Goal: Information Seeking & Learning: Learn about a topic

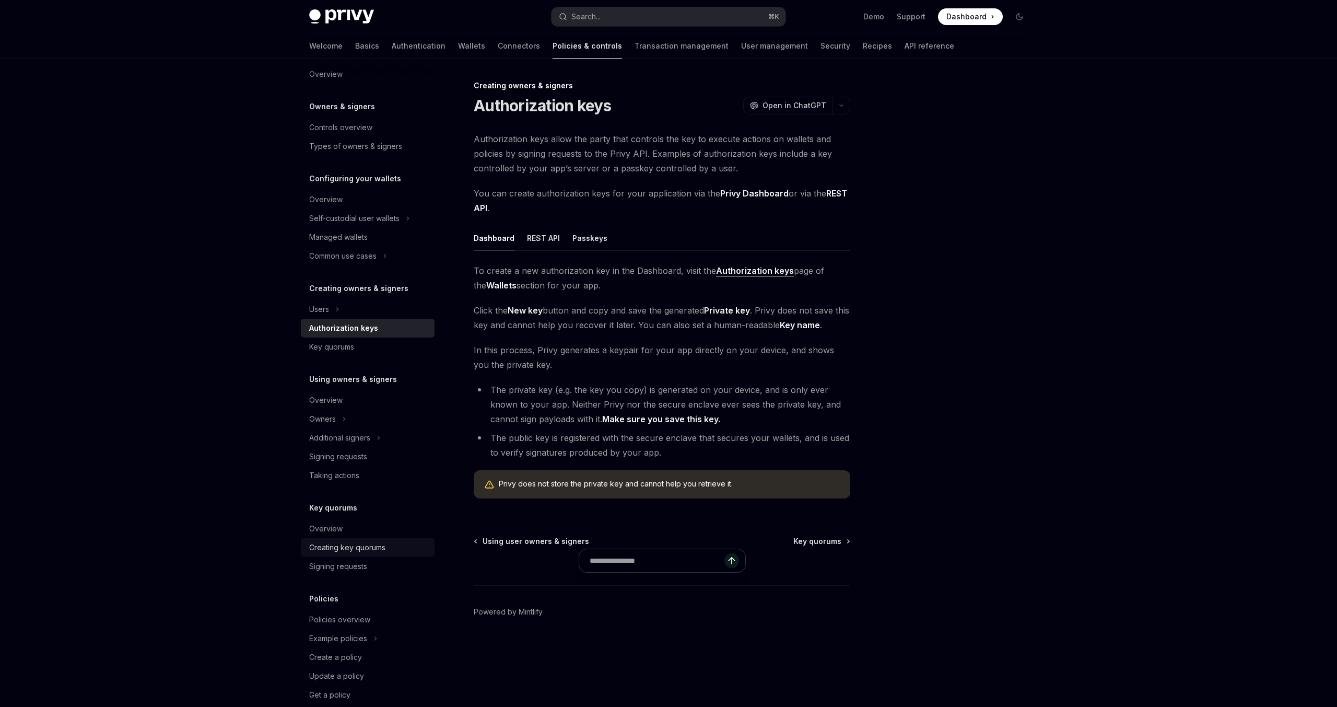
scroll to position [29, 0]
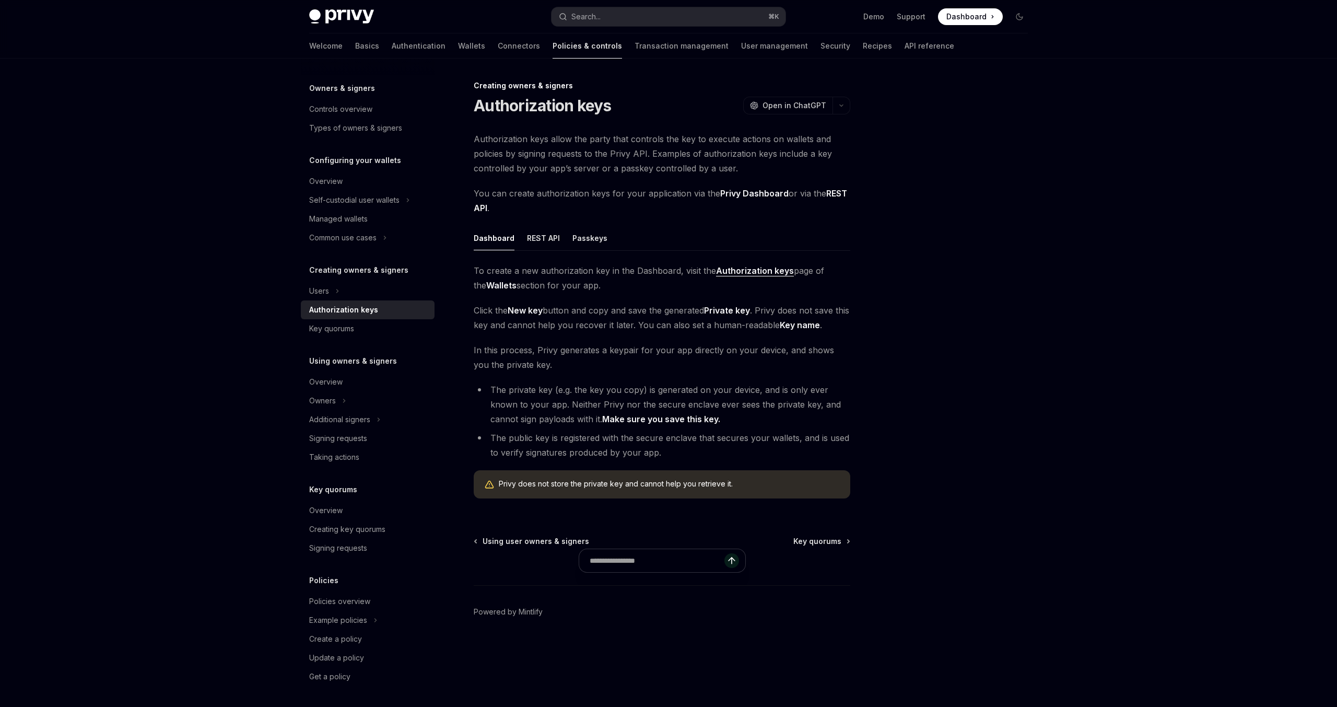
click at [633, 26] on div "Privy Docs home page Search... ⌘ K Demo Support Dashboard Dashboard Search..." at bounding box center [668, 16] width 719 height 33
click at [631, 23] on button "Search... ⌘ K" at bounding box center [669, 16] width 234 height 19
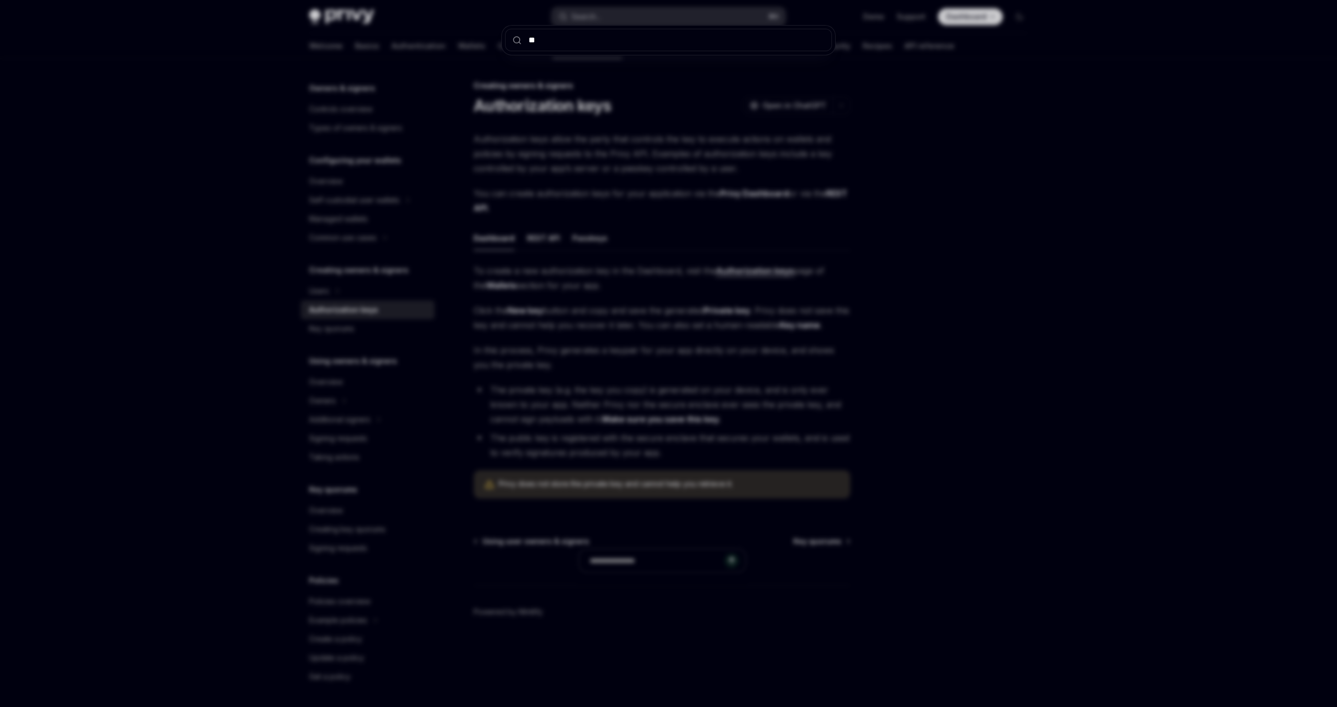
type input "***"
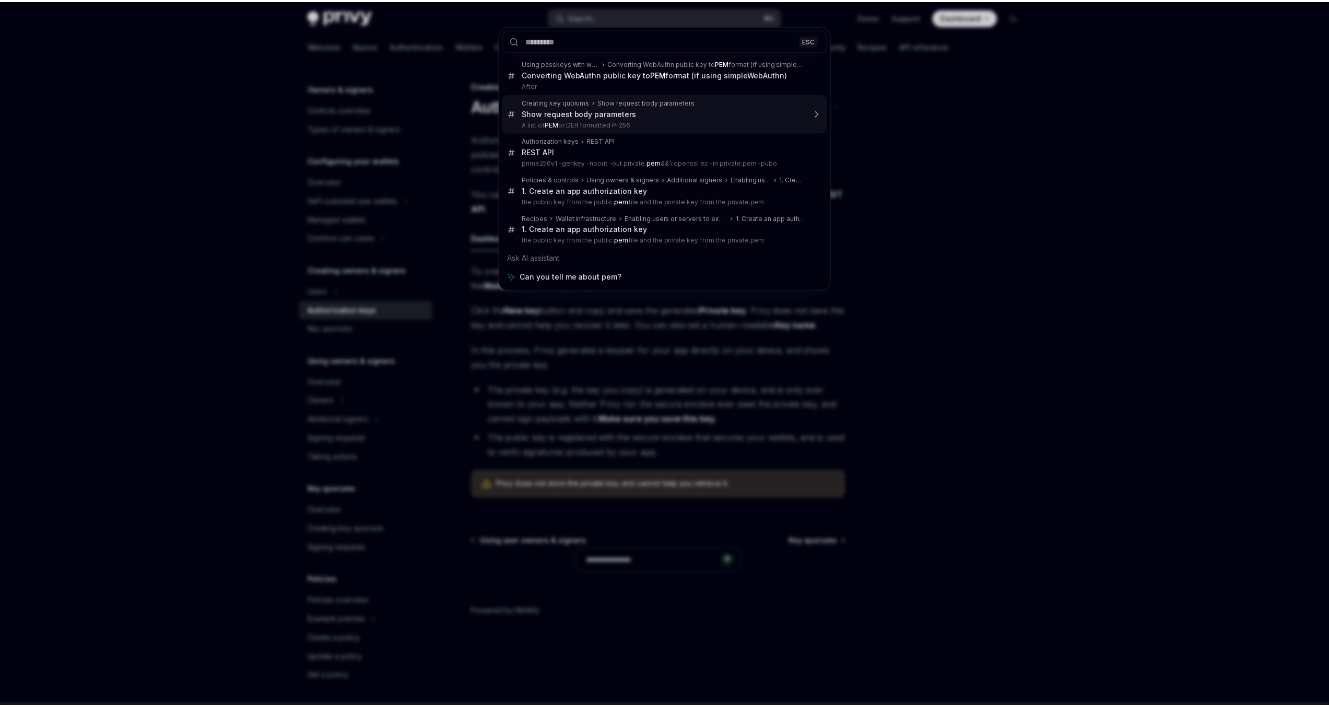
scroll to position [58, 0]
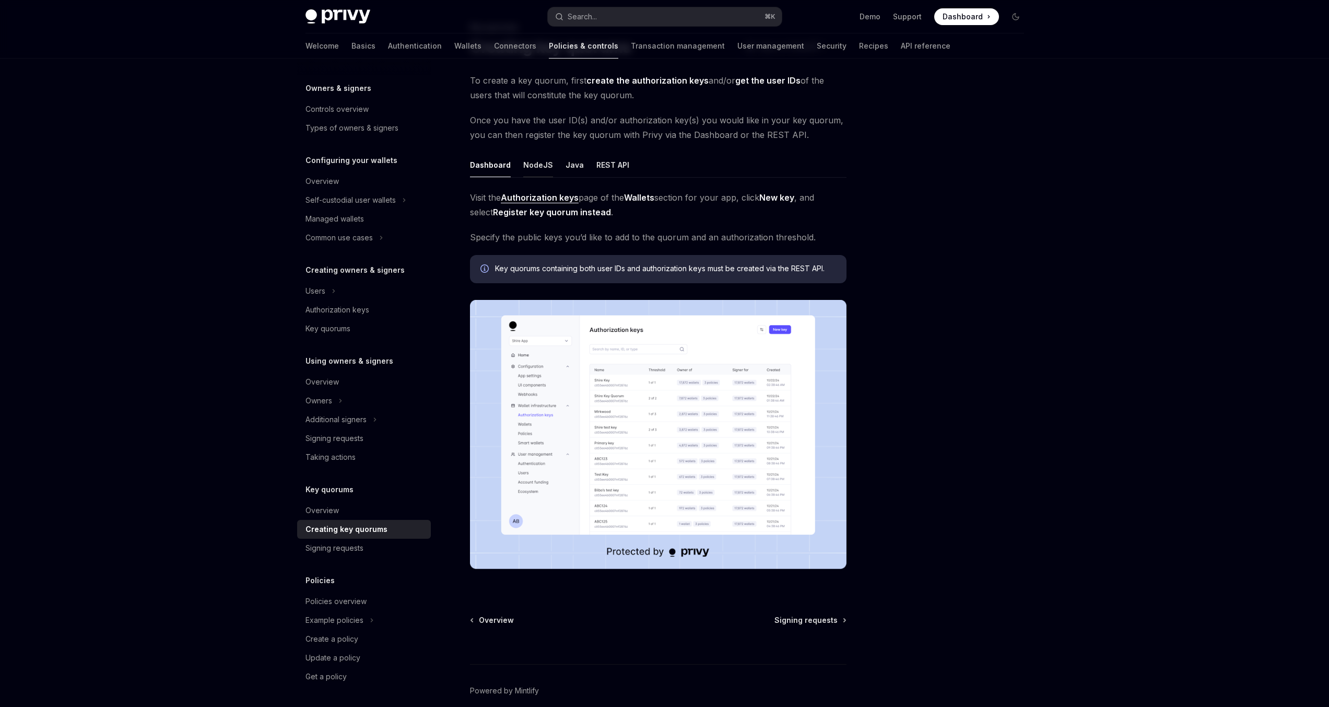
click at [546, 168] on button "NodeJS" at bounding box center [538, 165] width 30 height 25
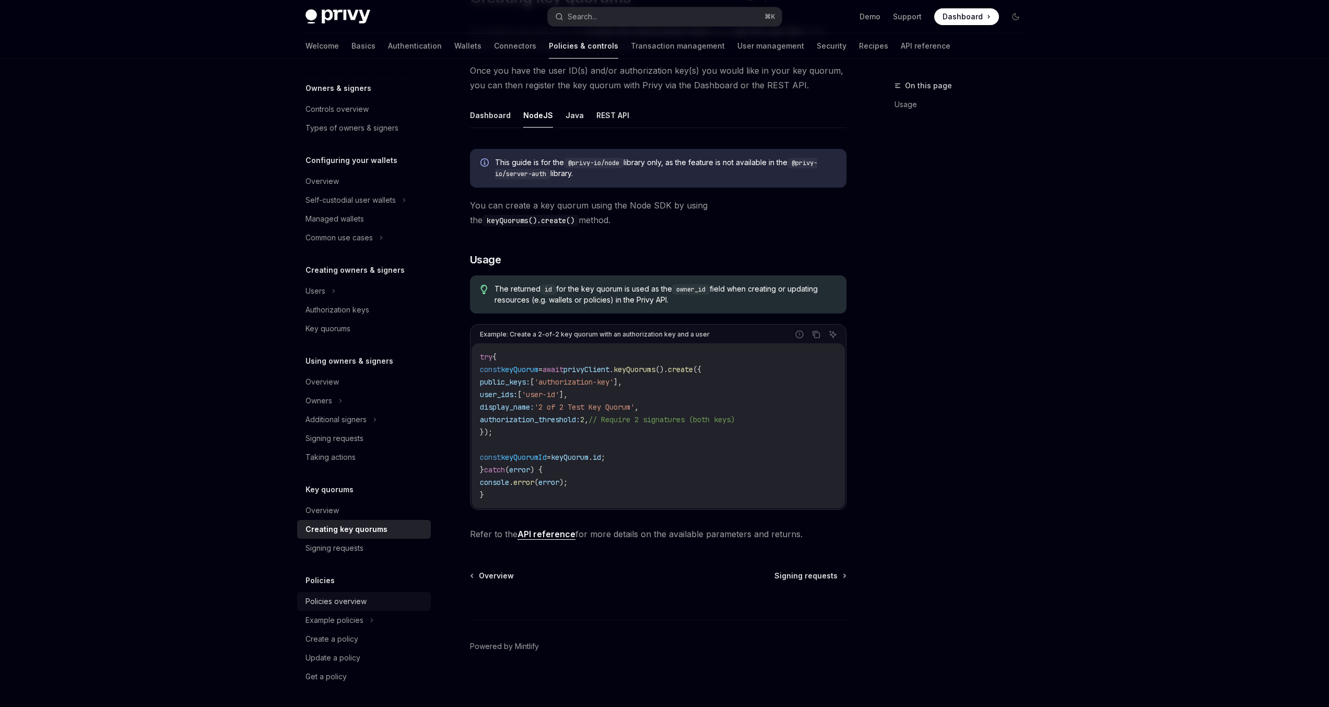
scroll to position [111, 0]
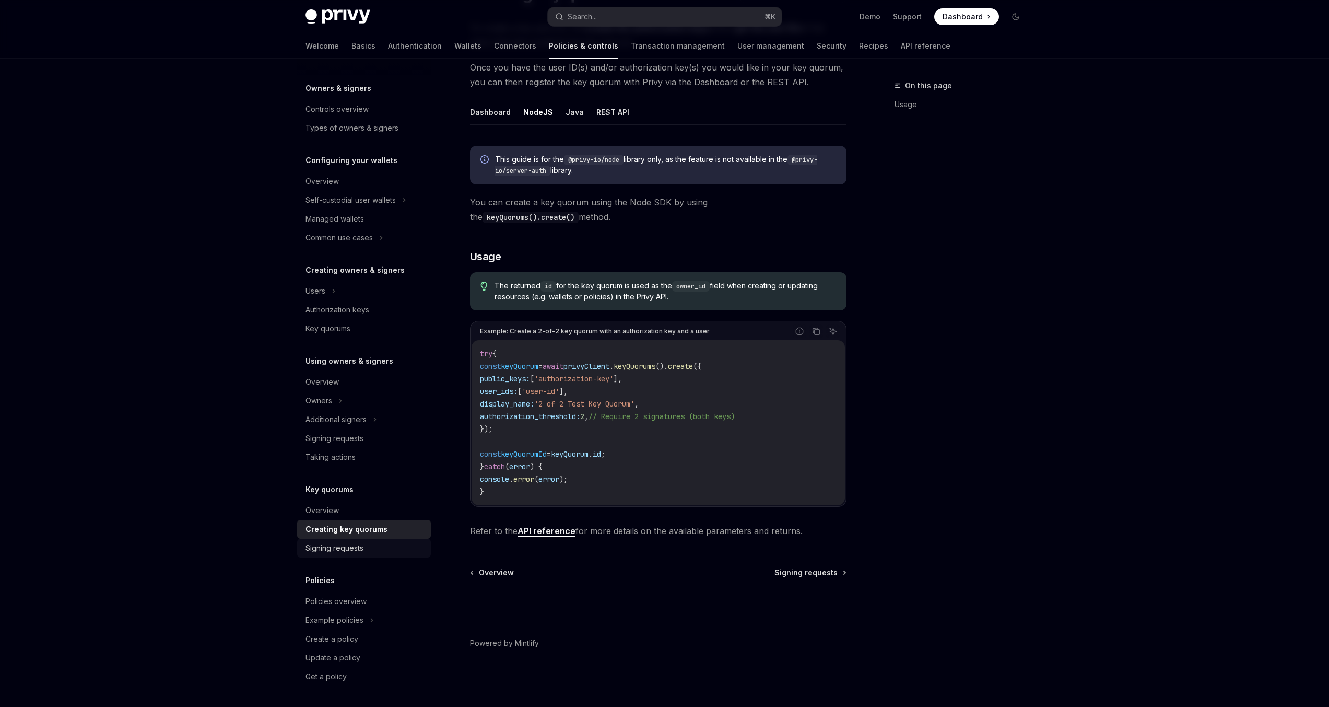
click at [337, 542] on div "Signing requests" at bounding box center [335, 548] width 58 height 13
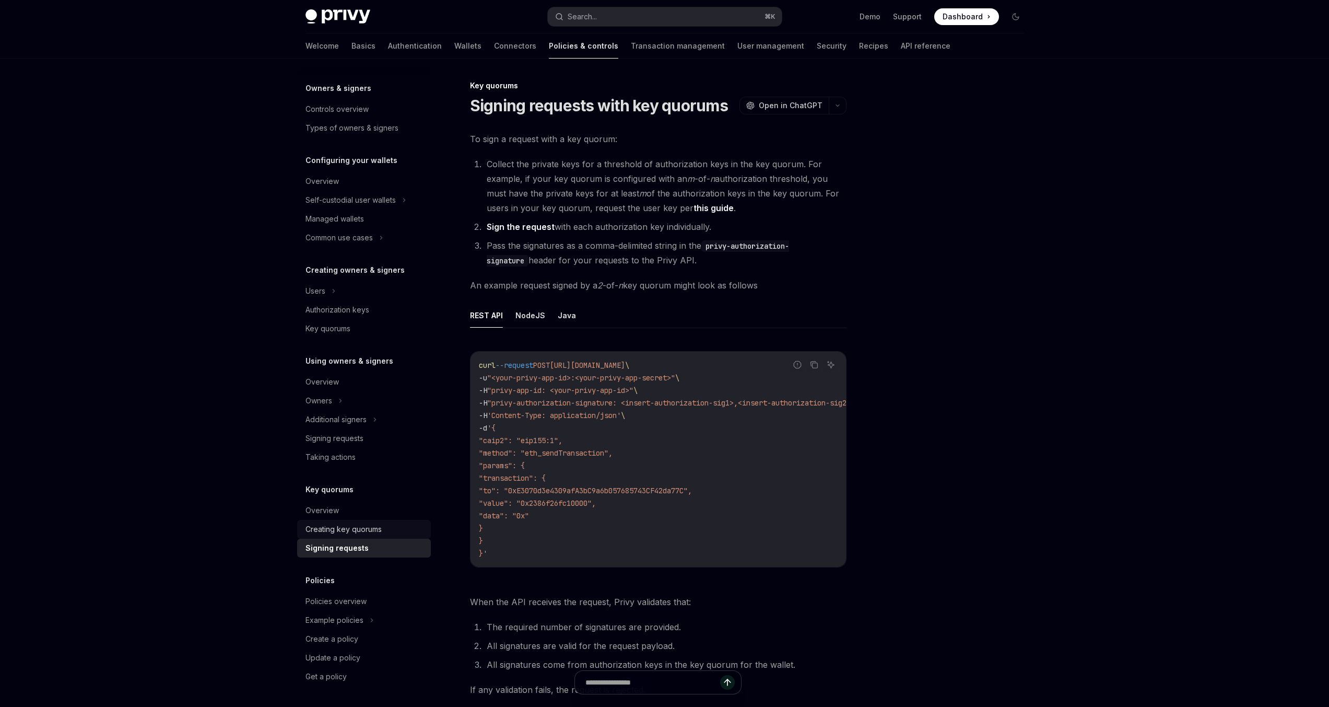
click at [341, 529] on div "Creating key quorums" at bounding box center [344, 529] width 76 height 13
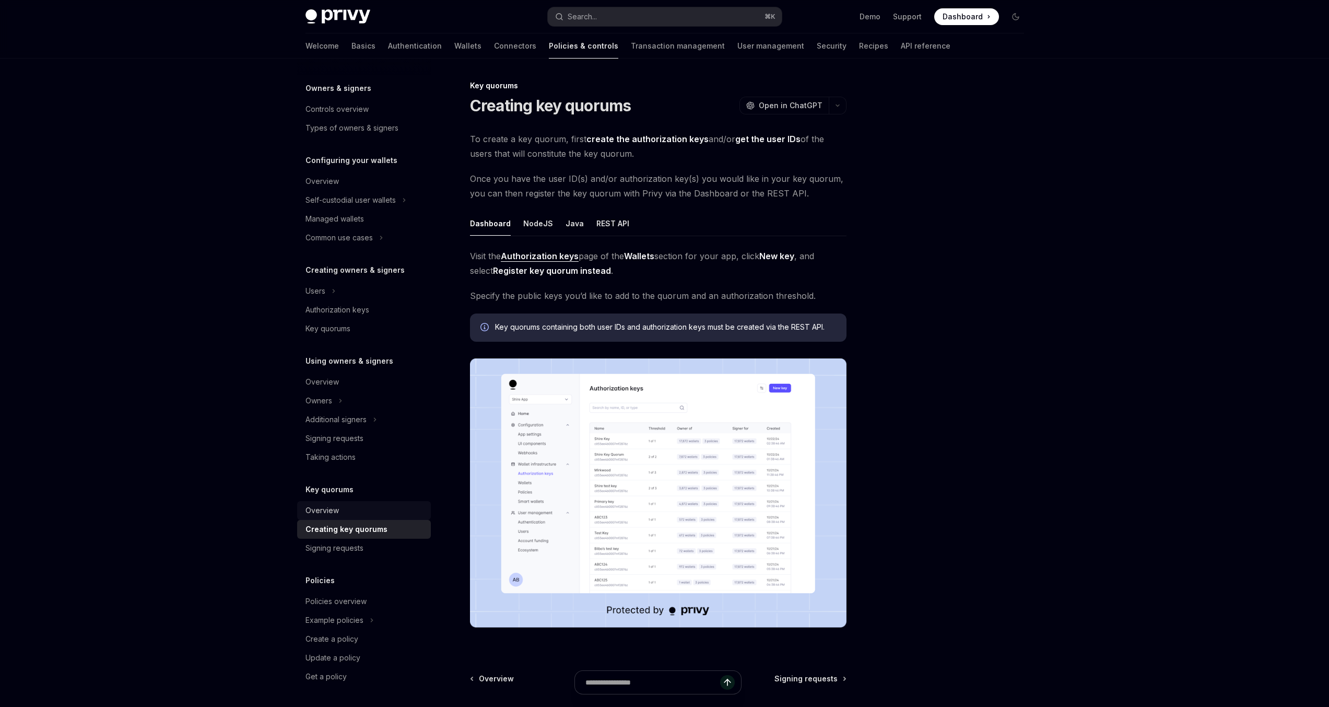
click at [343, 512] on div "Overview" at bounding box center [365, 510] width 119 height 13
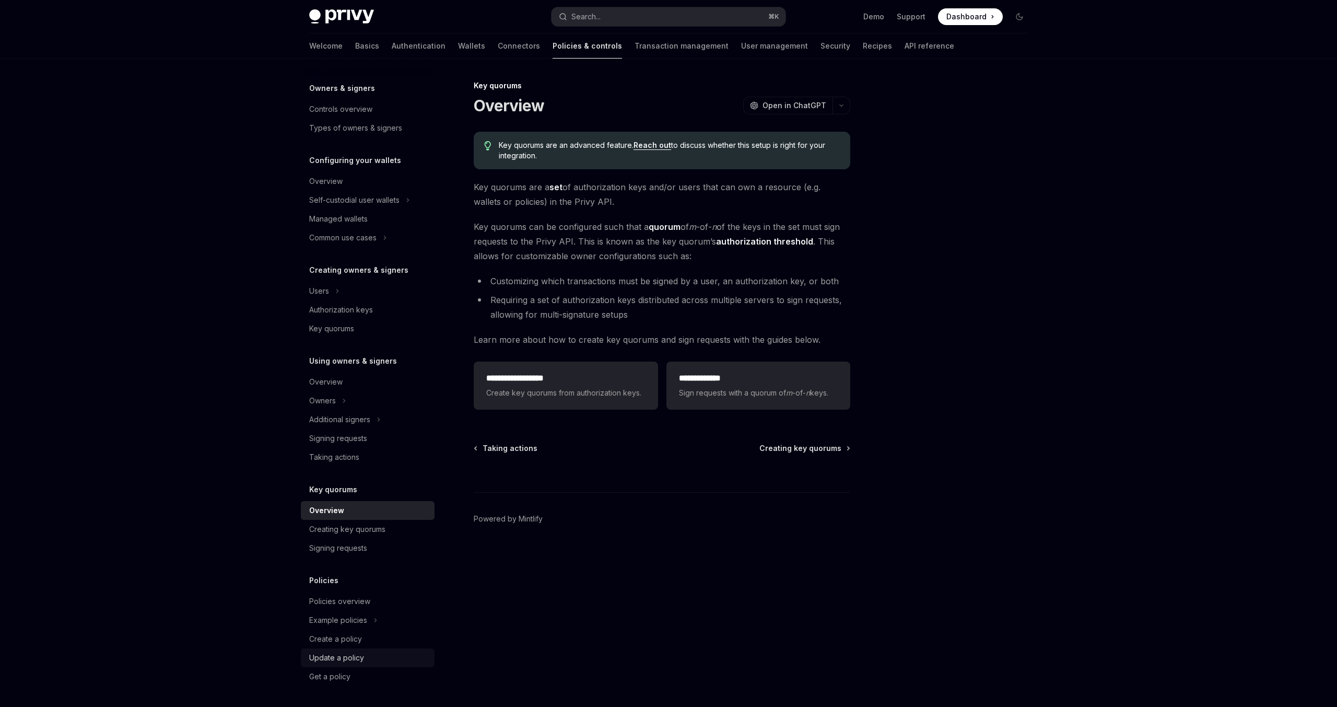
click at [349, 661] on div "Update a policy" at bounding box center [336, 657] width 55 height 13
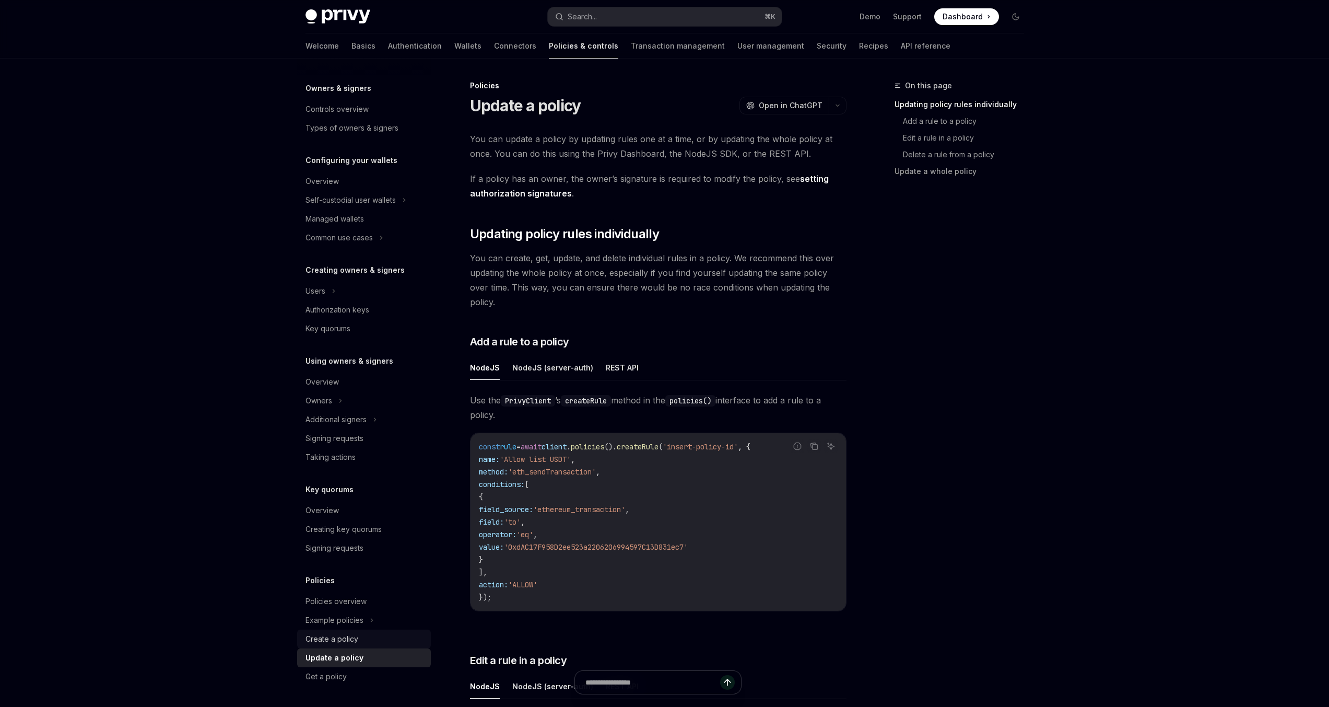
click at [346, 637] on div "Create a policy" at bounding box center [332, 639] width 53 height 13
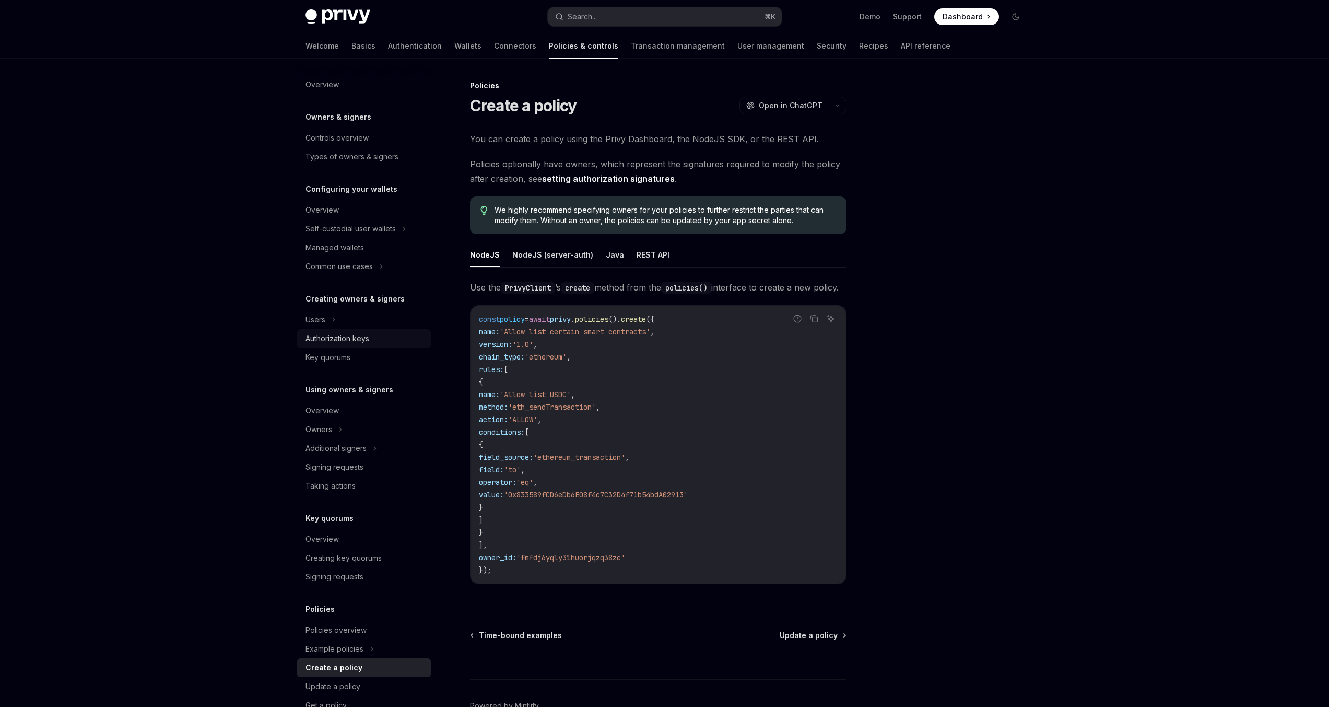
click at [355, 339] on div "Authorization keys" at bounding box center [338, 338] width 64 height 13
type textarea "*"
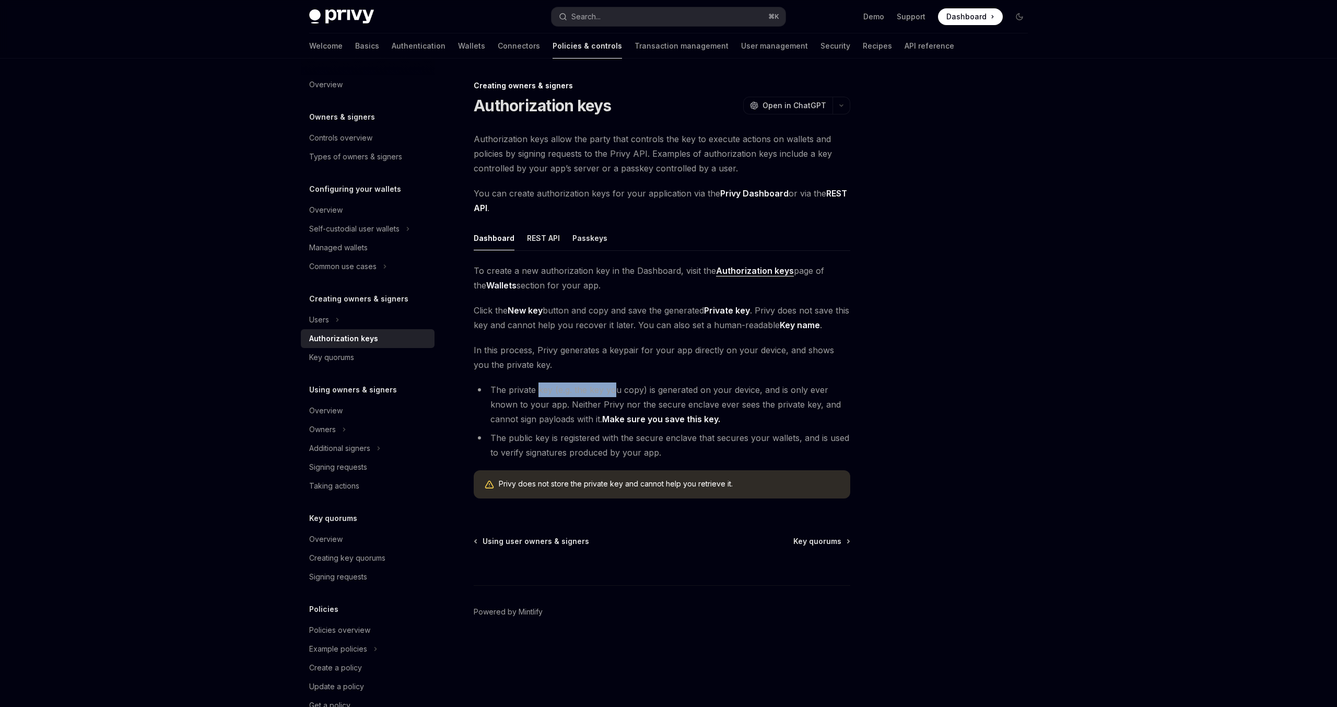
drag, startPoint x: 538, startPoint y: 393, endPoint x: 632, endPoint y: 387, distance: 93.7
click at [626, 386] on li "The private key (e.g. the key you copy) is generated on your device, and is onl…" at bounding box center [662, 404] width 377 height 44
drag, startPoint x: 656, startPoint y: 388, endPoint x: 755, endPoint y: 387, distance: 98.7
click at [754, 387] on li "The private key (e.g. the key you copy) is generated on your device, and is onl…" at bounding box center [662, 404] width 377 height 44
click at [755, 387] on li "The private key (e.g. the key you copy) is generated on your device, and is onl…" at bounding box center [662, 404] width 377 height 44
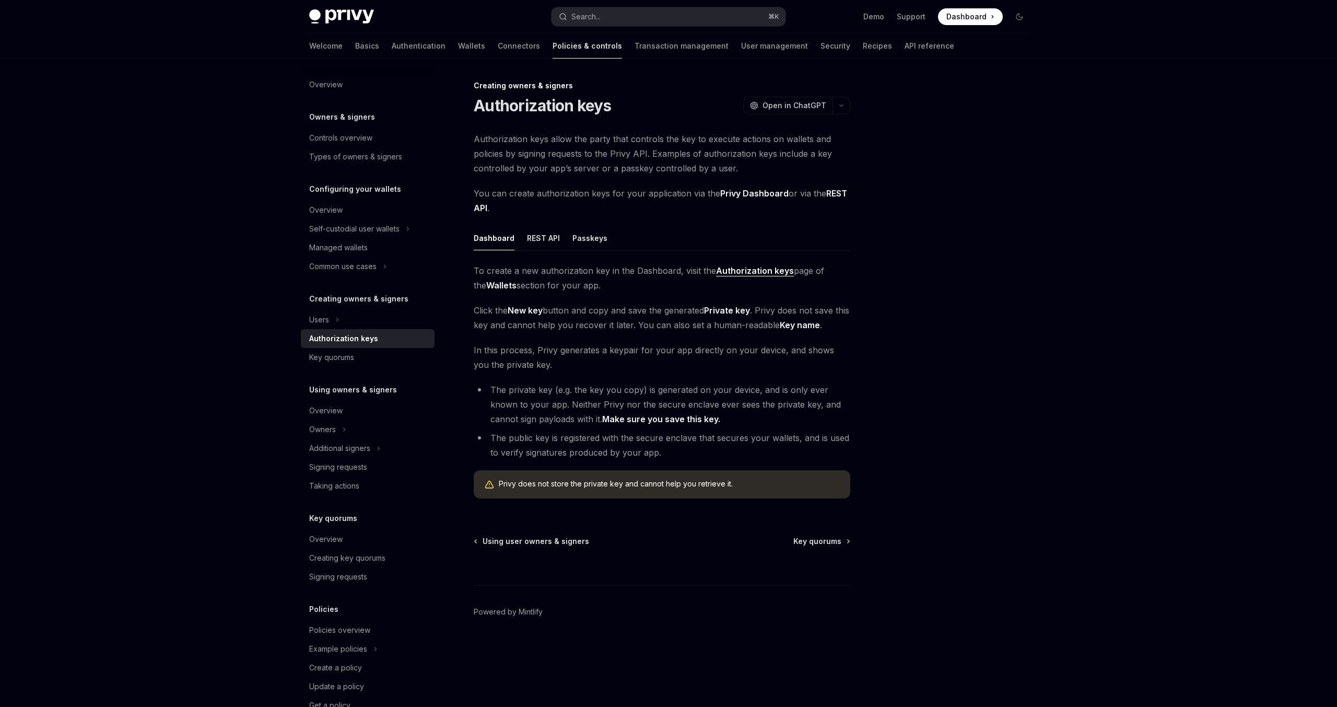
click at [590, 403] on li "The private key (e.g. the key you copy) is generated on your device, and is onl…" at bounding box center [662, 404] width 377 height 44
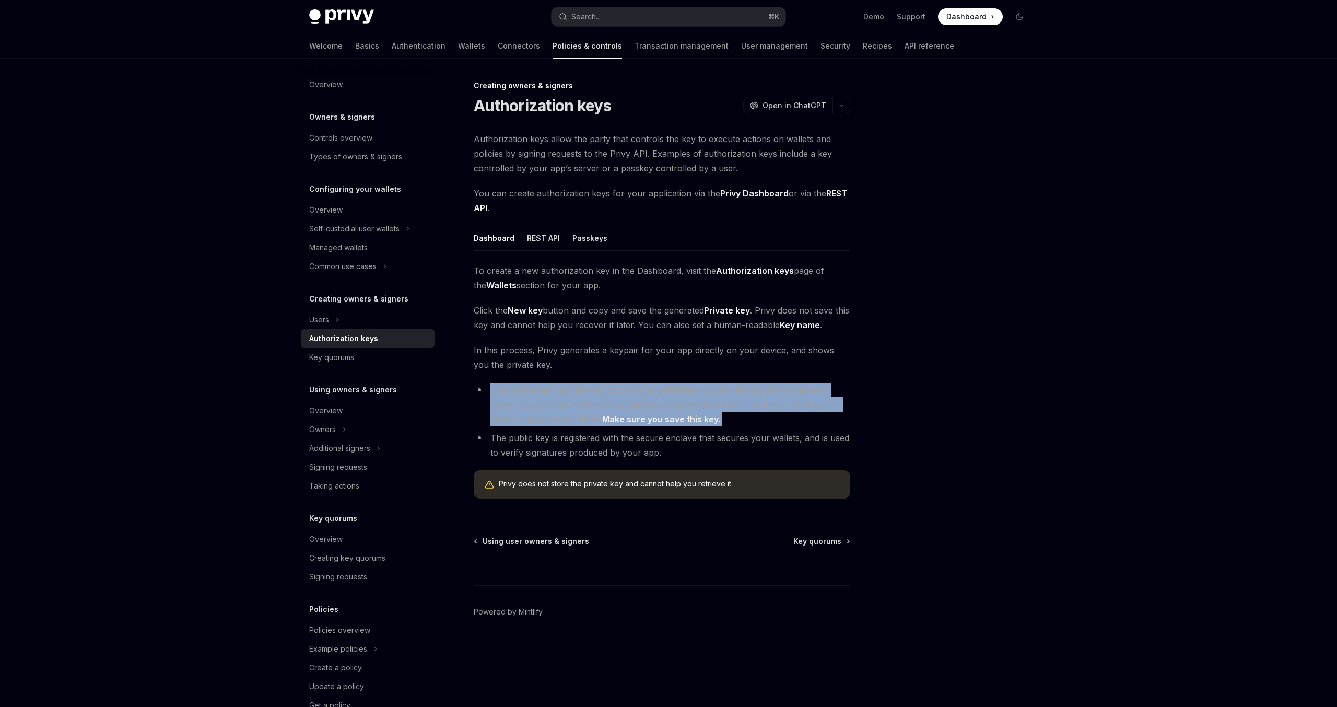
click at [590, 403] on li "The private key (e.g. the key you copy) is generated on your device, and is onl…" at bounding box center [662, 404] width 377 height 44
click at [643, 400] on li "The private key (e.g. the key you copy) is generated on your device, and is onl…" at bounding box center [662, 404] width 377 height 44
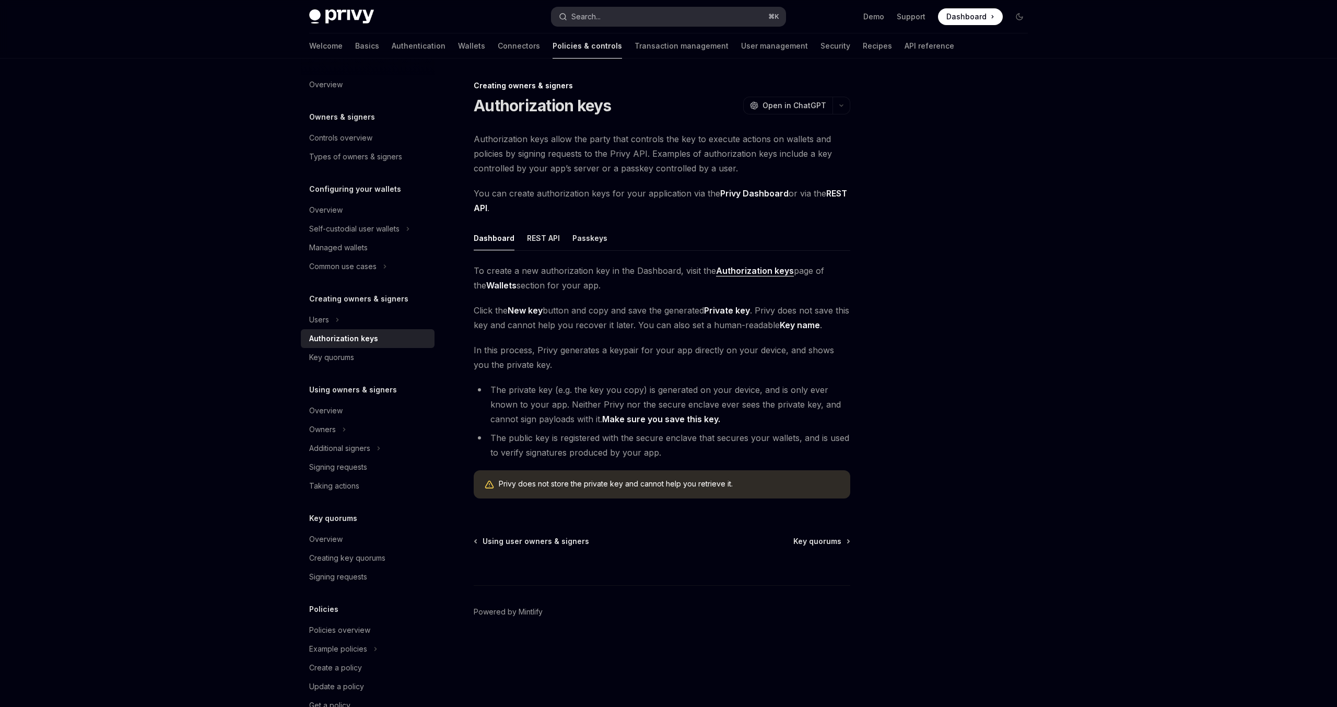
click at [671, 20] on button "Search... ⌘ K" at bounding box center [669, 16] width 234 height 19
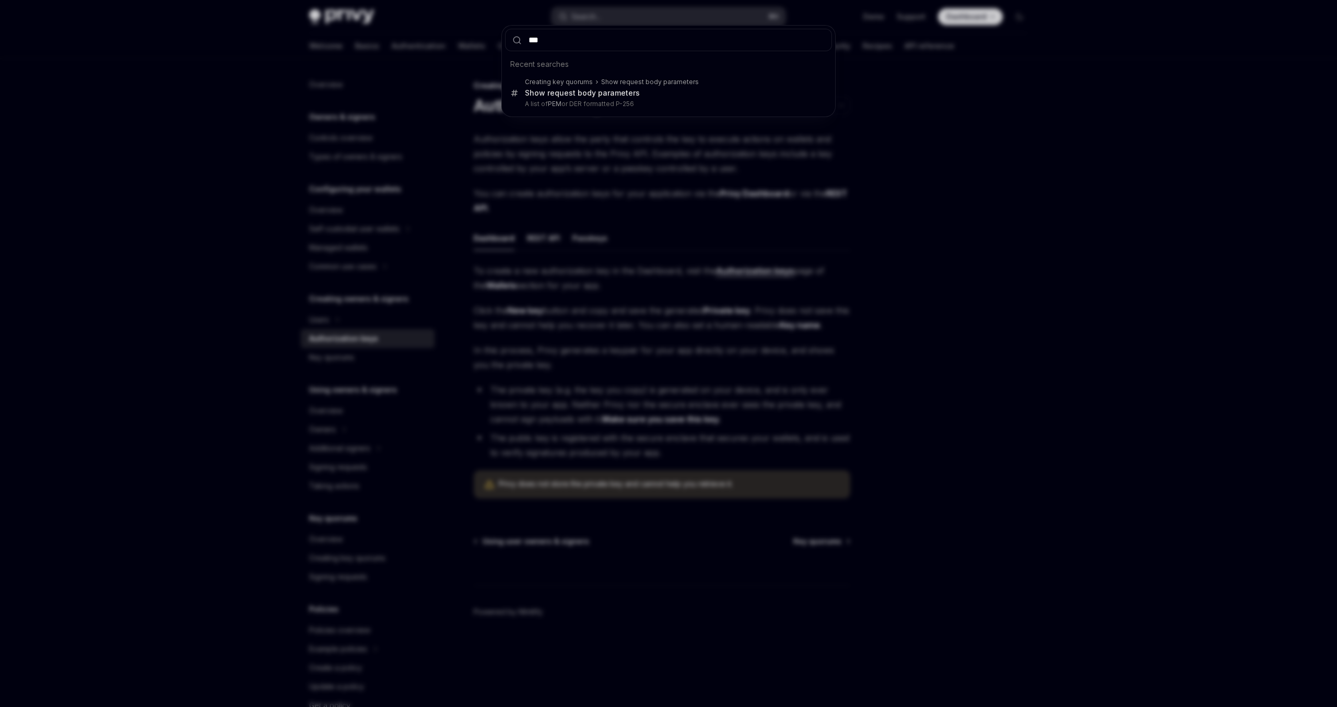
type input "****"
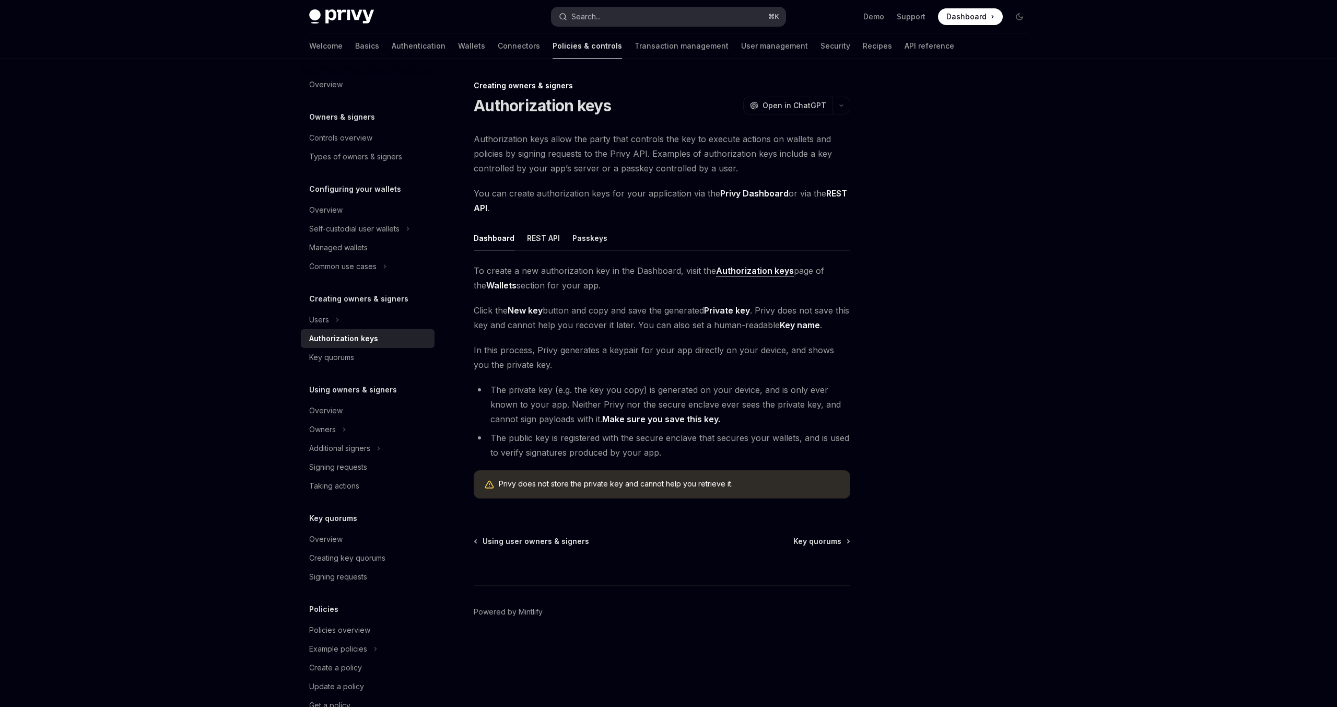
click at [599, 19] on div "Search..." at bounding box center [585, 16] width 29 height 13
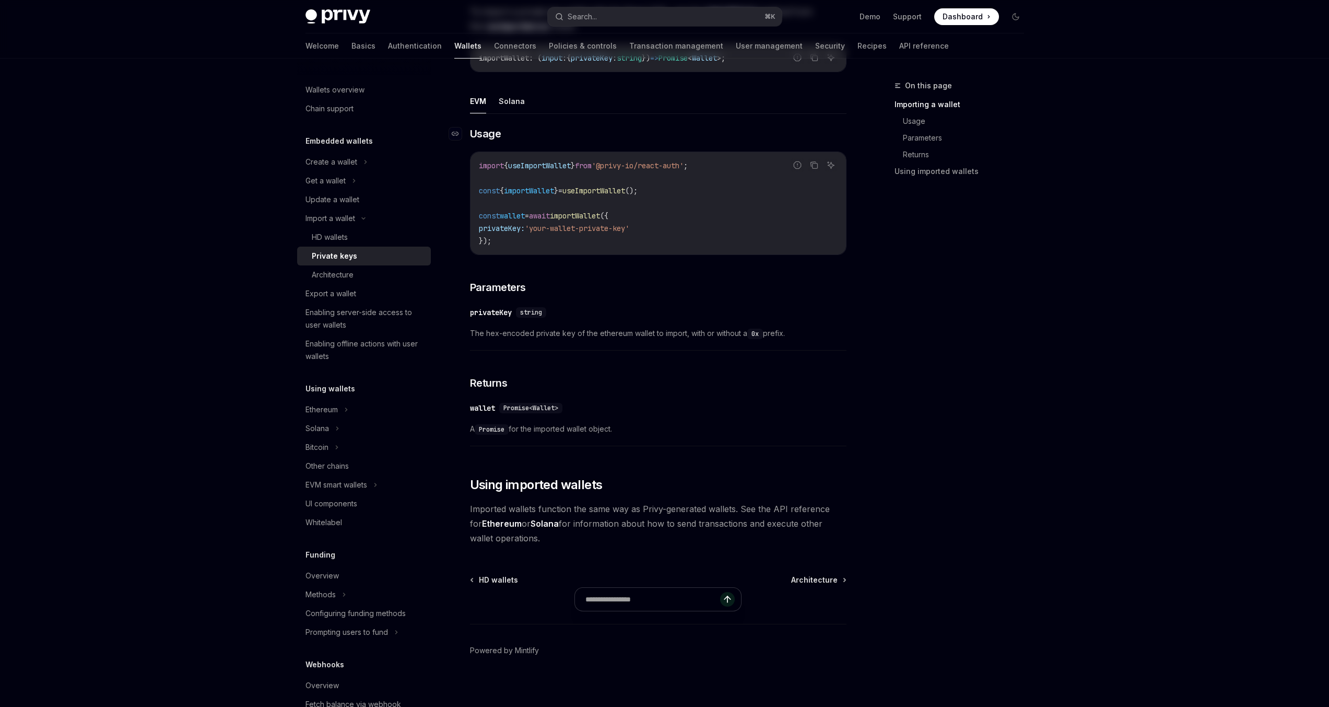
scroll to position [291, 0]
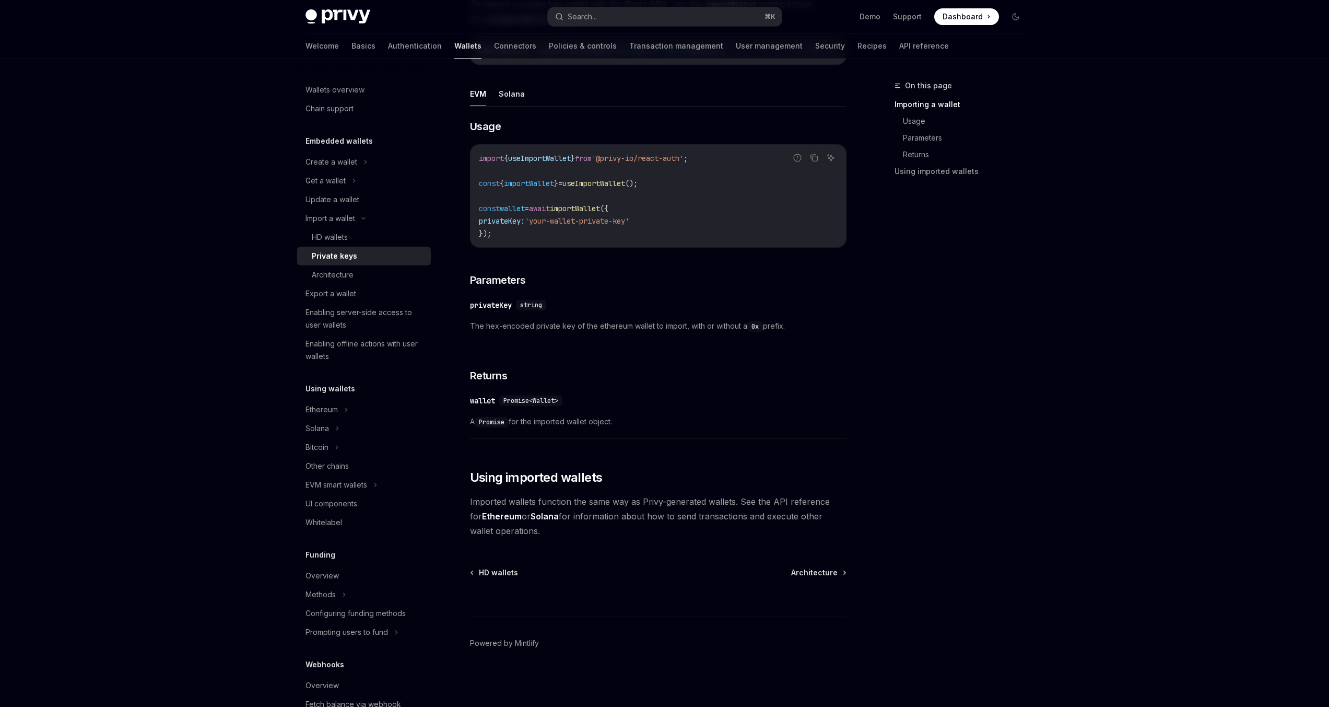
click at [530, 302] on span "string" at bounding box center [531, 305] width 22 height 8
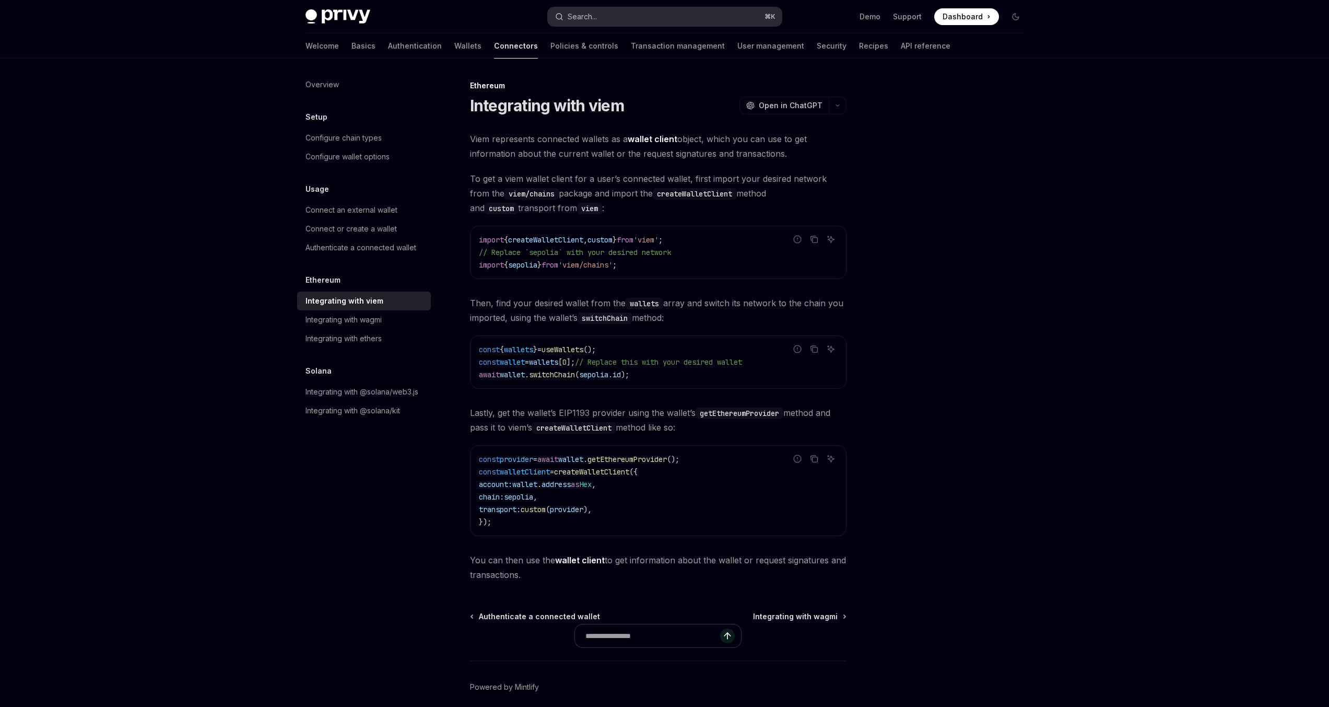
click at [589, 18] on div "Search..." at bounding box center [582, 16] width 29 height 13
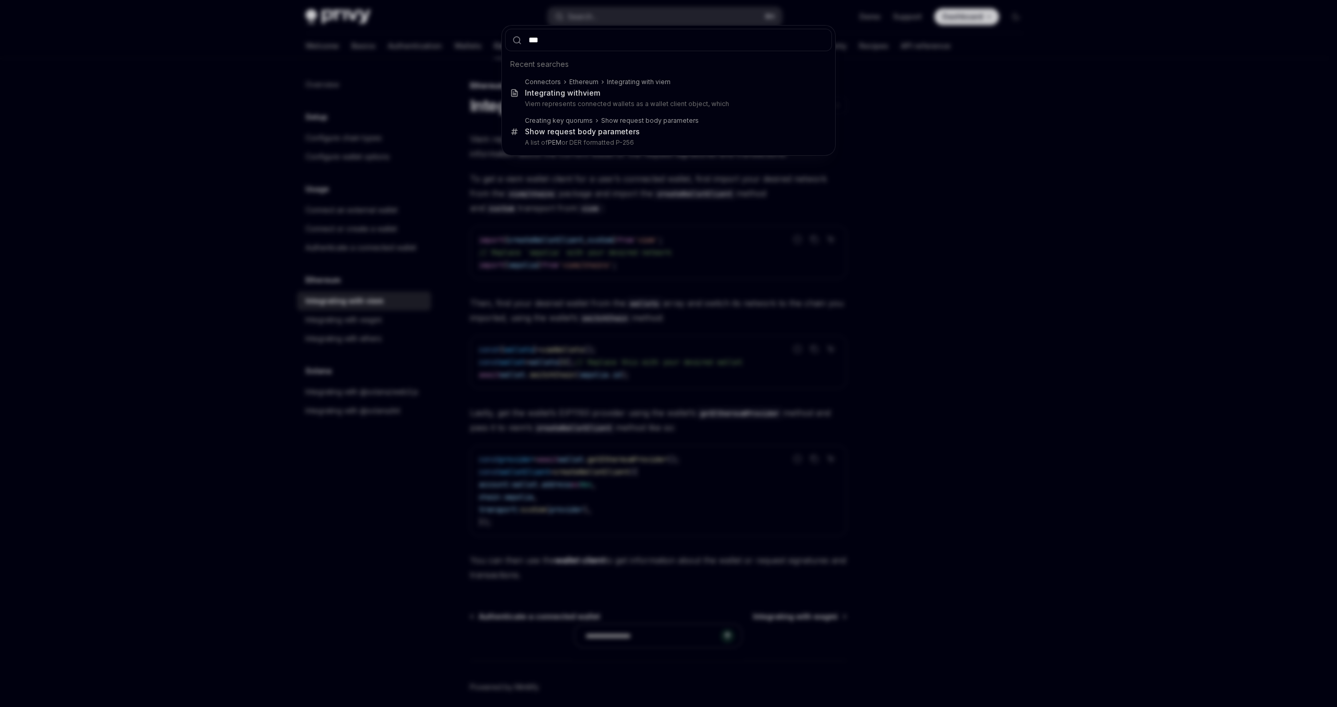
type input "****"
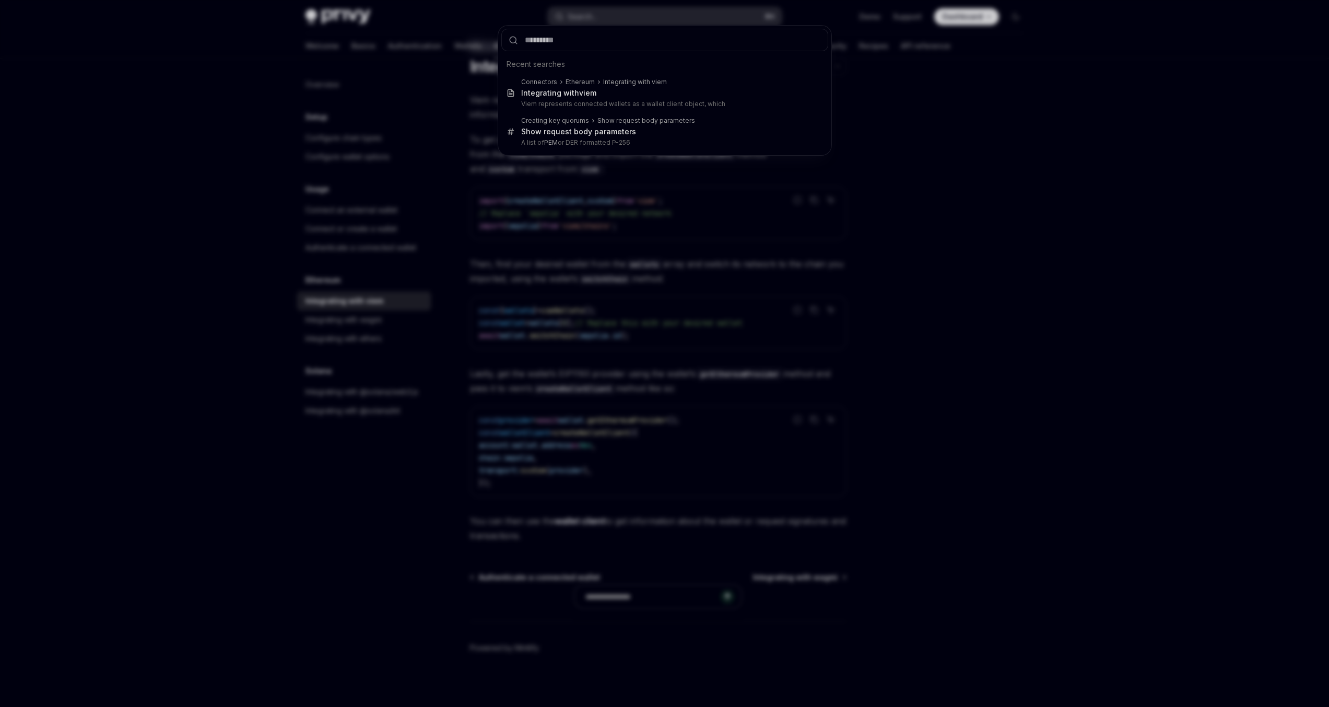
scroll to position [44, 0]
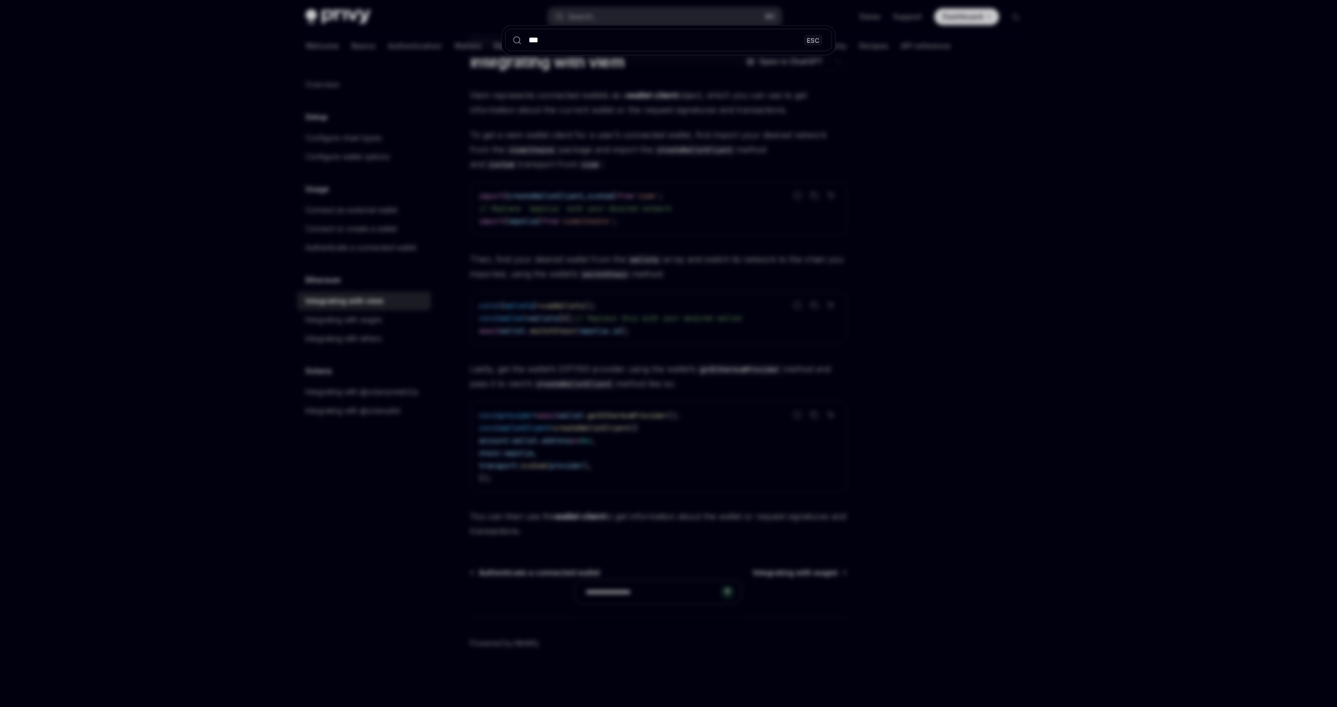
type input "****"
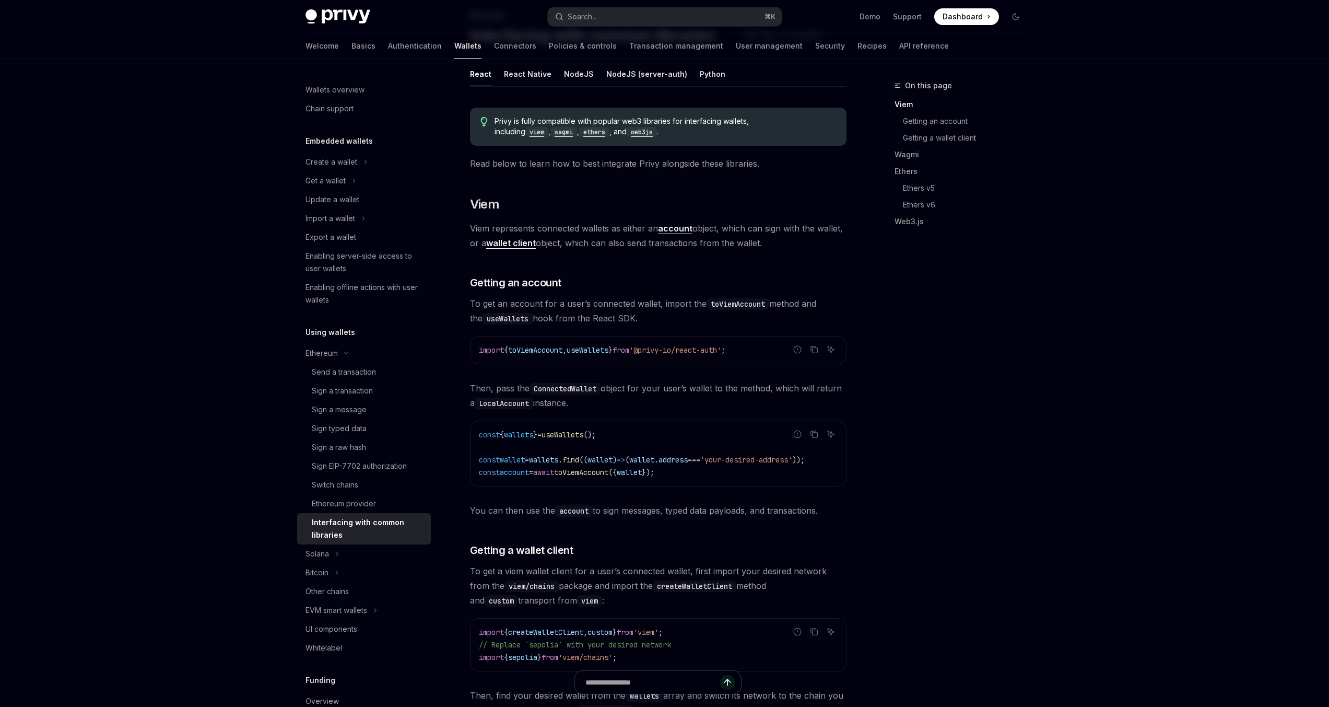
scroll to position [125, 0]
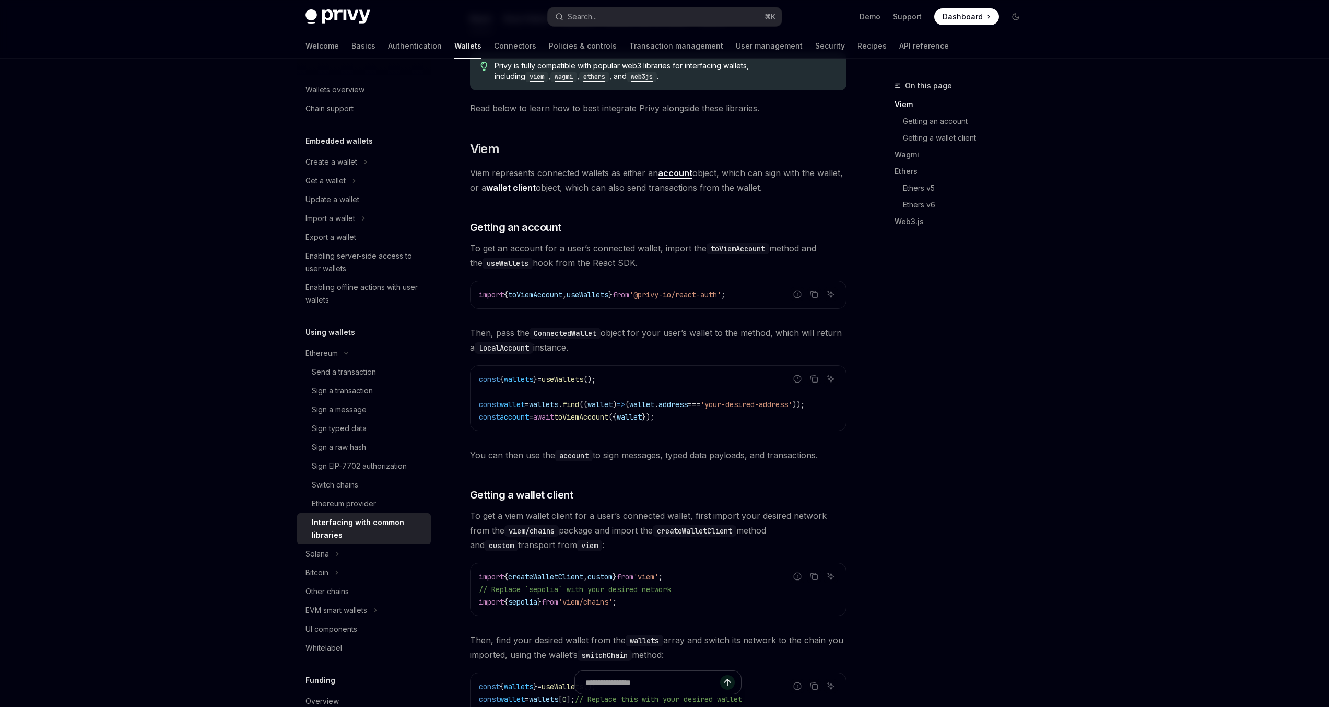
drag, startPoint x: 636, startPoint y: 436, endPoint x: 648, endPoint y: 436, distance: 11.5
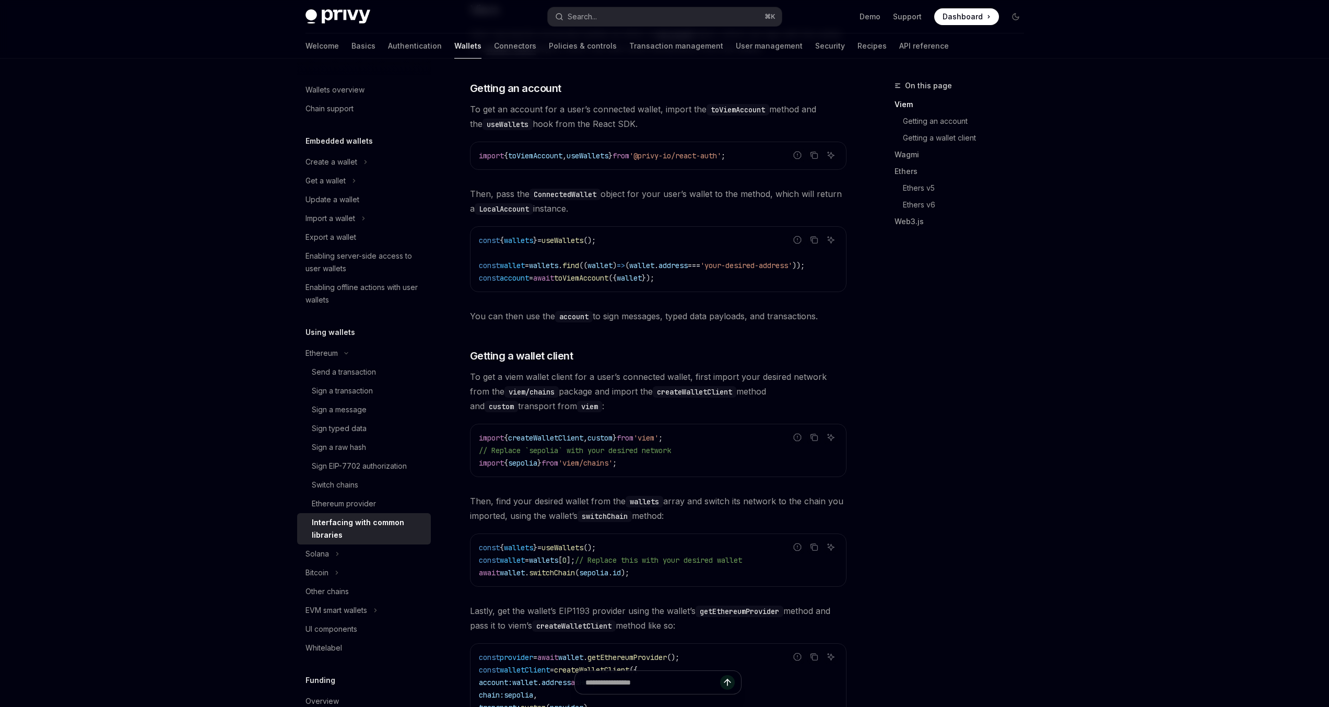
scroll to position [310, 0]
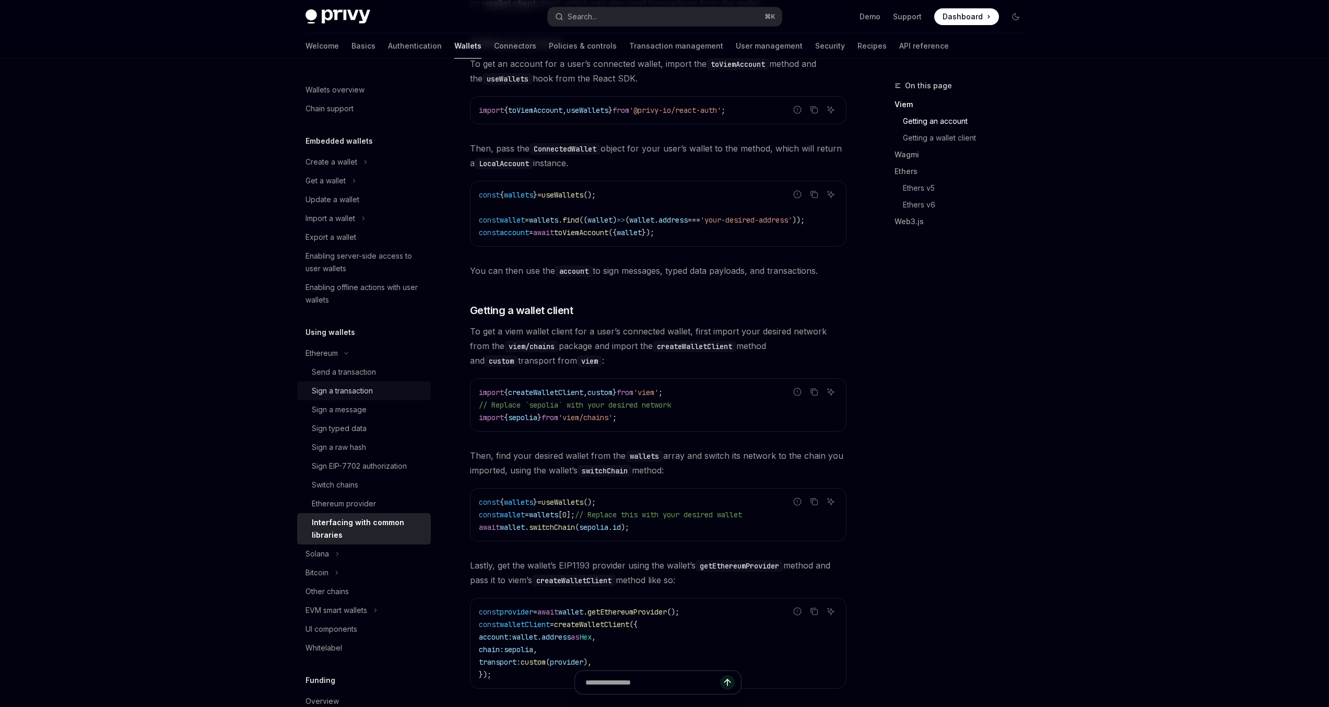
click at [365, 387] on div "Sign a transaction" at bounding box center [342, 390] width 61 height 13
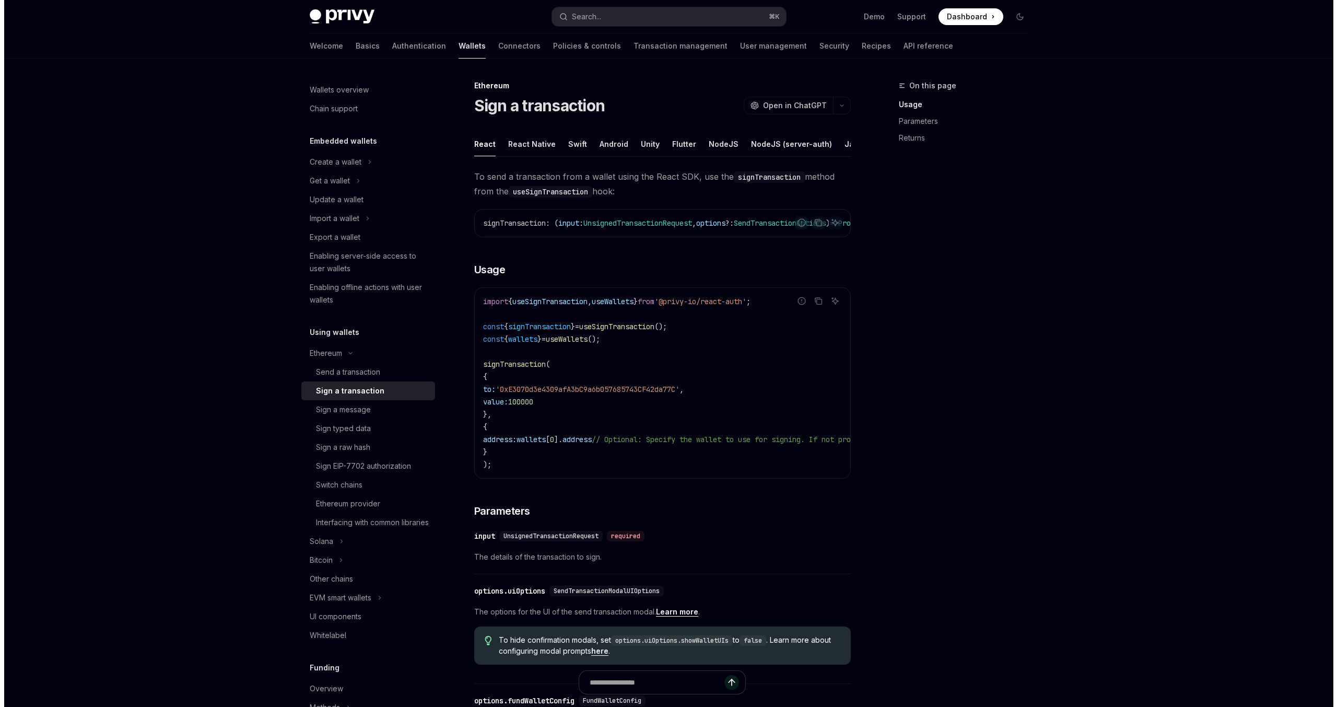
scroll to position [0, 43]
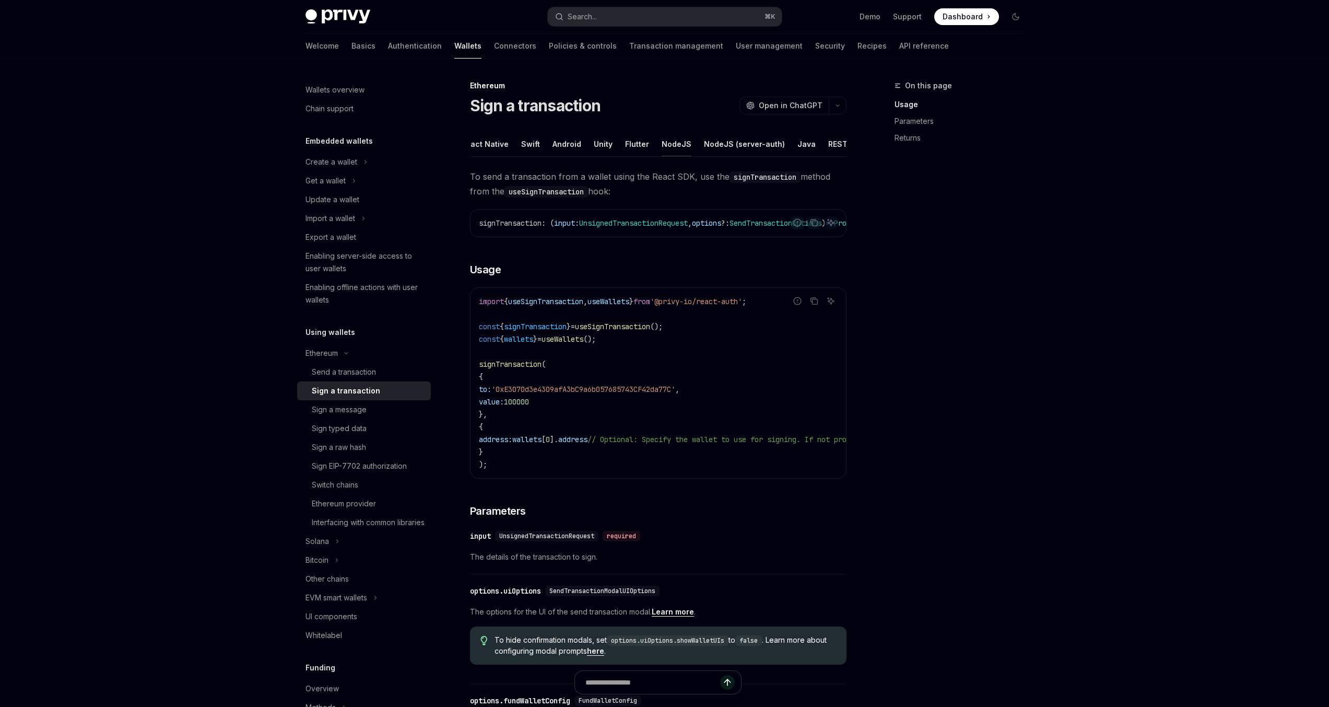
click at [662, 143] on button "NodeJS" at bounding box center [677, 144] width 30 height 25
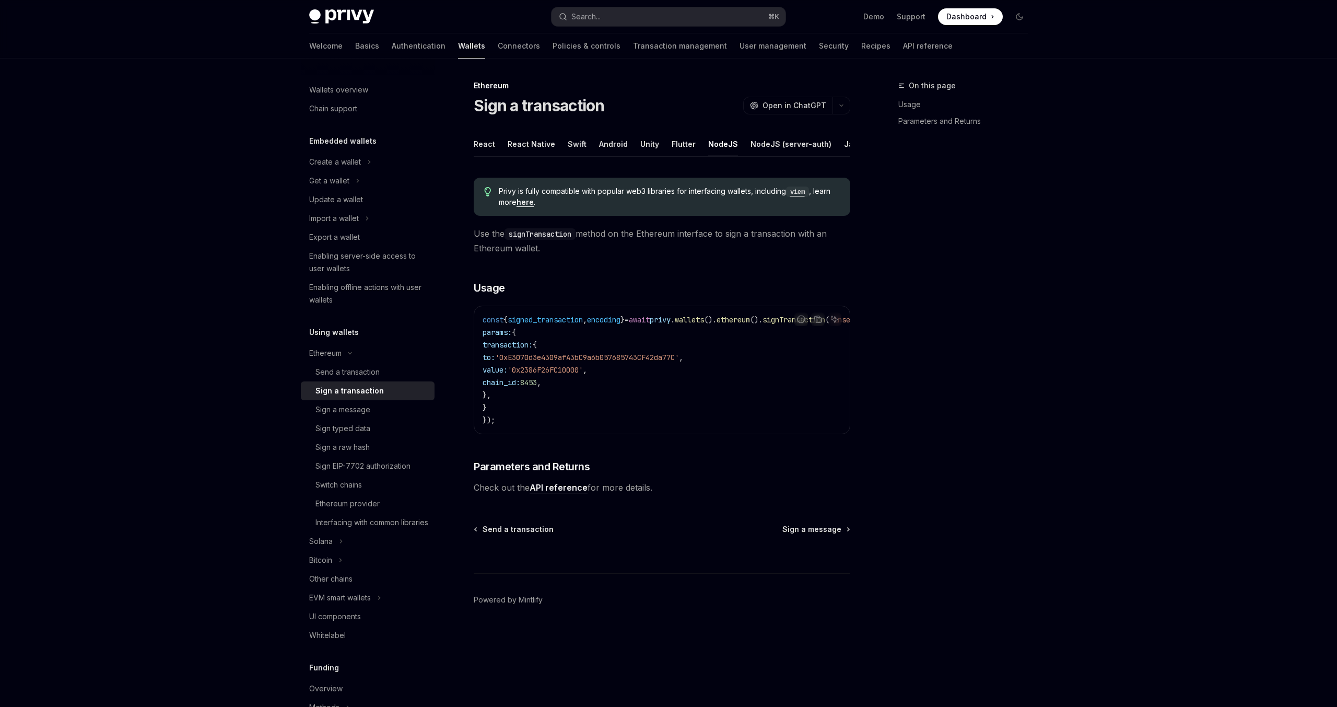
click at [717, 144] on button "NodeJS" at bounding box center [723, 144] width 30 height 25
click at [795, 153] on button "NodeJS (server-auth)" at bounding box center [791, 144] width 81 height 25
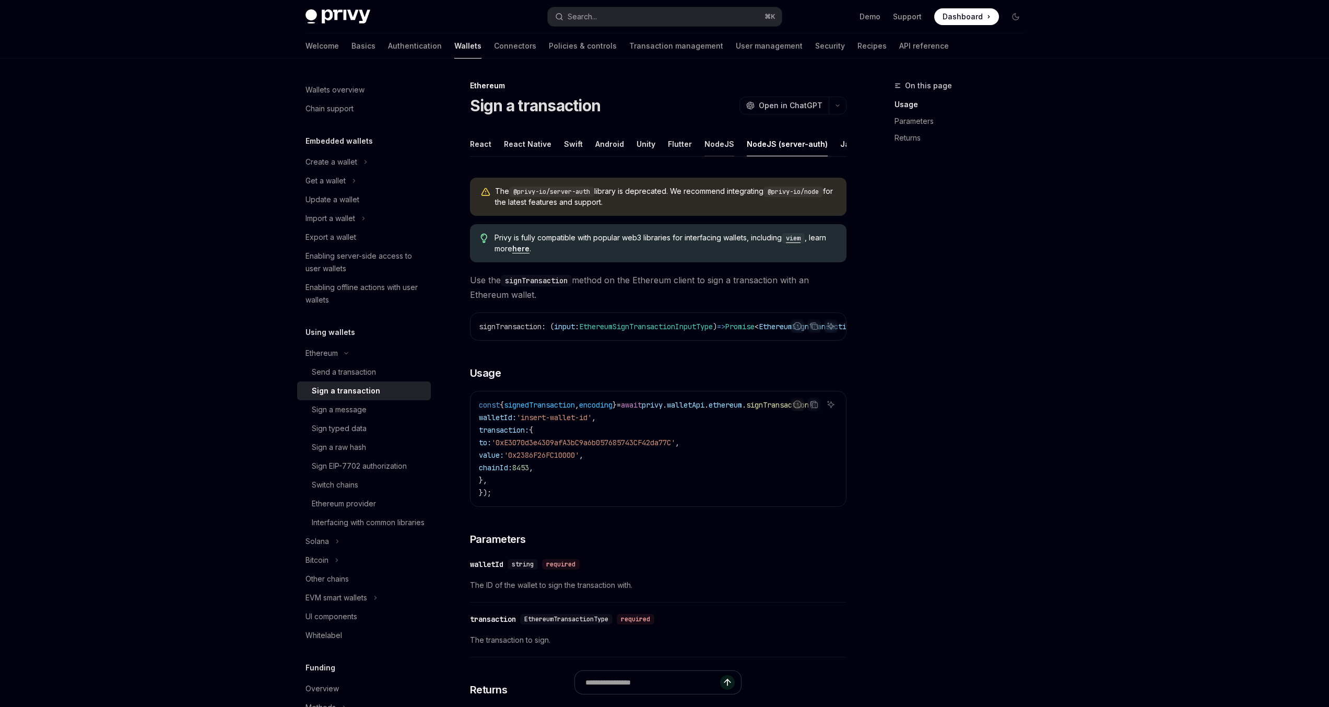
click at [709, 142] on button "NodeJS" at bounding box center [720, 144] width 30 height 25
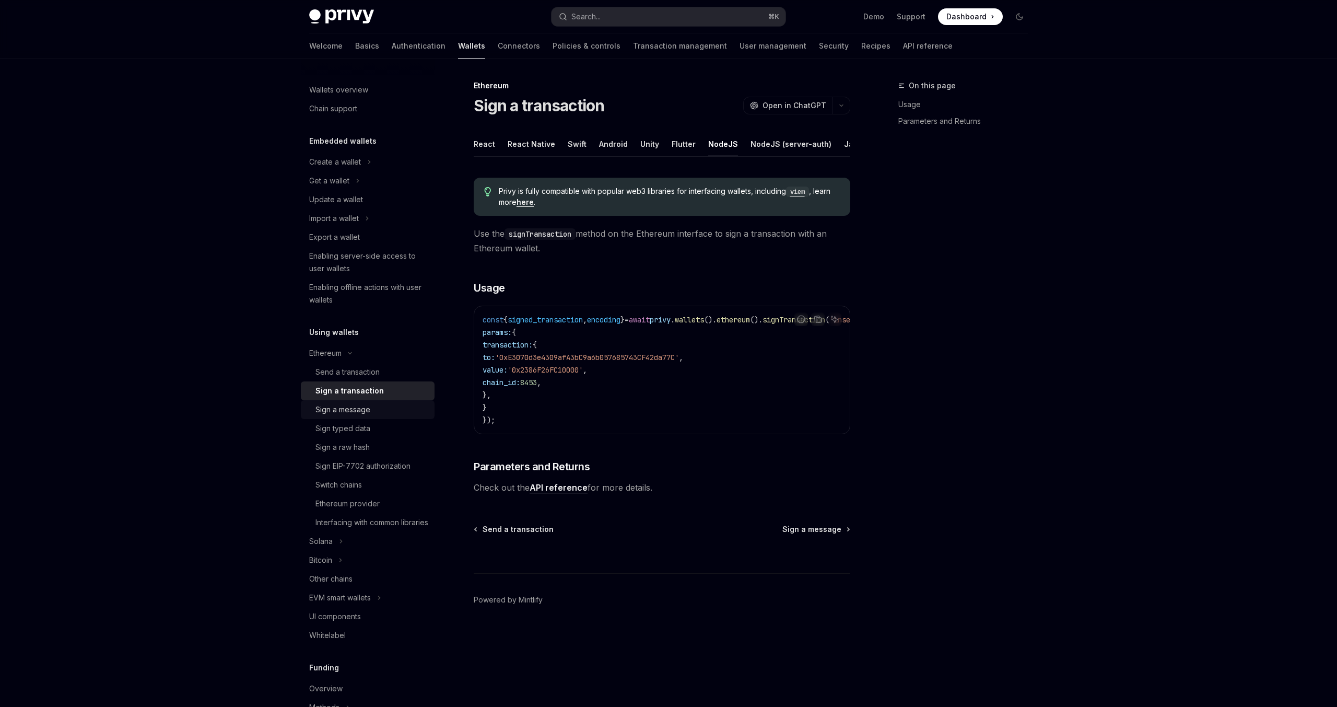
click at [346, 412] on div "Sign a message" at bounding box center [342, 409] width 55 height 13
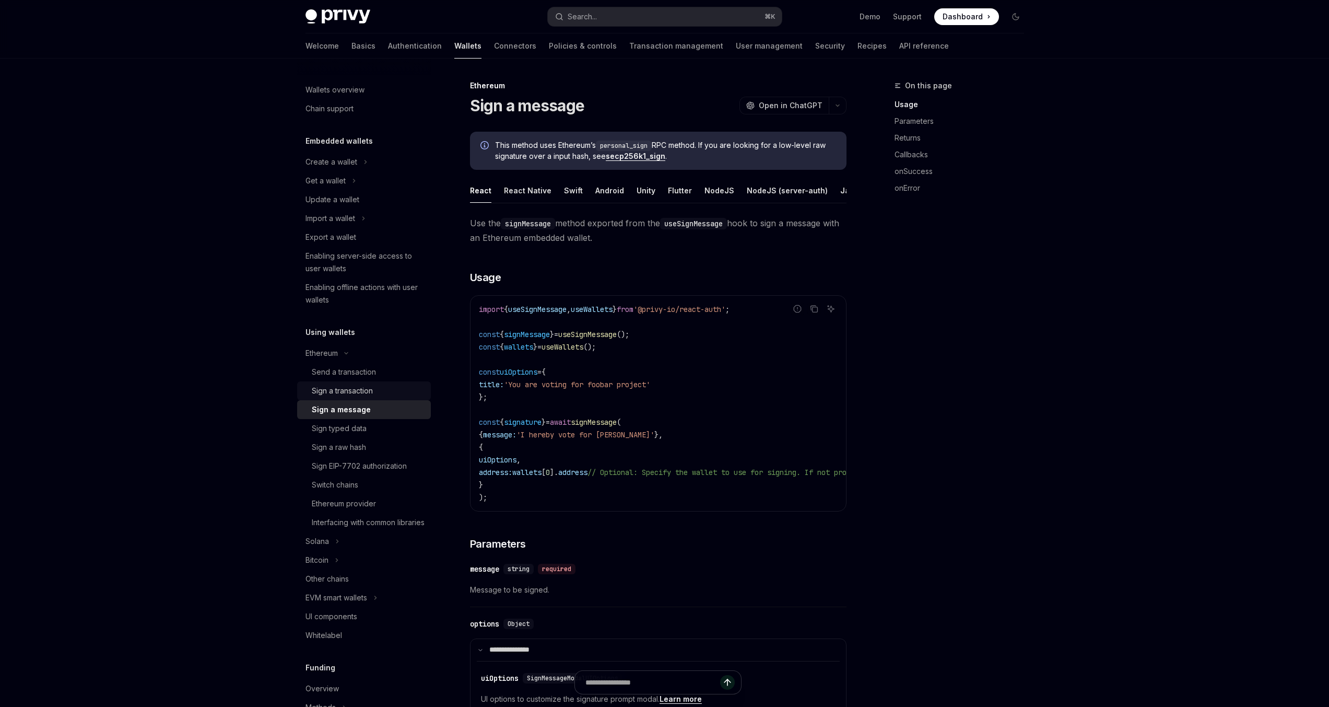
click at [349, 394] on div "Sign a transaction" at bounding box center [342, 390] width 61 height 13
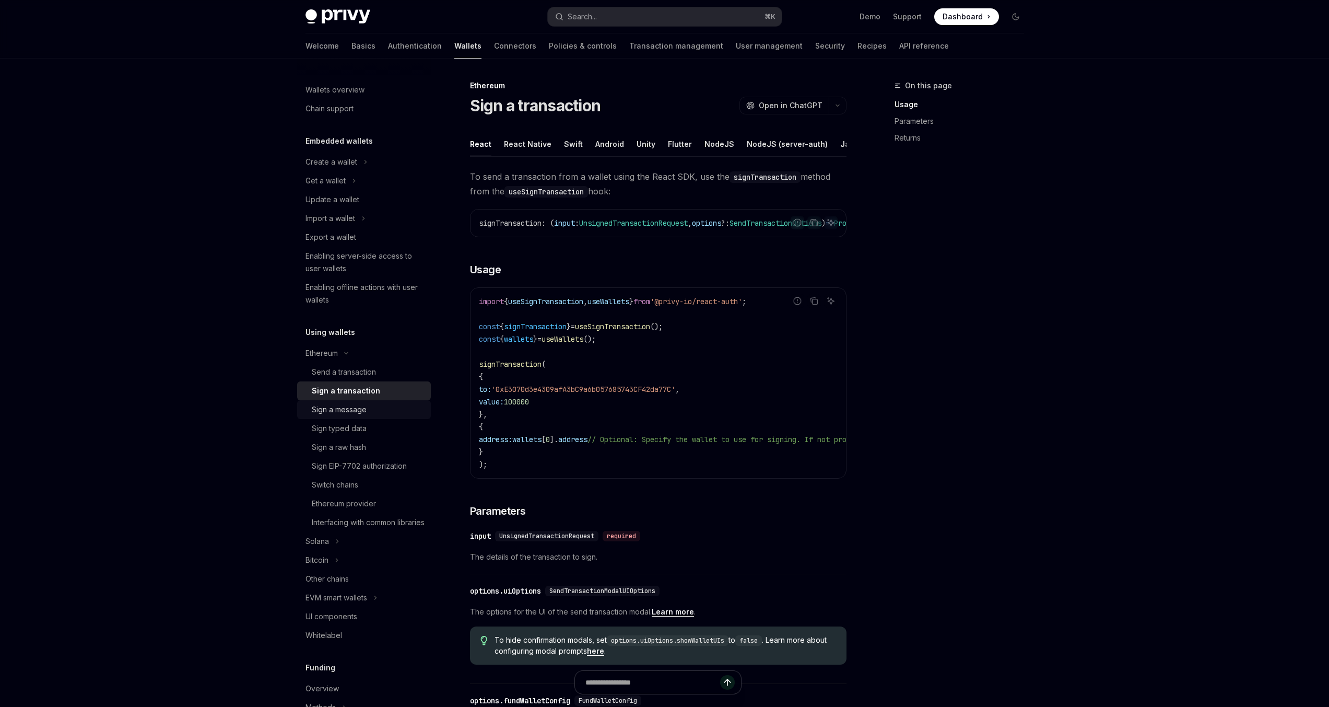
click at [339, 411] on div "Sign a message" at bounding box center [339, 409] width 55 height 13
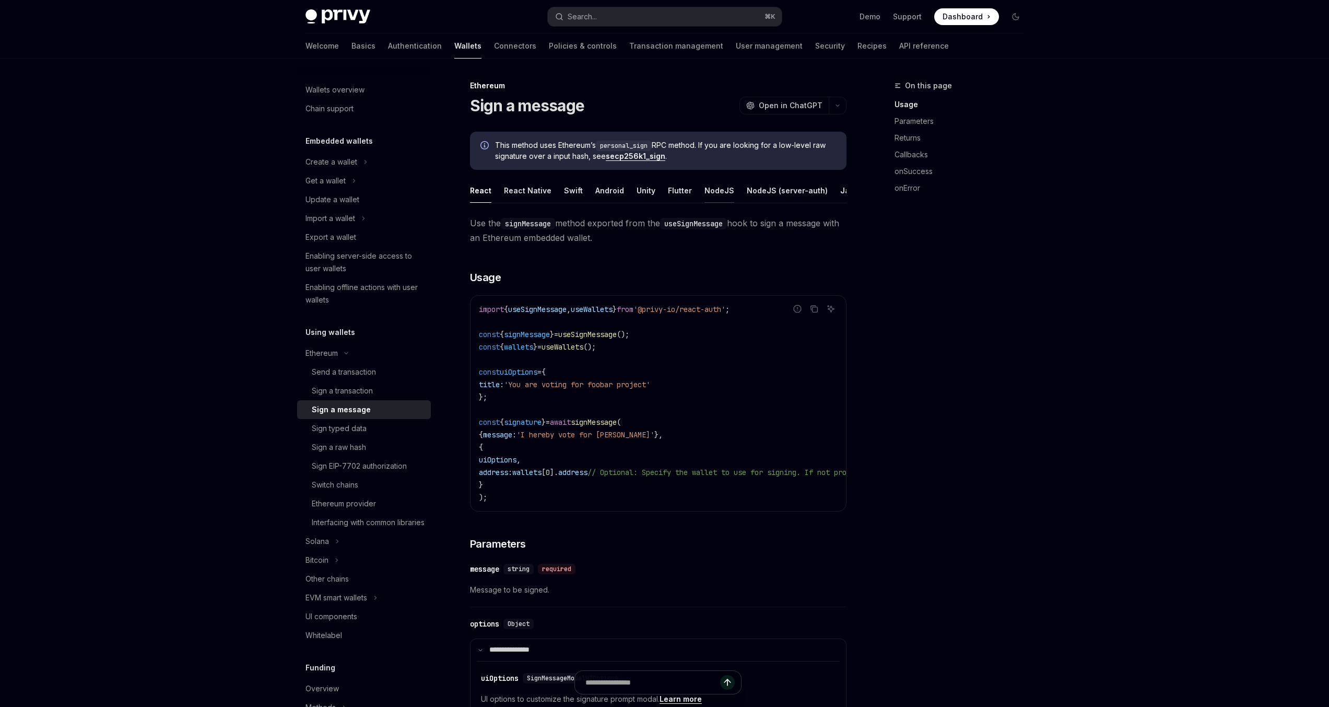
click at [712, 189] on button "NodeJS" at bounding box center [720, 190] width 30 height 25
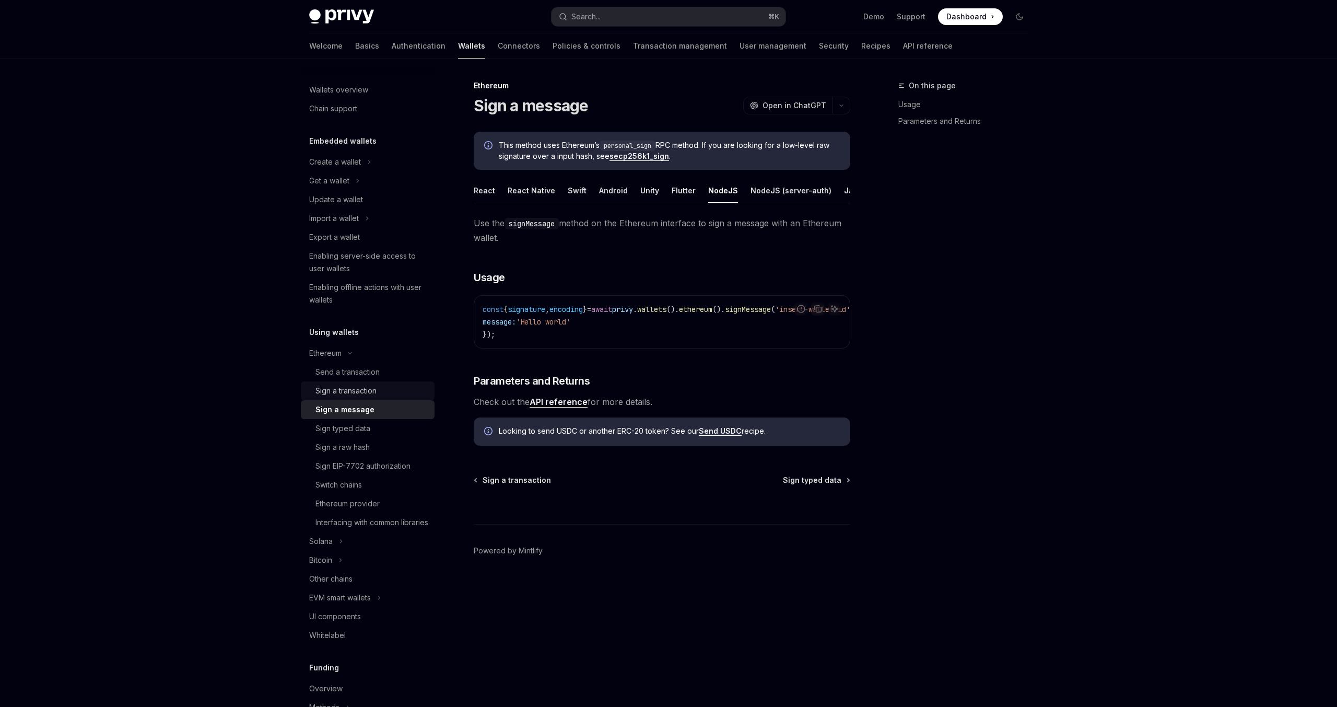
click at [368, 392] on div "Sign a transaction" at bounding box center [345, 390] width 61 height 13
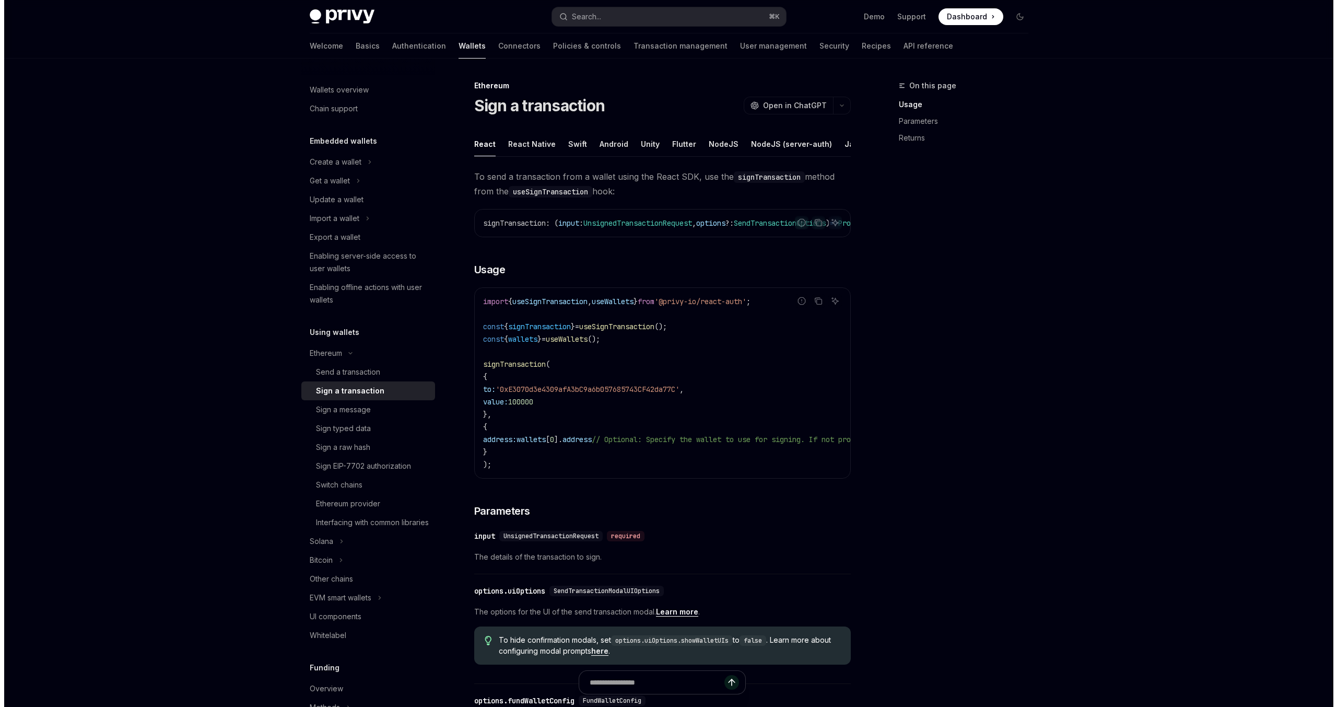
scroll to position [0, 15]
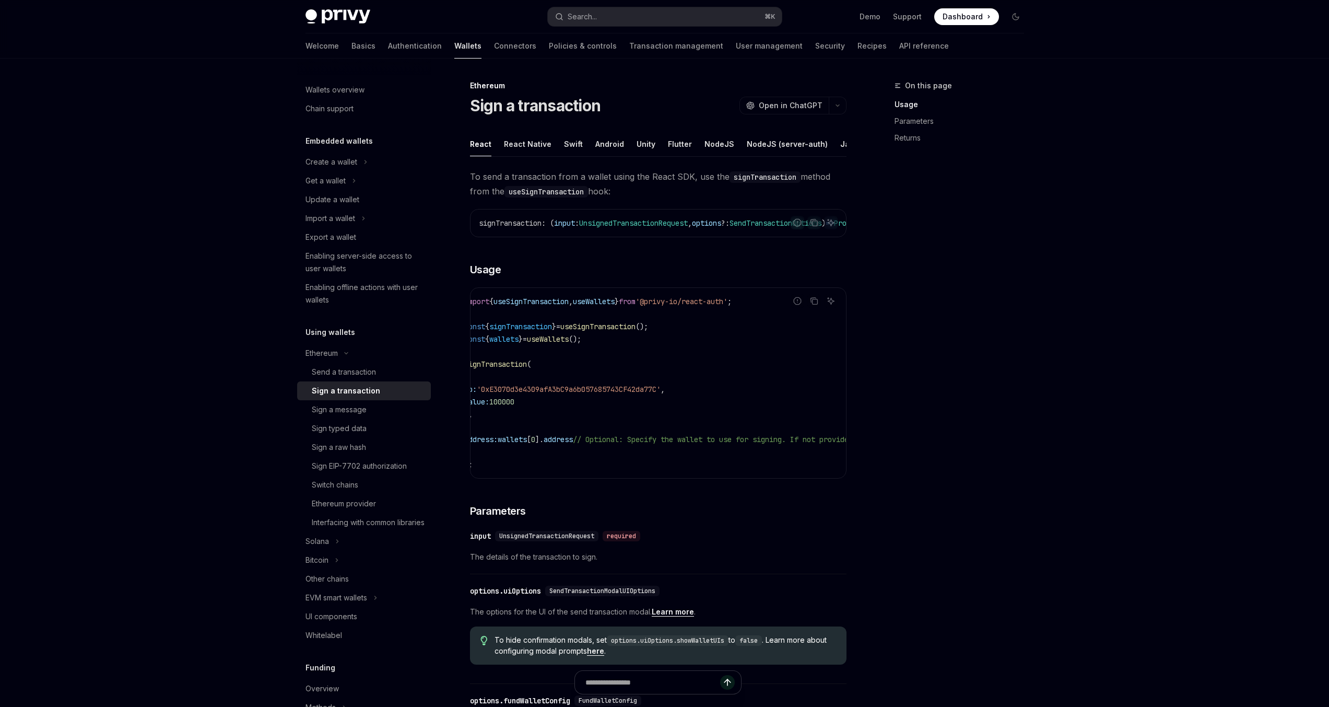
click at [695, 143] on ul "React React Native Swift Android Unity Flutter NodeJS NodeJS (server-auth) Java…" at bounding box center [658, 144] width 377 height 25
click at [707, 141] on button "NodeJS" at bounding box center [720, 144] width 30 height 25
type textarea "*"
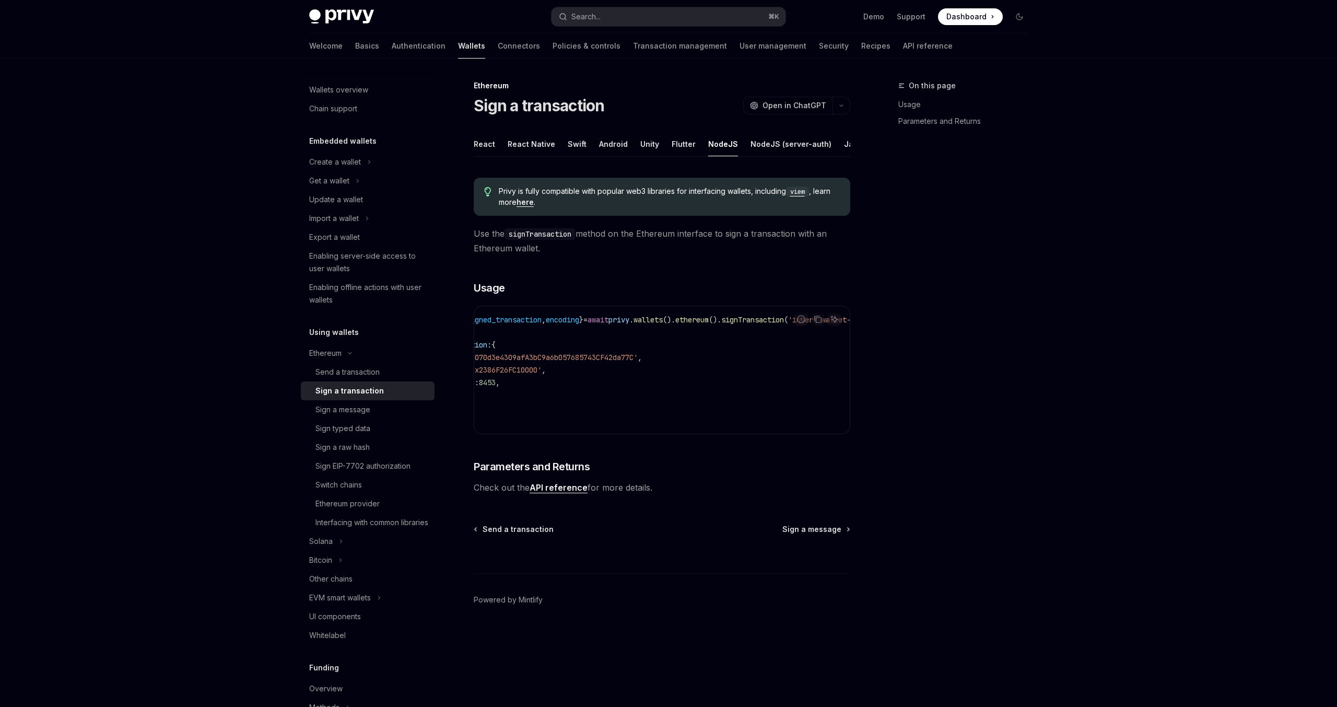
scroll to position [0, 136]
drag, startPoint x: 799, startPoint y: 347, endPoint x: 754, endPoint y: 348, distance: 45.5
click at [758, 343] on div "Report incorrect code Copy Ask AI const { signed_transaction , encoding } = awa…" at bounding box center [662, 370] width 377 height 128
click at [742, 358] on code "const { signed_transaction , encoding } = await privy . wallets (). ethereum ()…" at bounding box center [620, 369] width 460 height 113
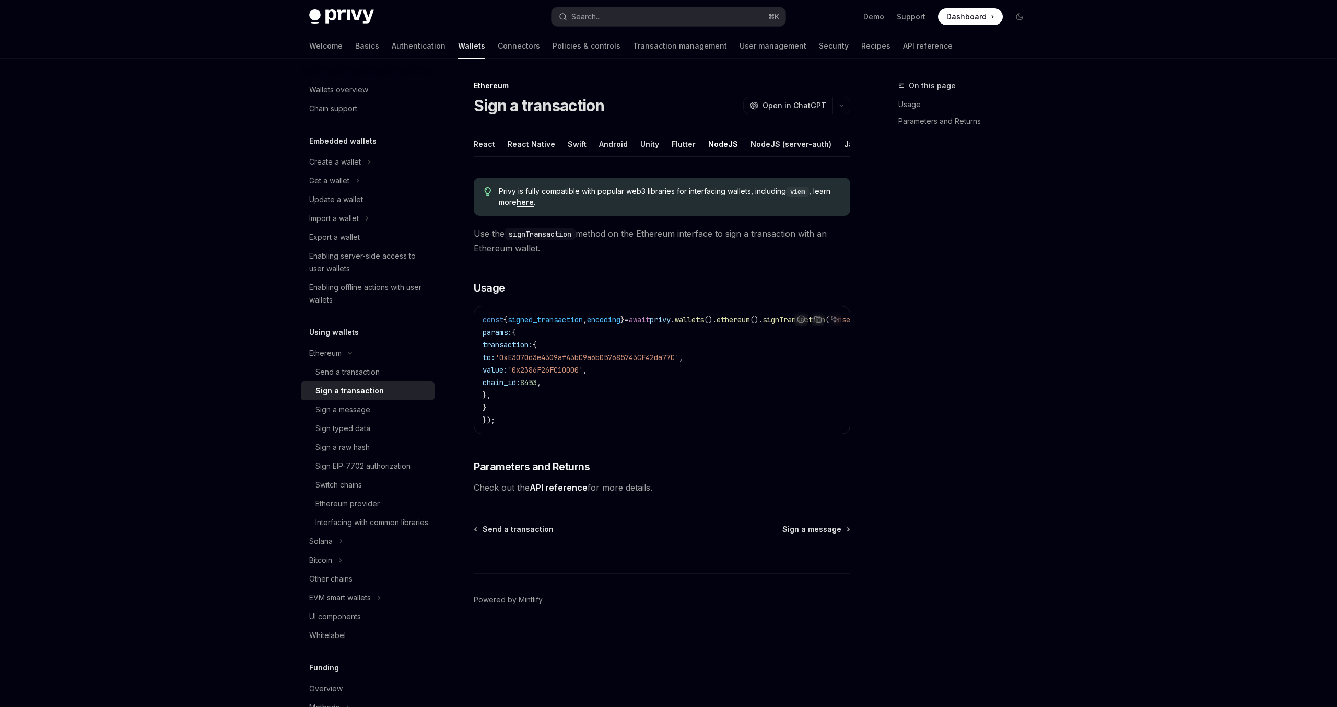
click at [689, 249] on span "Use the signTransaction method on the Ethereum interface to sign a transaction …" at bounding box center [662, 240] width 377 height 29
click at [528, 207] on link "here" at bounding box center [525, 201] width 17 height 9
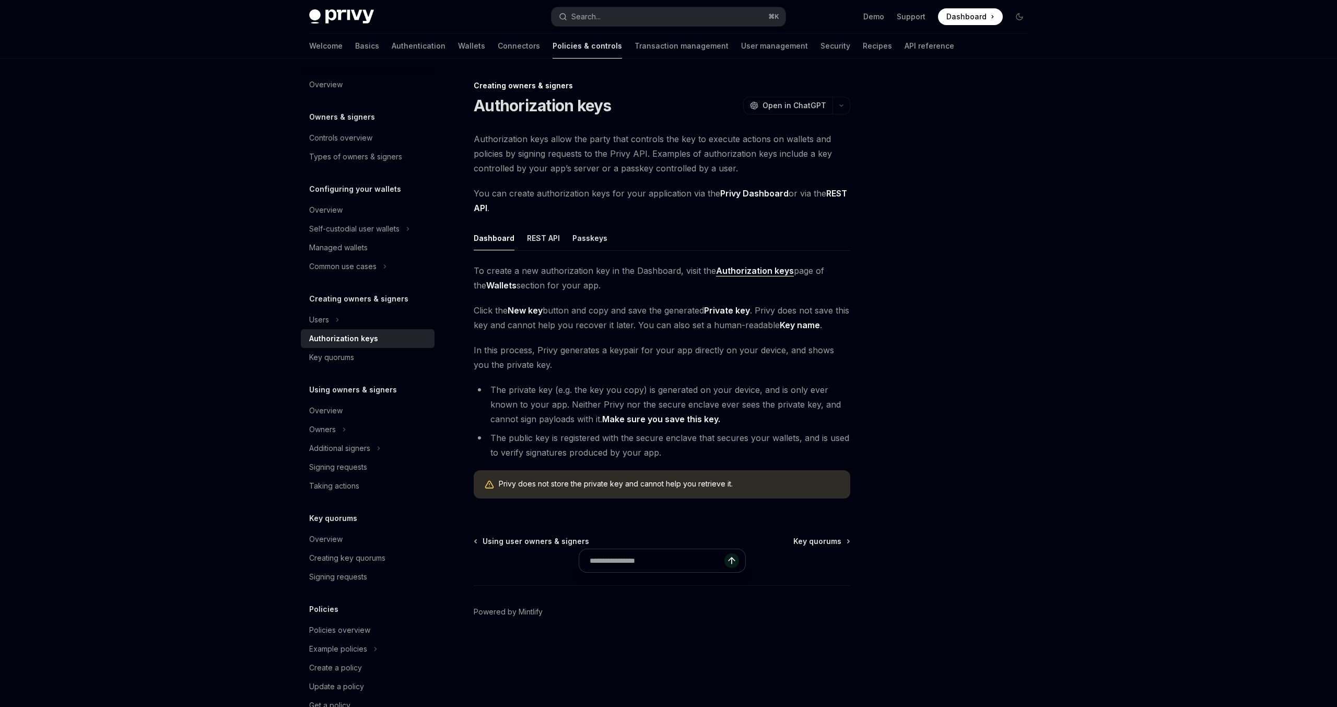
click at [494, 394] on li "The private key (e.g. the key you copy) is generated on your device, and is onl…" at bounding box center [662, 404] width 377 height 44
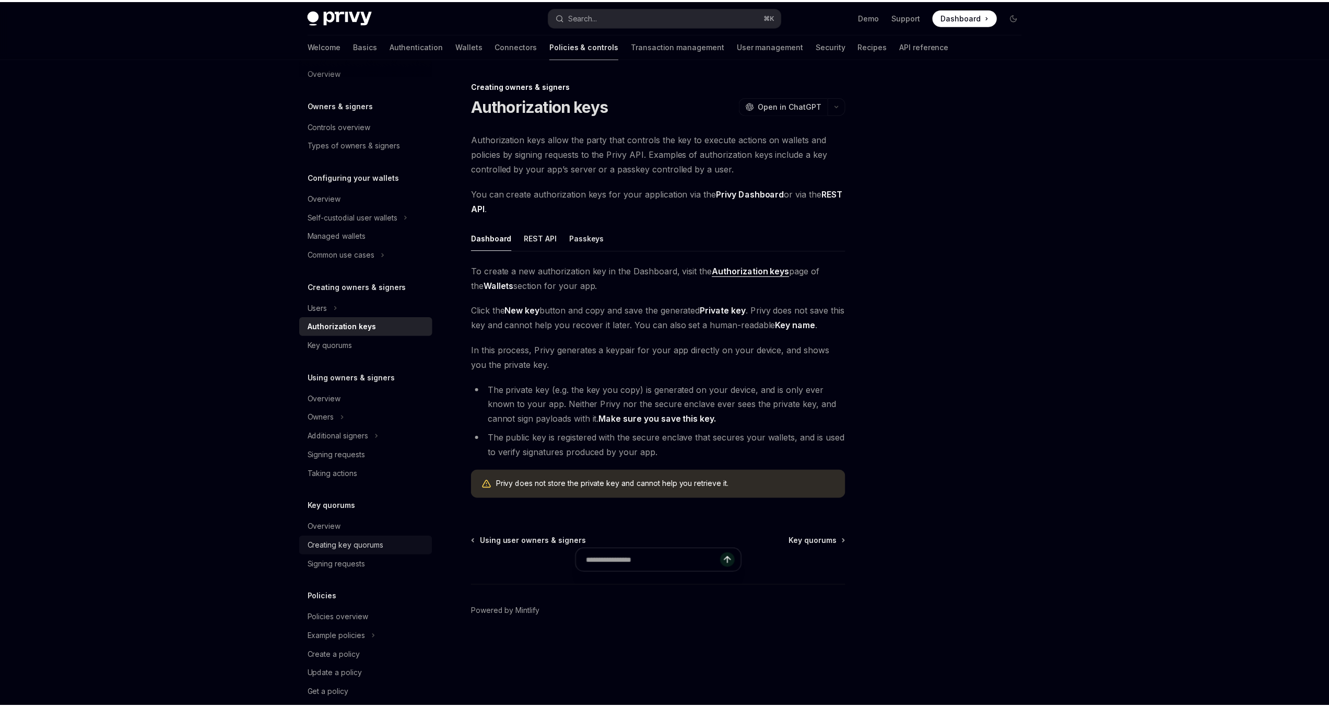
scroll to position [29, 0]
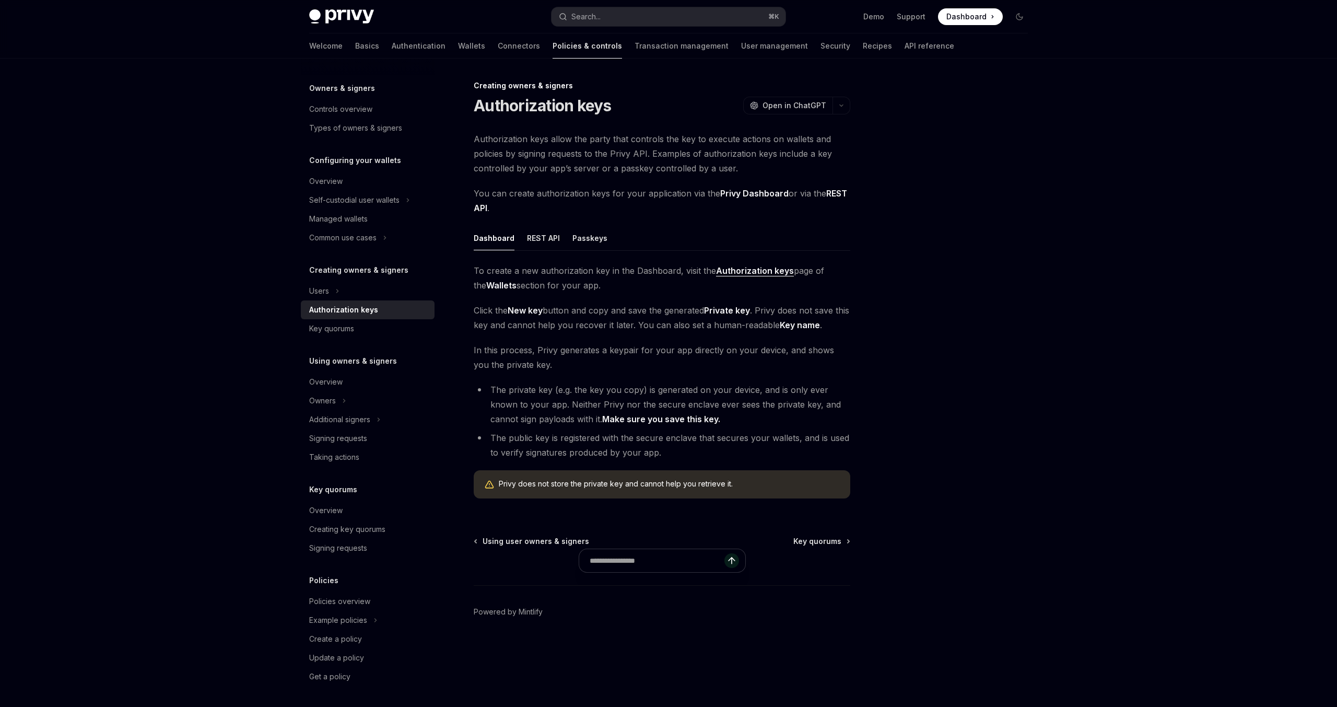
click at [662, 285] on span "To create a new authorization key in the Dashboard, visit the Authorization key…" at bounding box center [662, 277] width 377 height 29
click at [334, 289] on button "Users" at bounding box center [368, 291] width 134 height 19
type textarea "*"
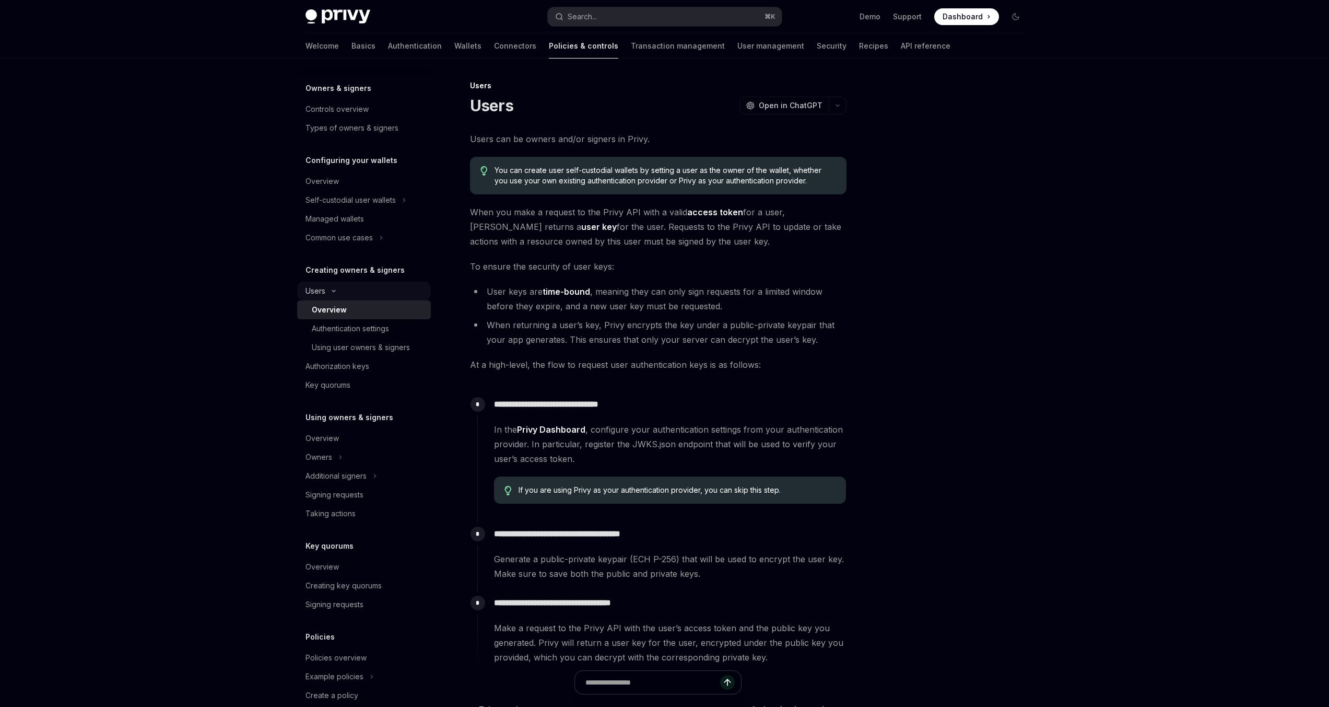
click at [331, 294] on button "Users" at bounding box center [364, 291] width 134 height 19
click at [596, 16] on div "Search..." at bounding box center [582, 16] width 29 height 13
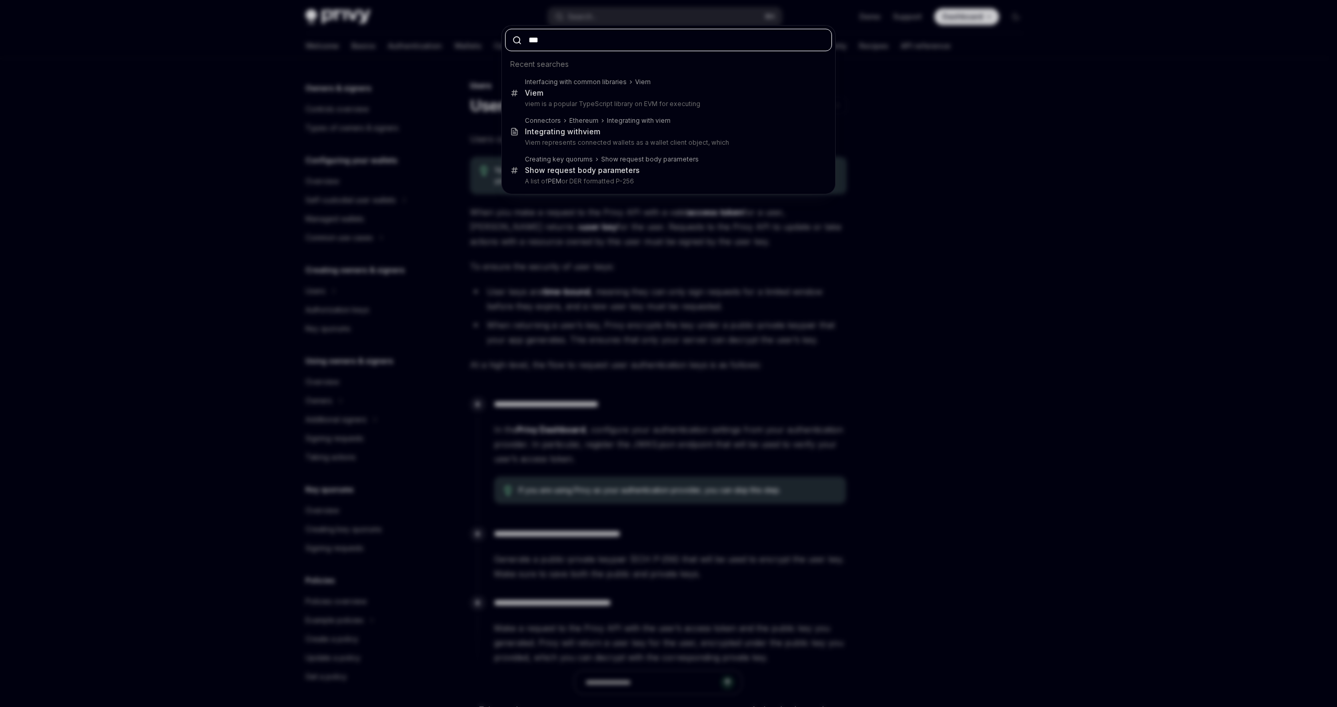
type input "****"
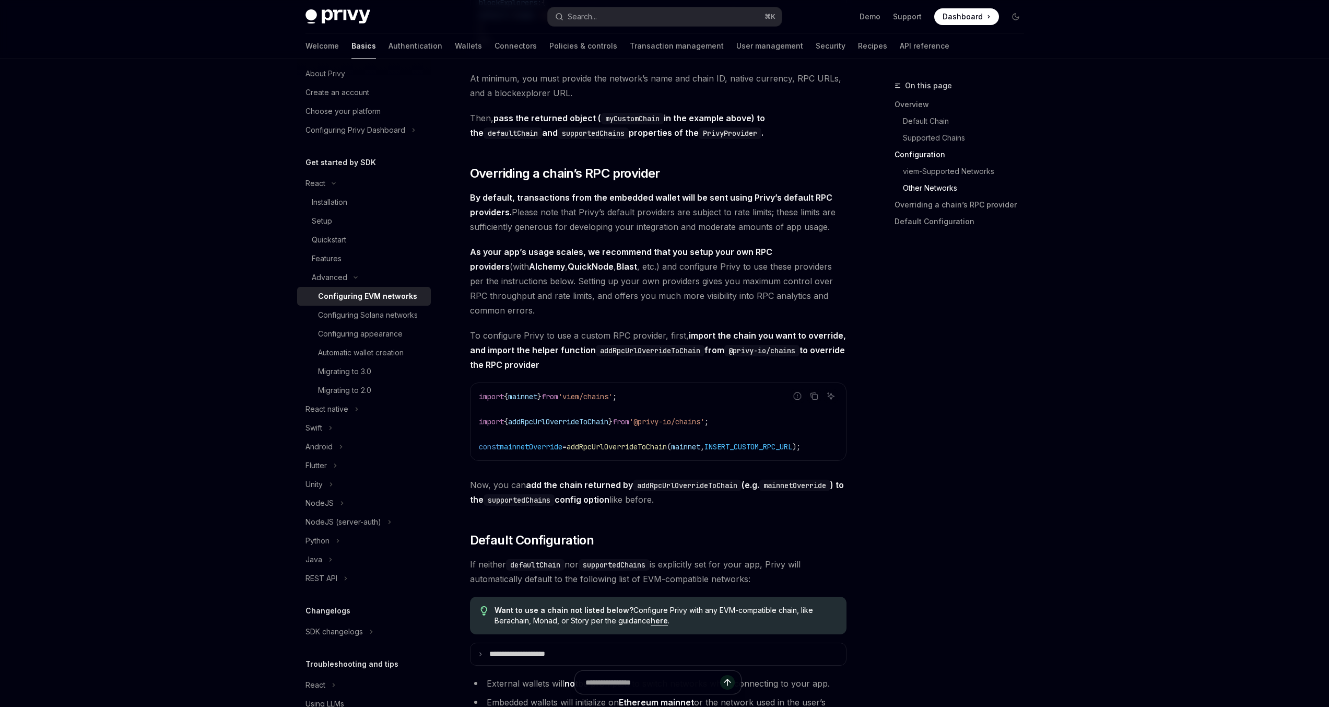
scroll to position [2454, 0]
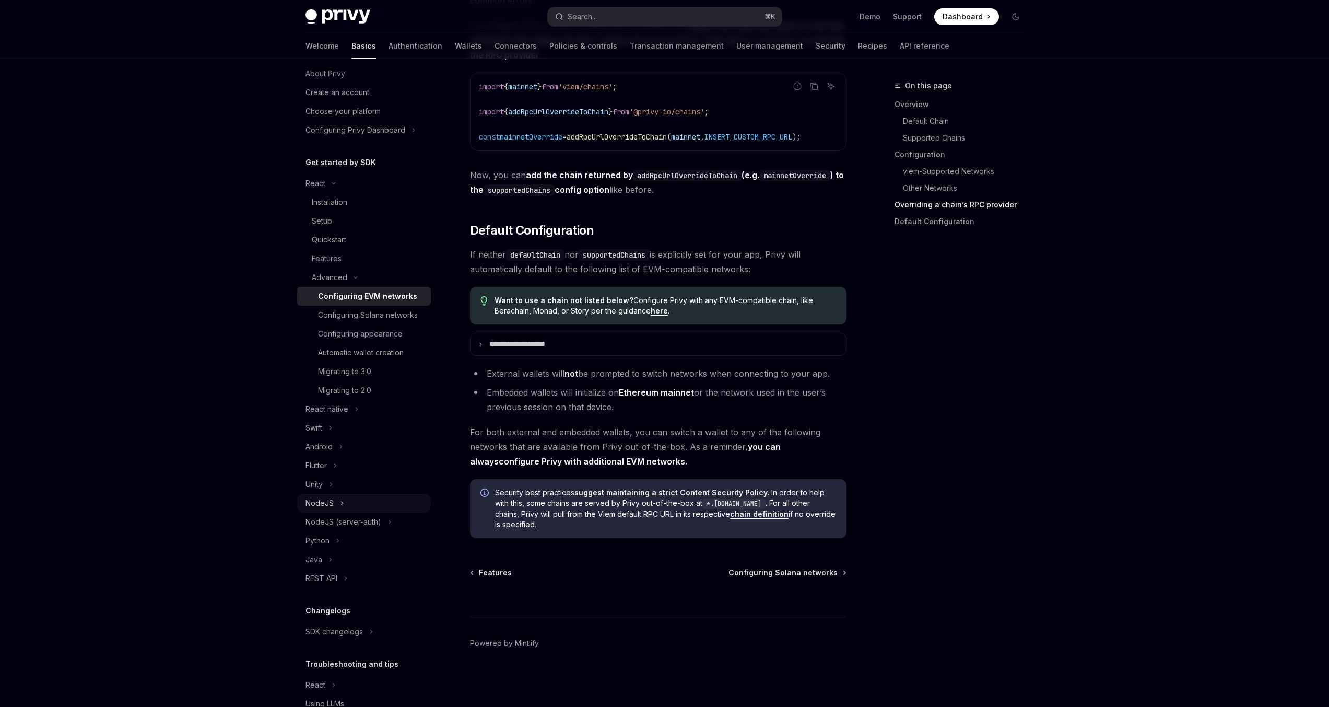
click at [336, 512] on button "NodeJS" at bounding box center [364, 503] width 134 height 19
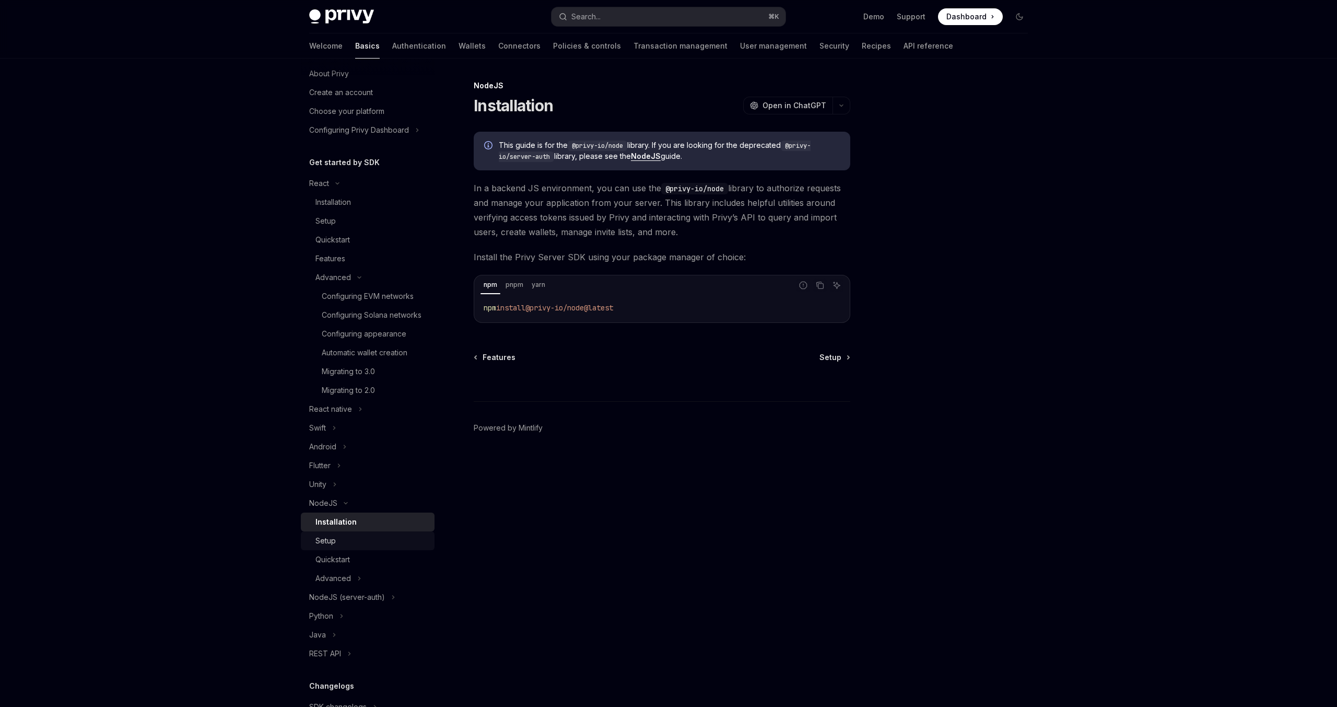
click at [333, 547] on div "Setup" at bounding box center [325, 540] width 20 height 13
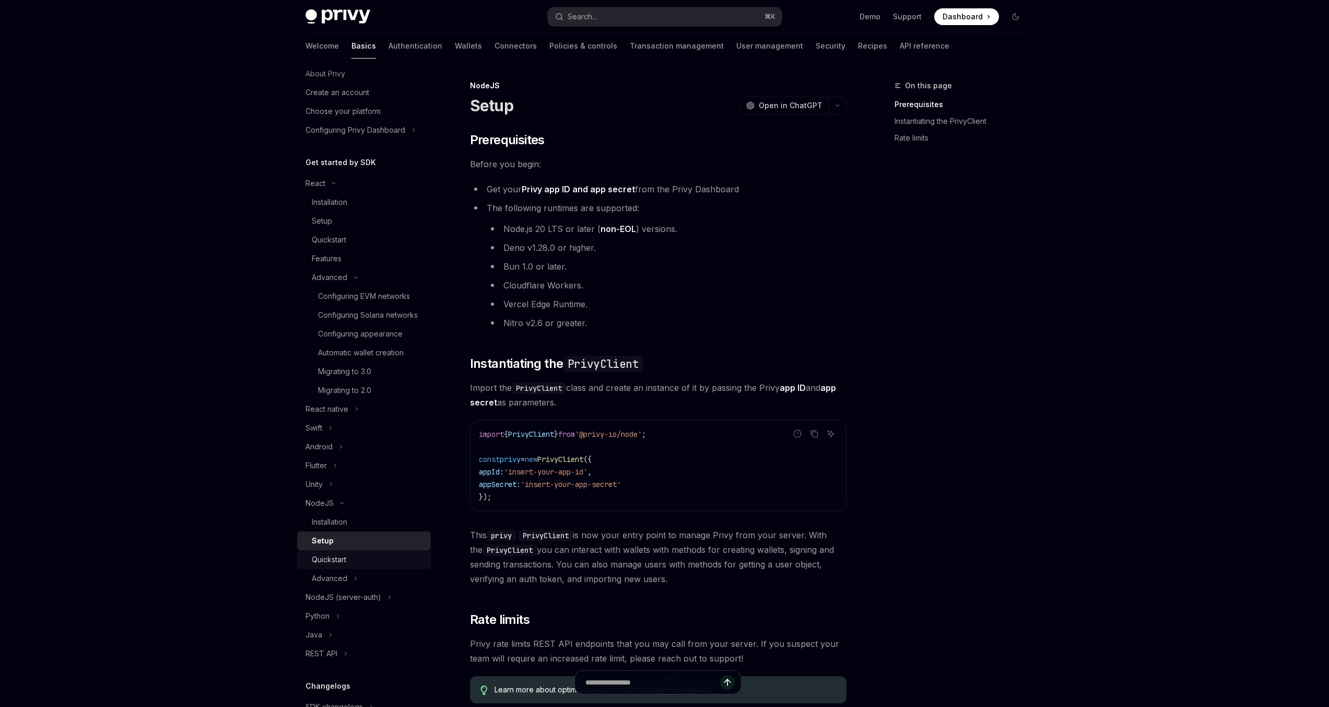
click at [332, 566] on div "Quickstart" at bounding box center [329, 559] width 34 height 13
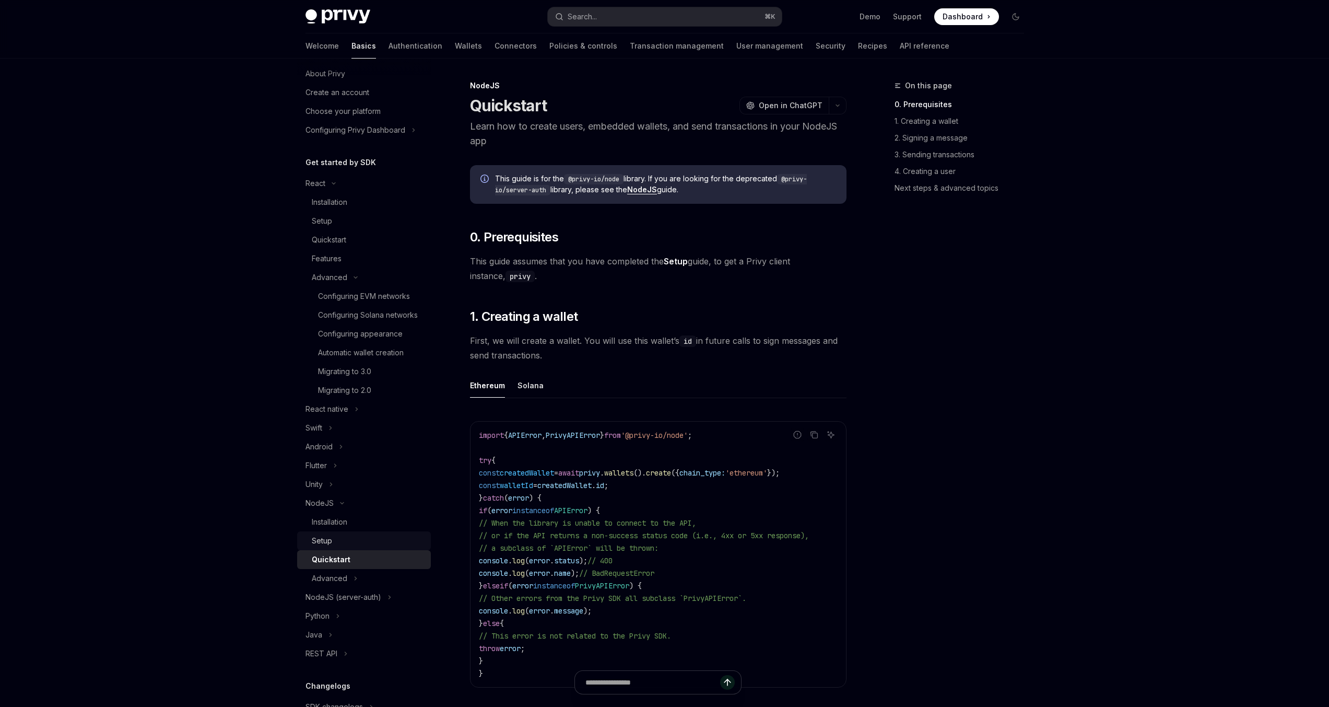
click at [332, 547] on div "Setup" at bounding box center [368, 540] width 113 height 13
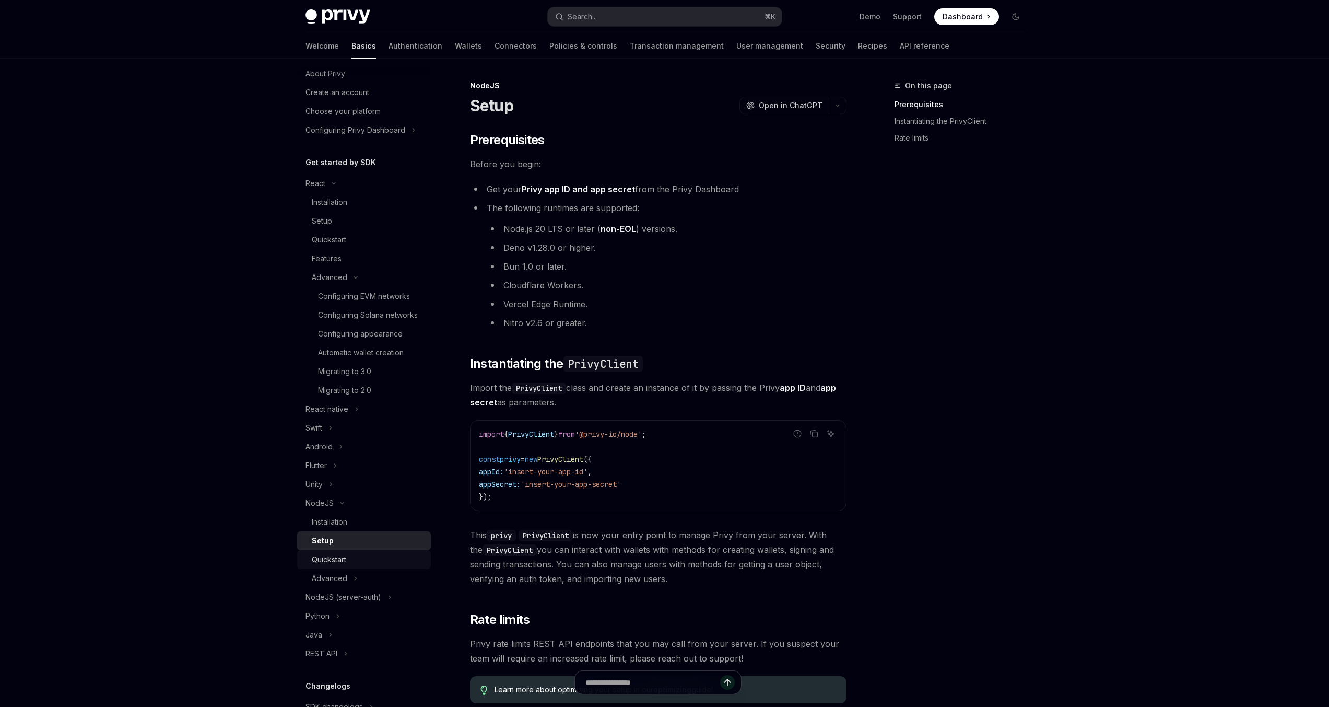
click at [336, 566] on div "Quickstart" at bounding box center [329, 559] width 34 height 13
type textarea "*"
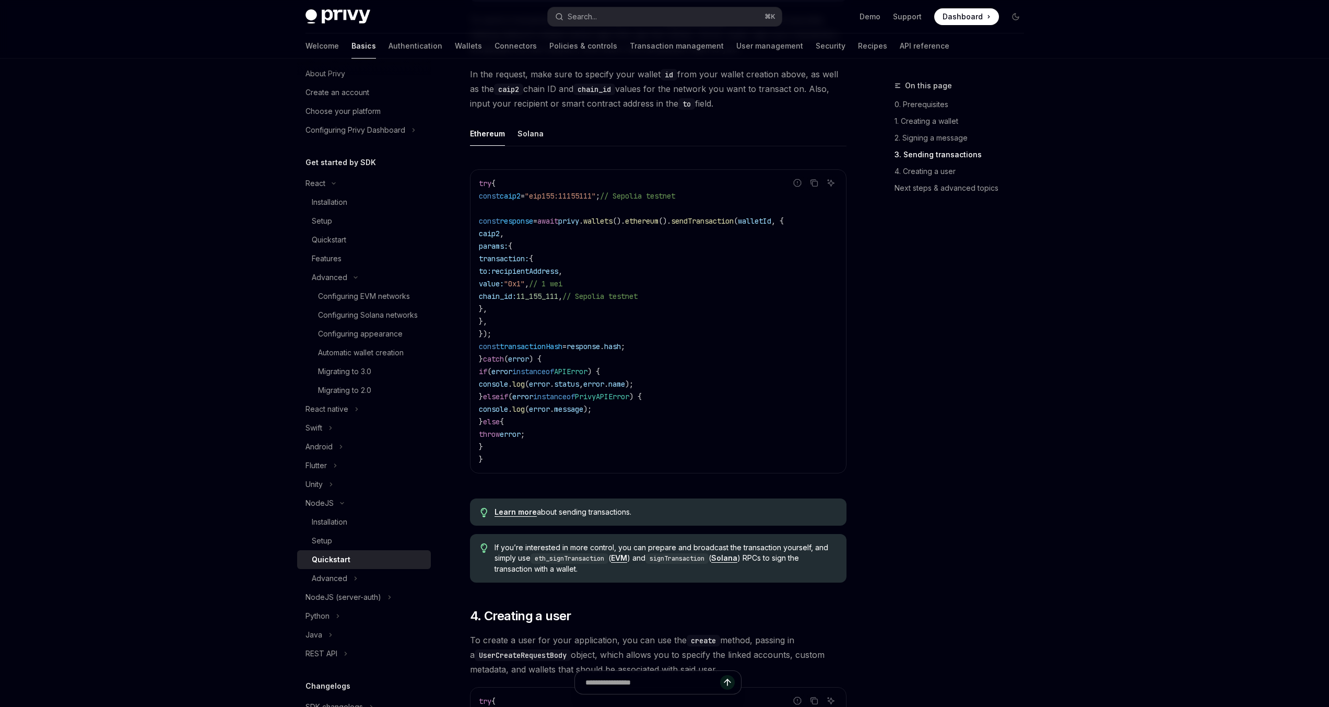
scroll to position [1268, 0]
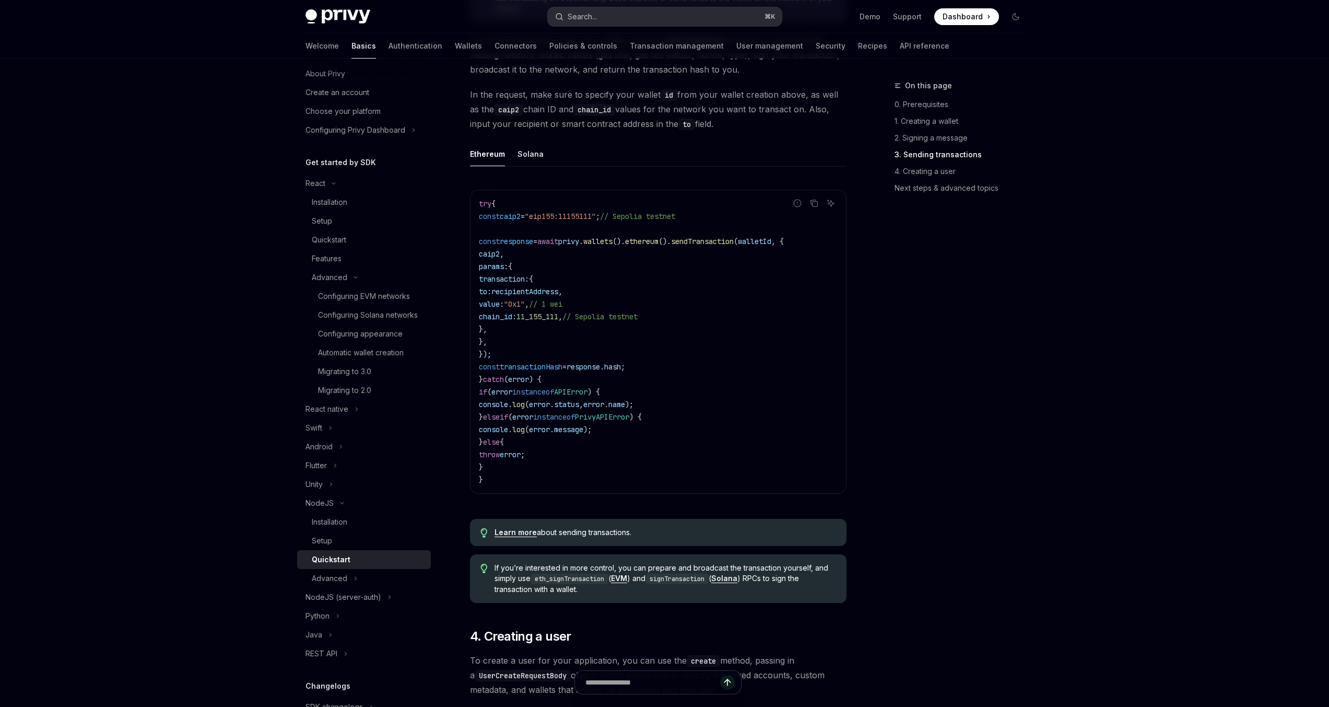
click at [648, 13] on button "Search... ⌘ K" at bounding box center [665, 16] width 234 height 19
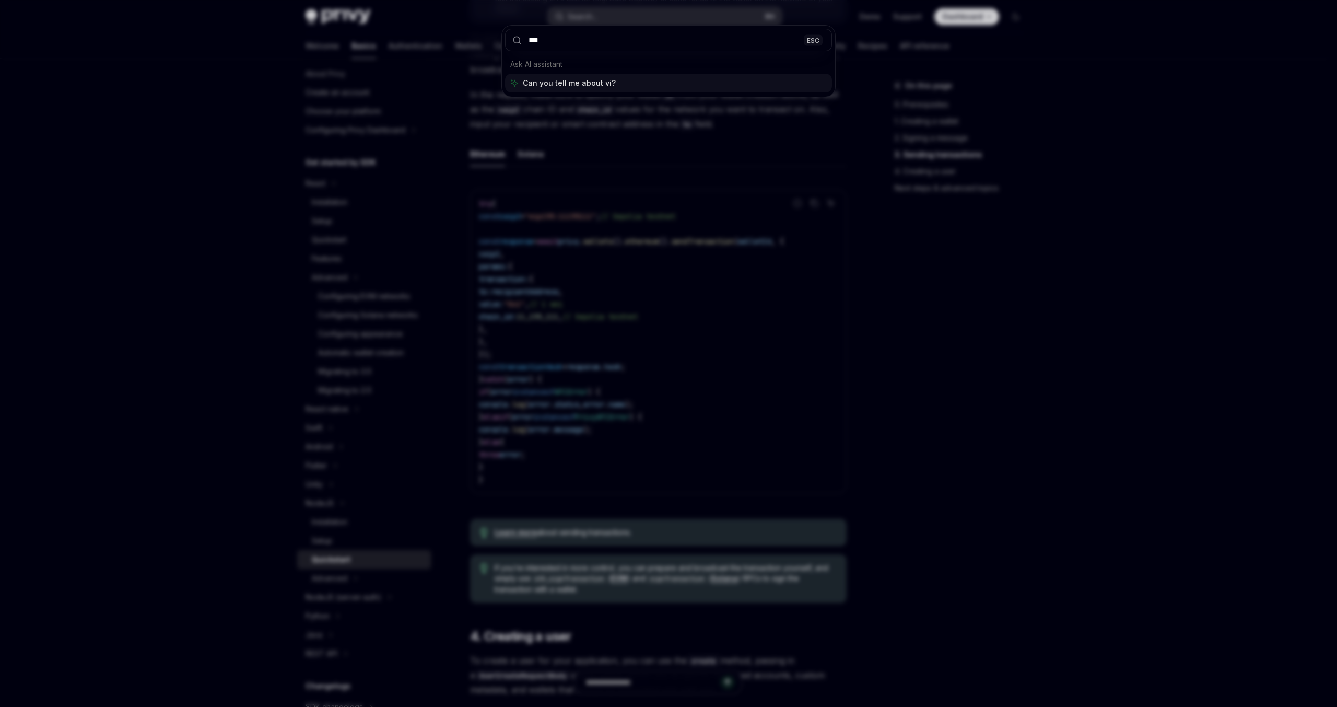
type input "****"
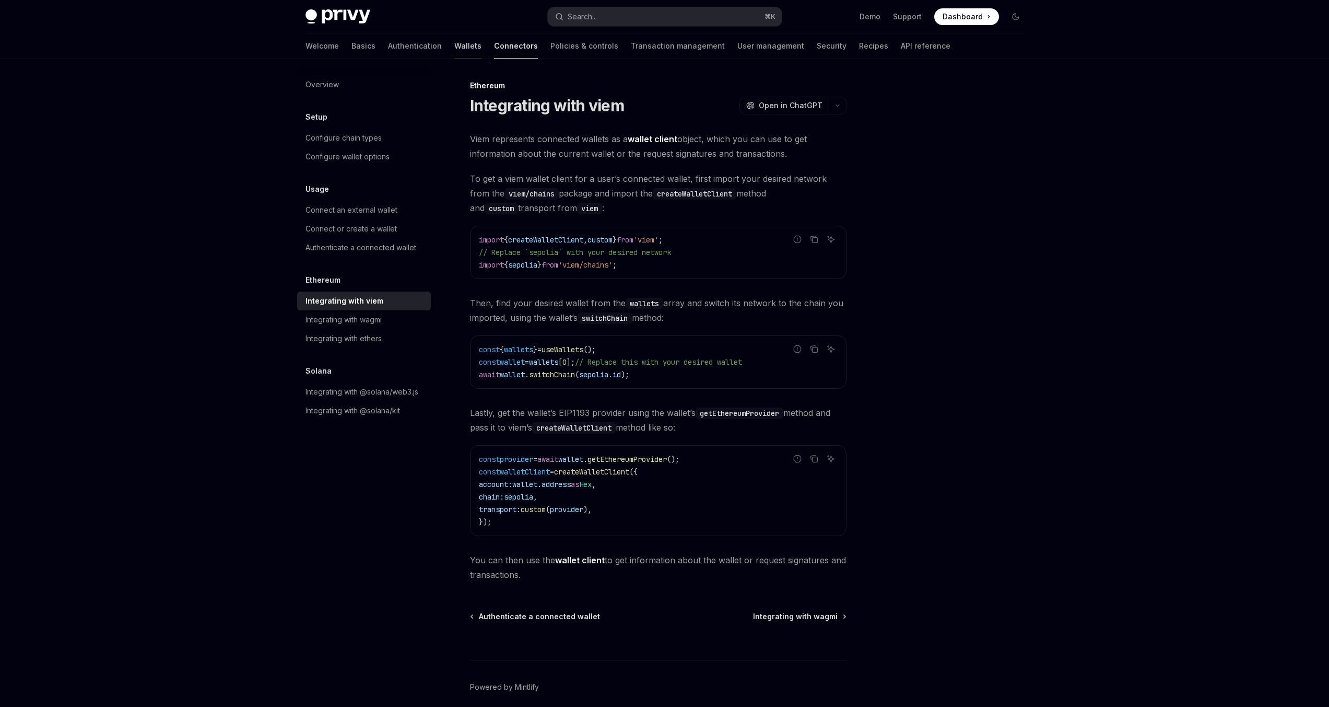
click at [454, 43] on link "Wallets" at bounding box center [467, 45] width 27 height 25
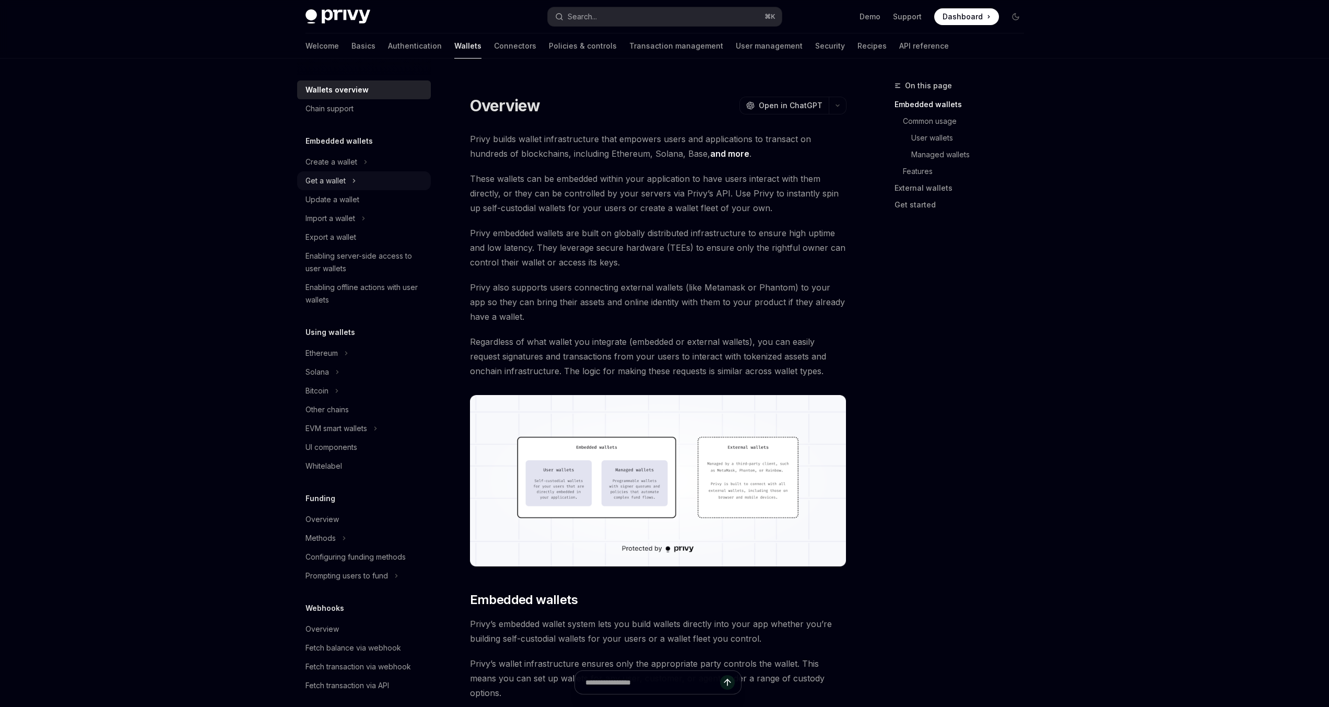
click at [350, 184] on button "Get a wallet" at bounding box center [364, 180] width 134 height 19
type textarea "*"
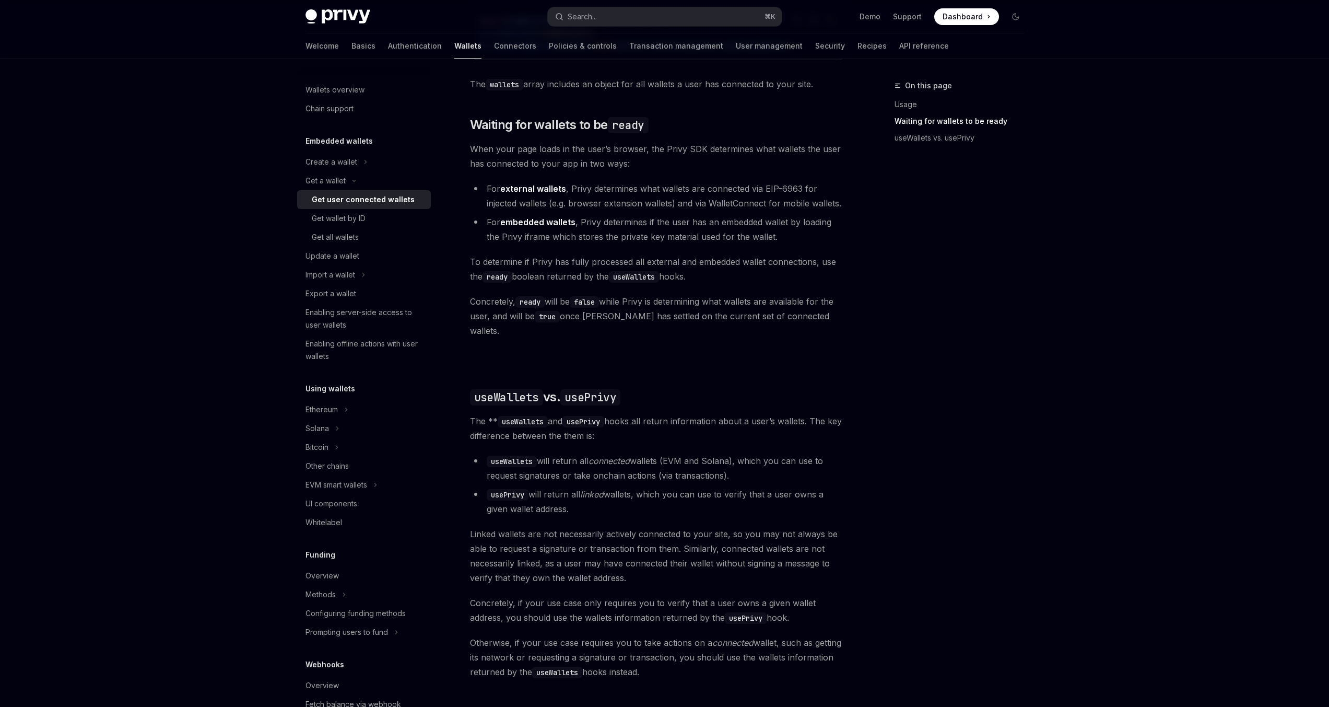
scroll to position [689, 0]
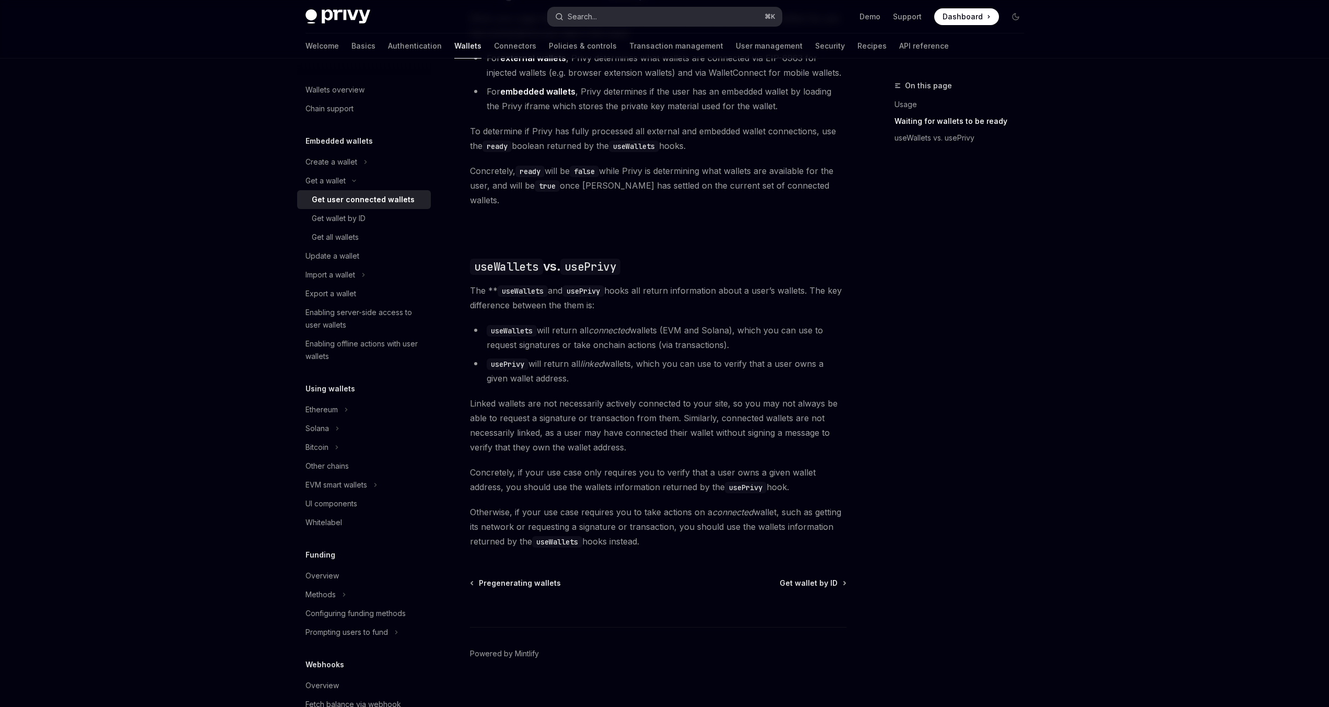
click at [686, 20] on button "Search... ⌘ K" at bounding box center [665, 16] width 234 height 19
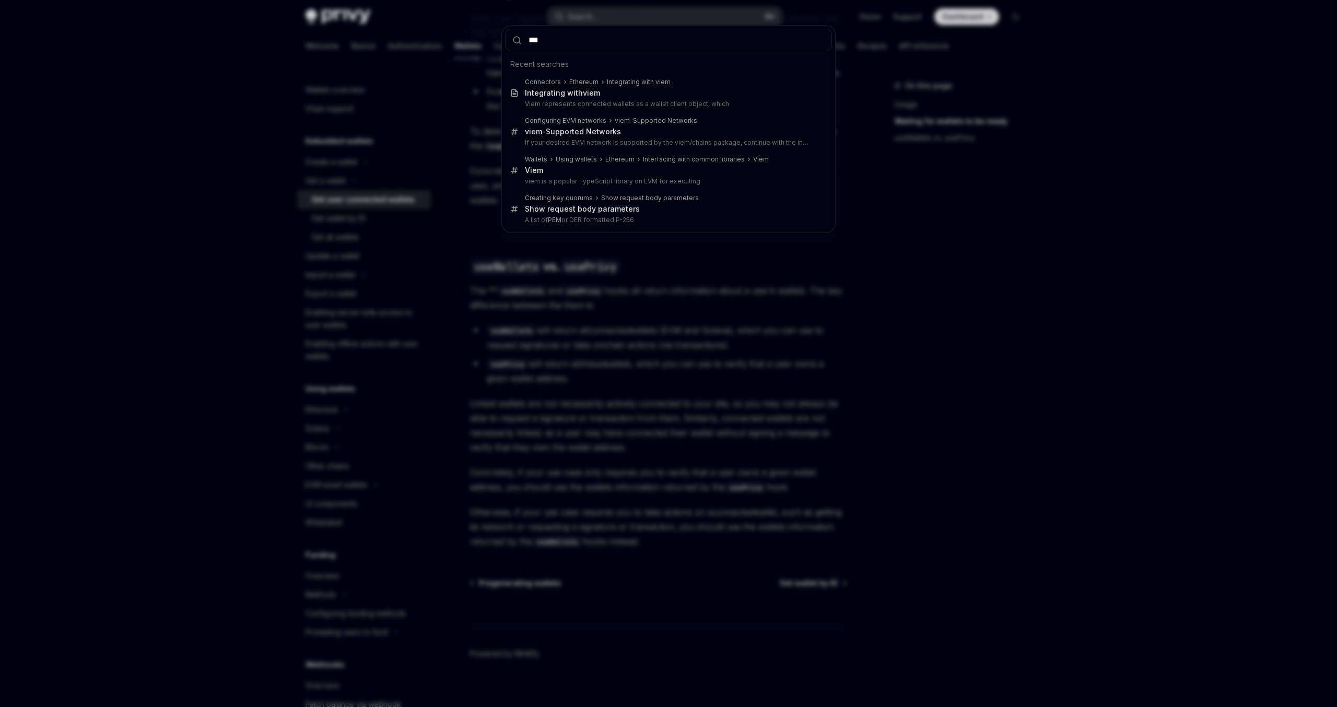
type input "****"
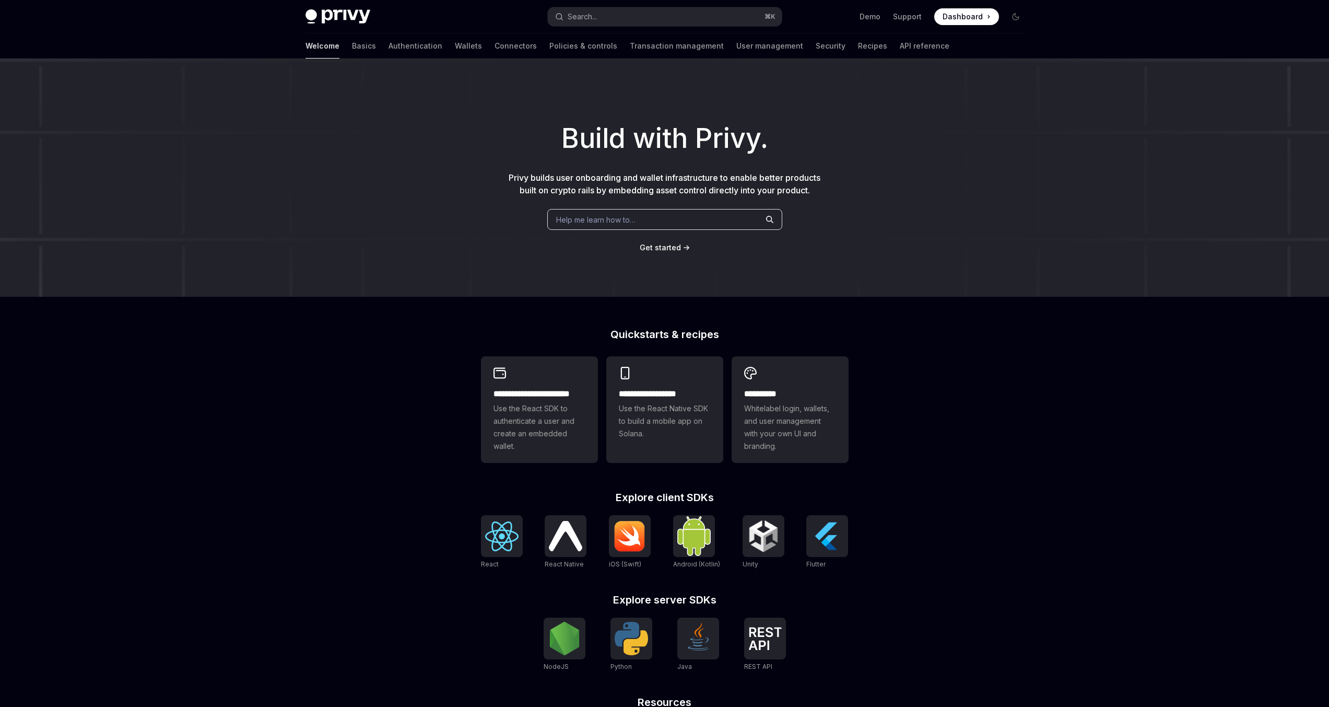
click at [620, 217] on span "Help me learn how to…" at bounding box center [595, 219] width 79 height 11
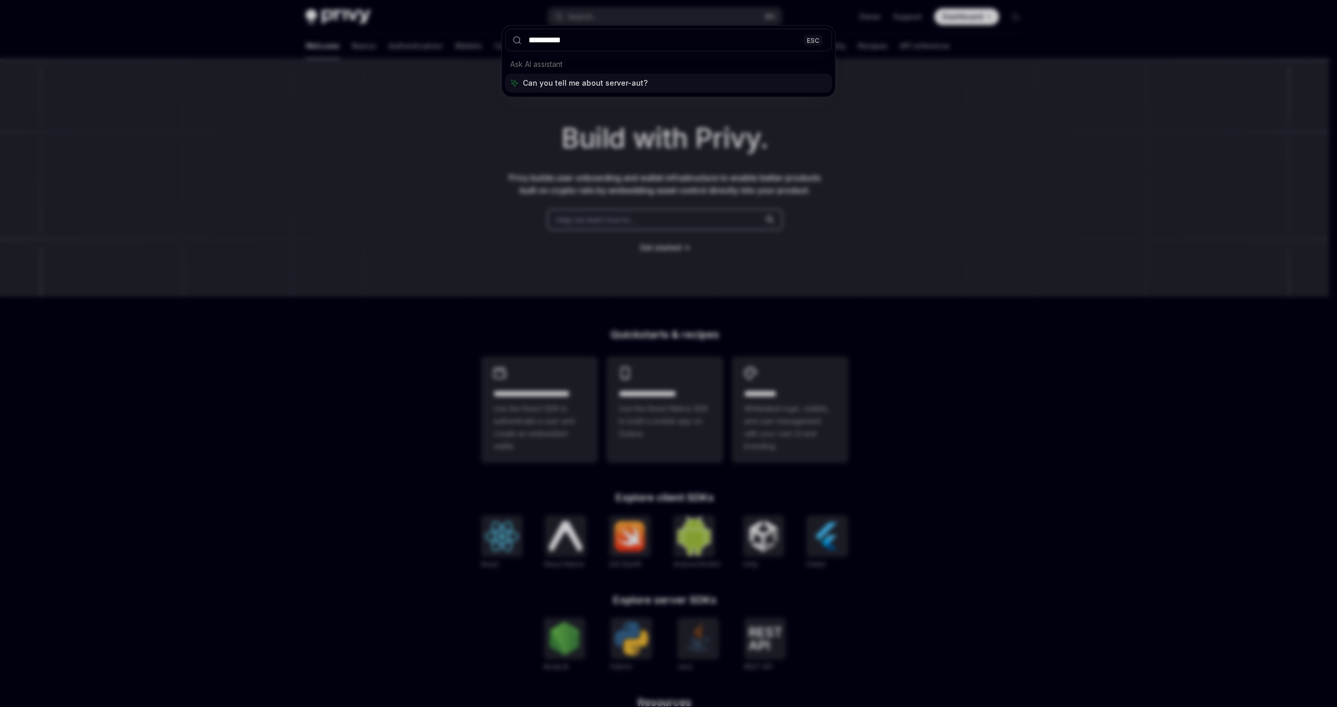
type input "**********"
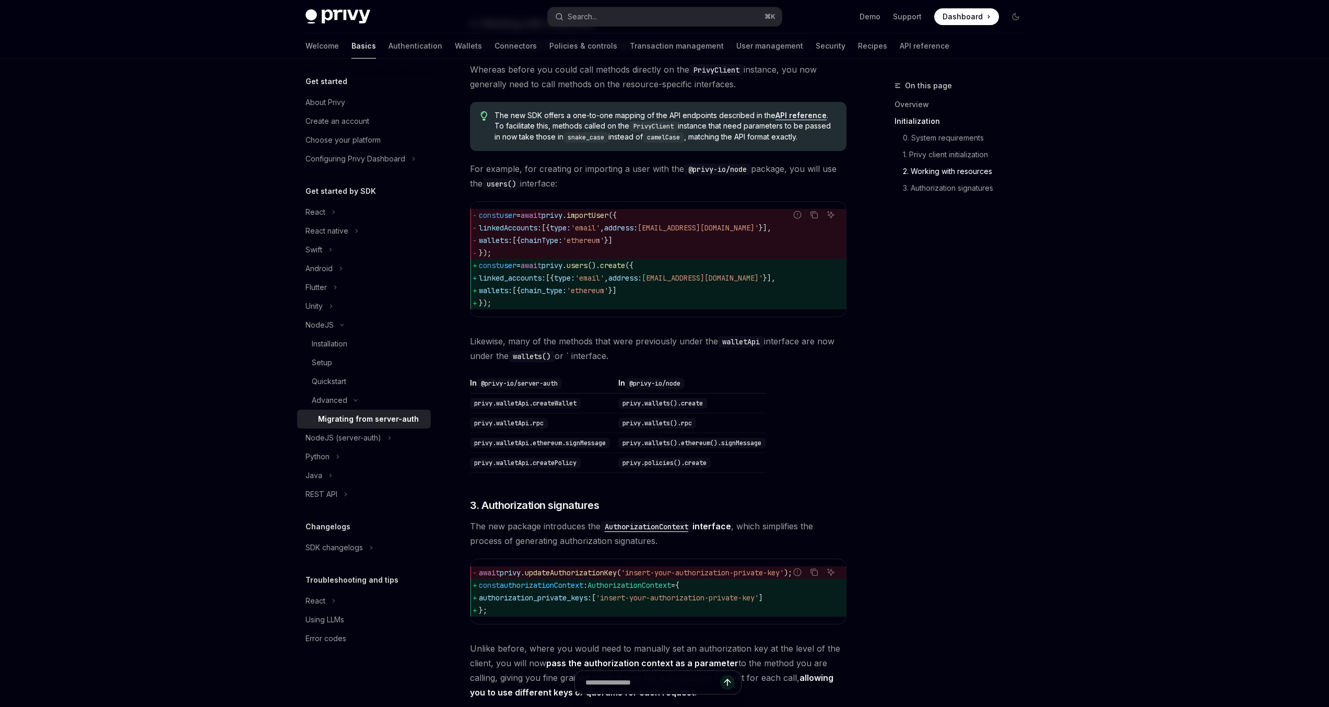
scroll to position [689, 0]
click at [380, 437] on button "NodeJS (server-auth)" at bounding box center [364, 437] width 134 height 19
type textarea "*"
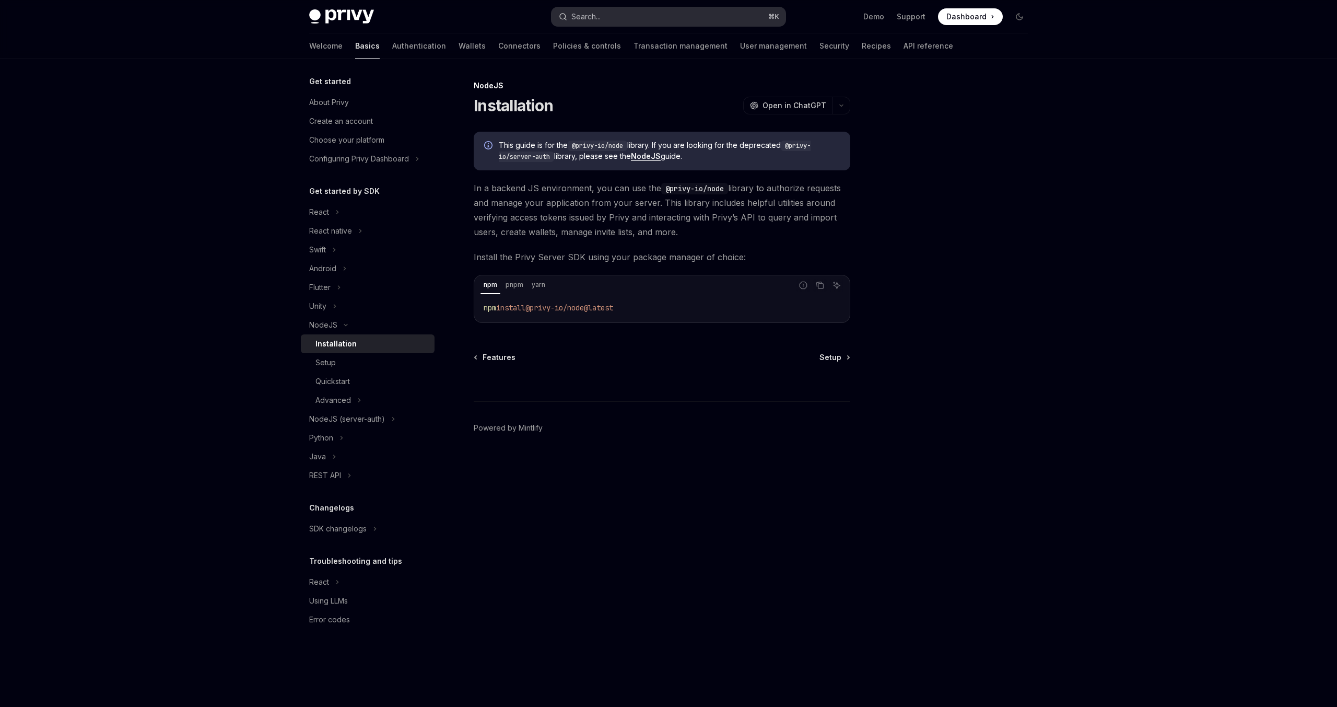
click at [592, 17] on div "Search..." at bounding box center [585, 16] width 29 height 13
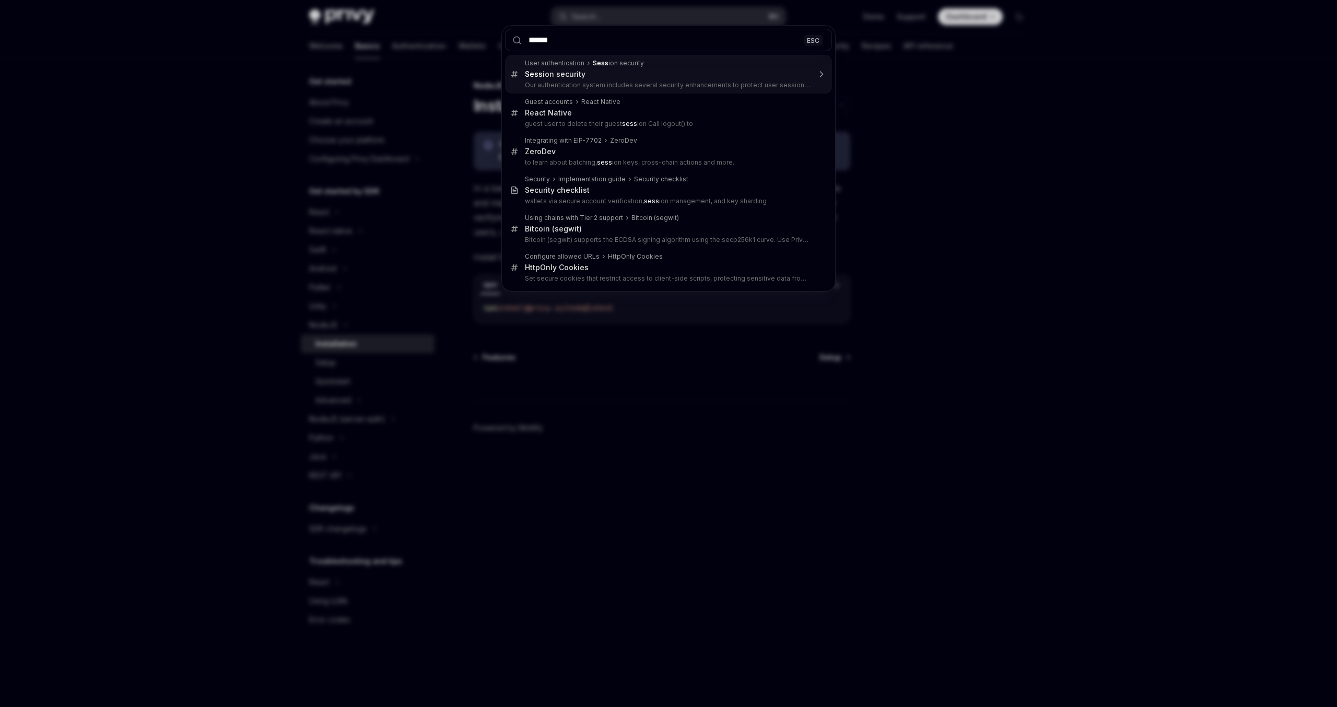
type input "*******"
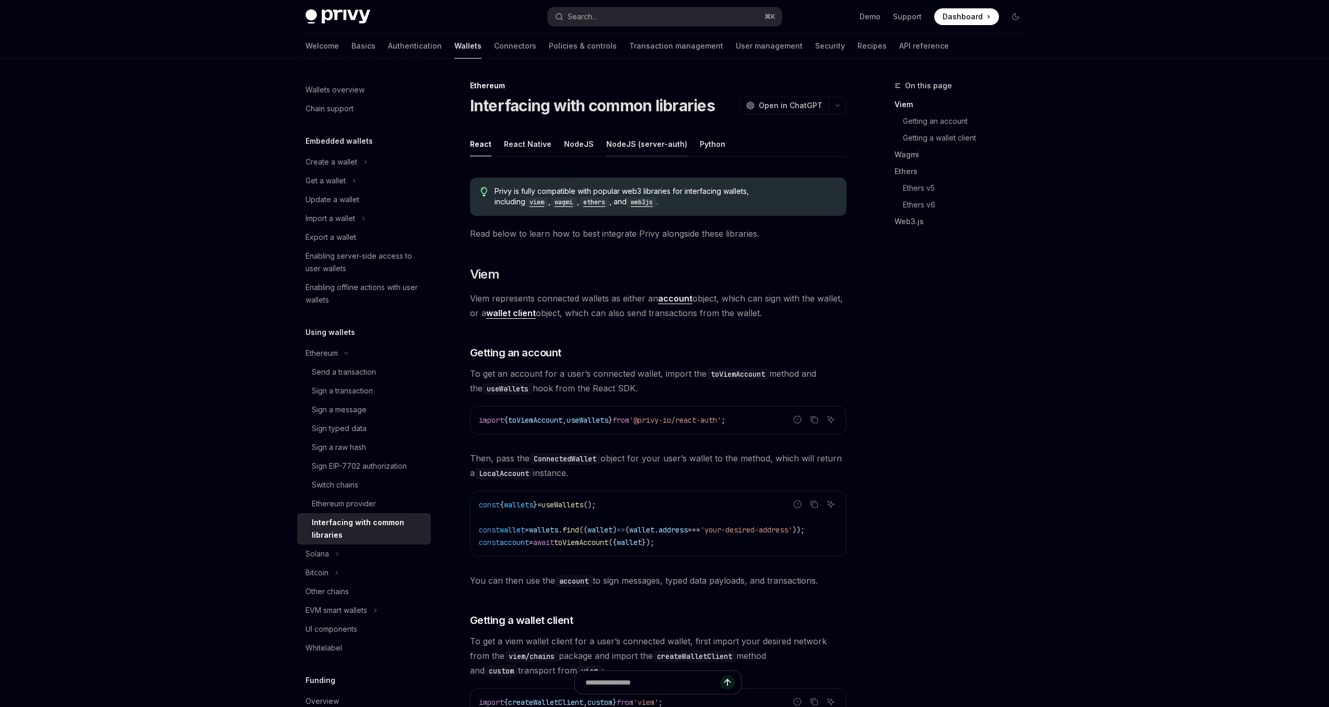
click at [610, 143] on button "NodeJS (server-auth)" at bounding box center [646, 144] width 81 height 25
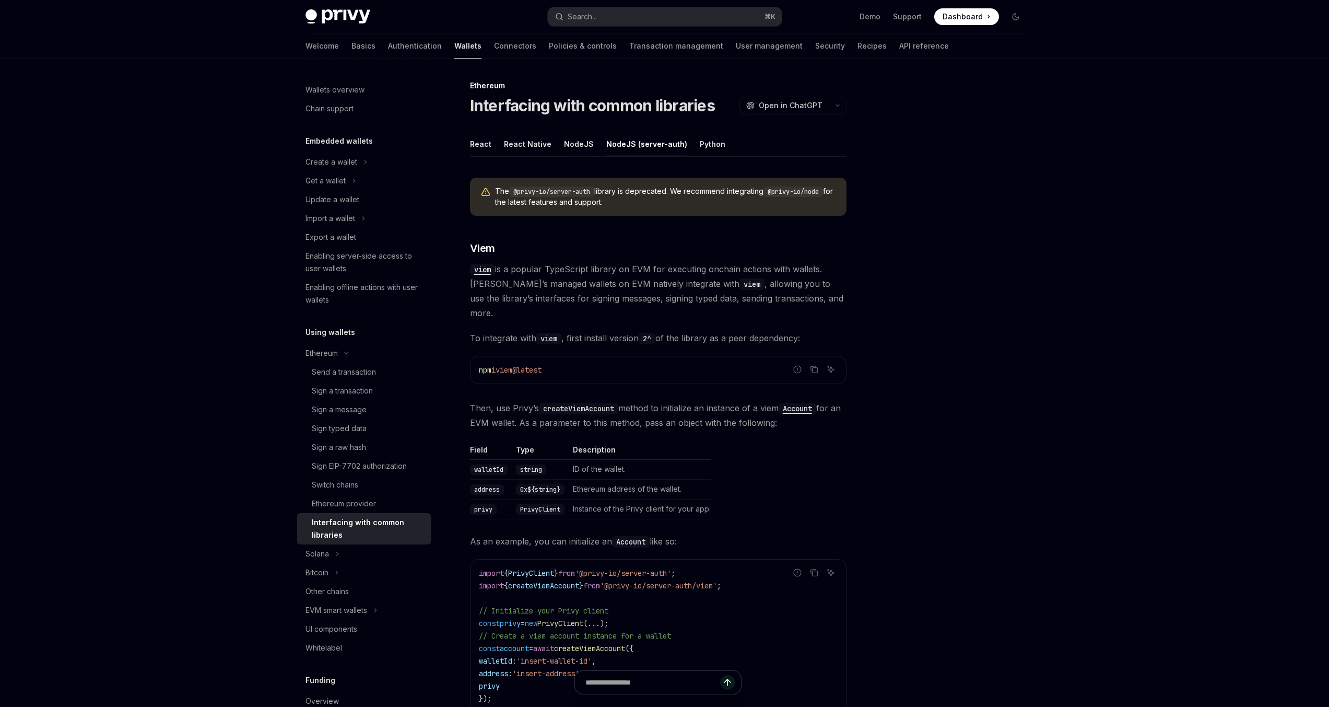
click at [576, 136] on button "NodeJS" at bounding box center [579, 144] width 30 height 25
type textarea "*"
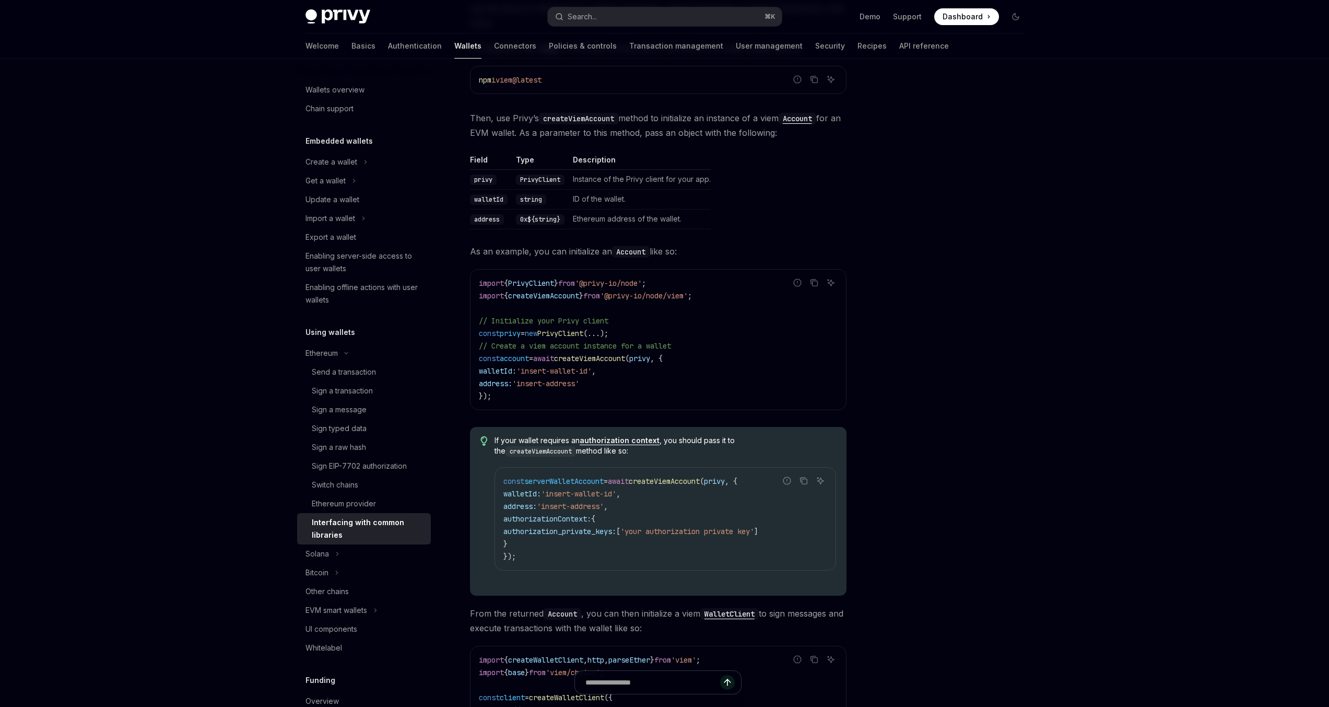
scroll to position [251, 0]
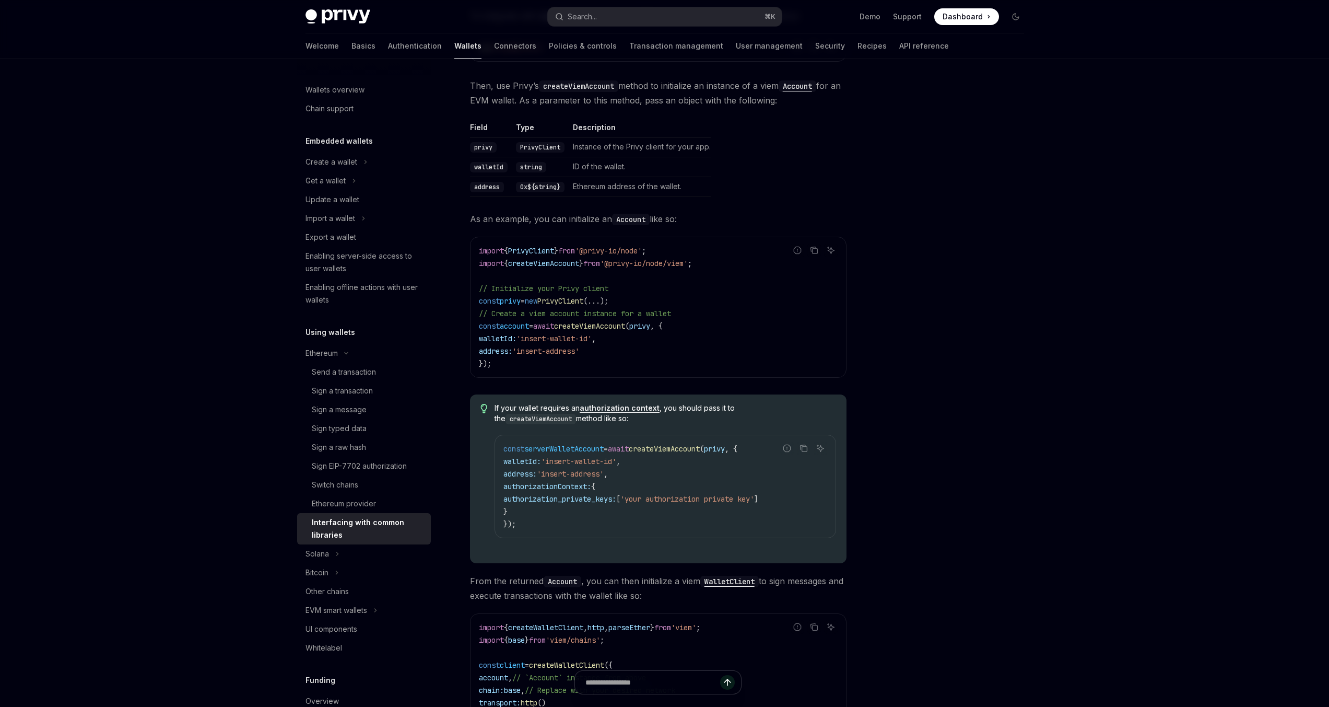
click at [1075, 157] on div "Privy Docs home page Search... ⌘ K Demo Support Dashboard Dashboard Search... N…" at bounding box center [664, 363] width 1329 height 1228
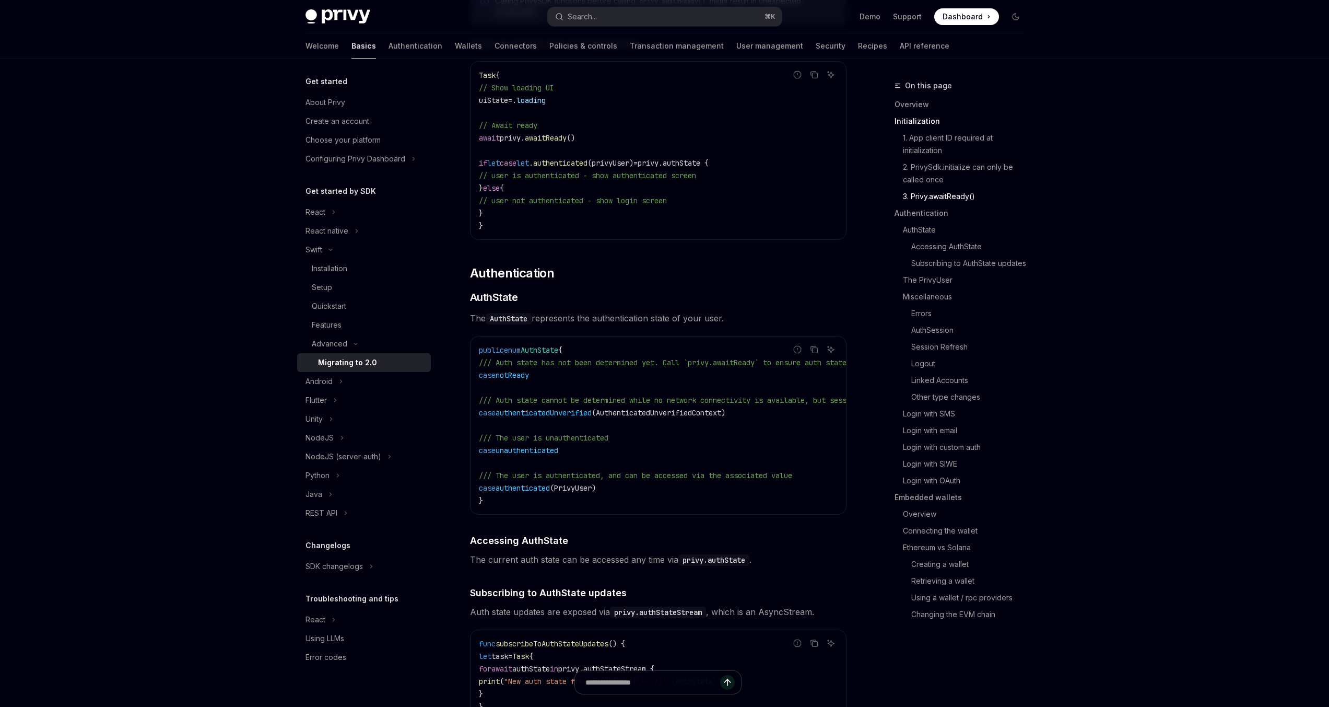
scroll to position [1105, 0]
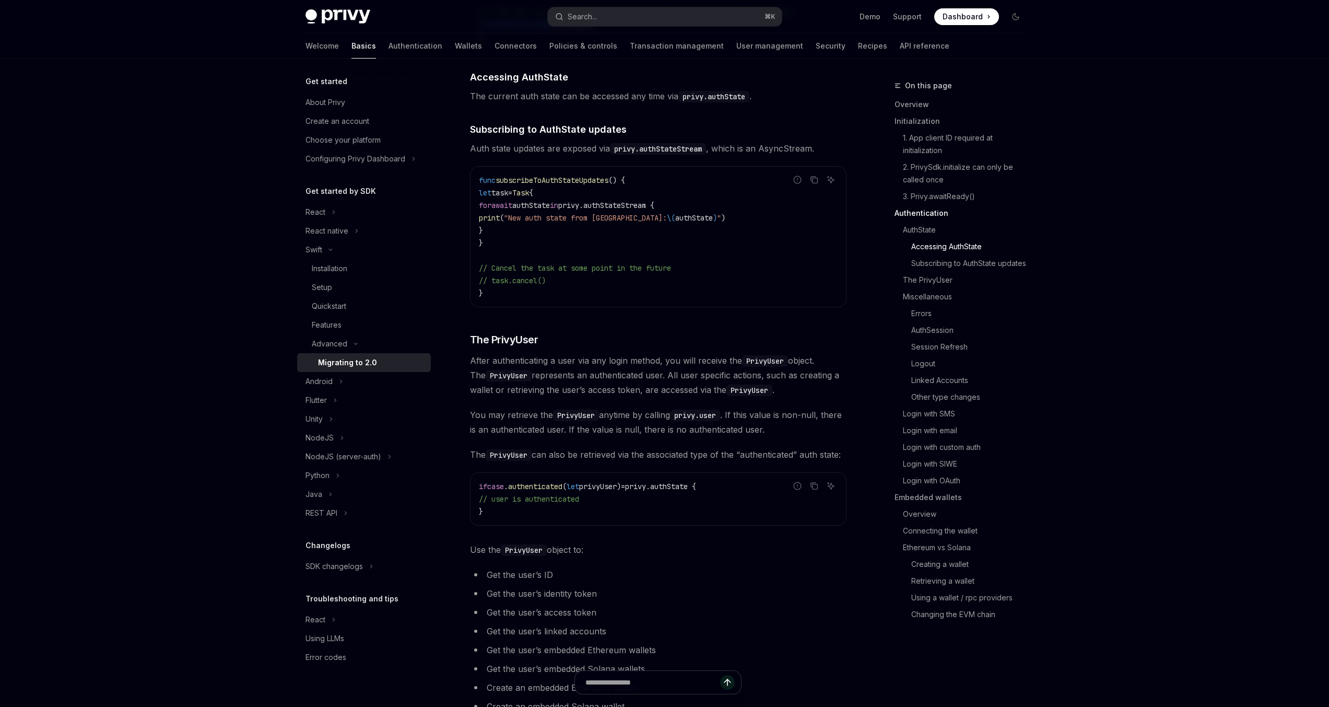
click at [625, 437] on span "You may retrieve the PrivyUser anytime by calling privy.user . If this value is…" at bounding box center [658, 421] width 377 height 29
click at [598, 17] on button "Search... ⌘ K" at bounding box center [665, 16] width 234 height 19
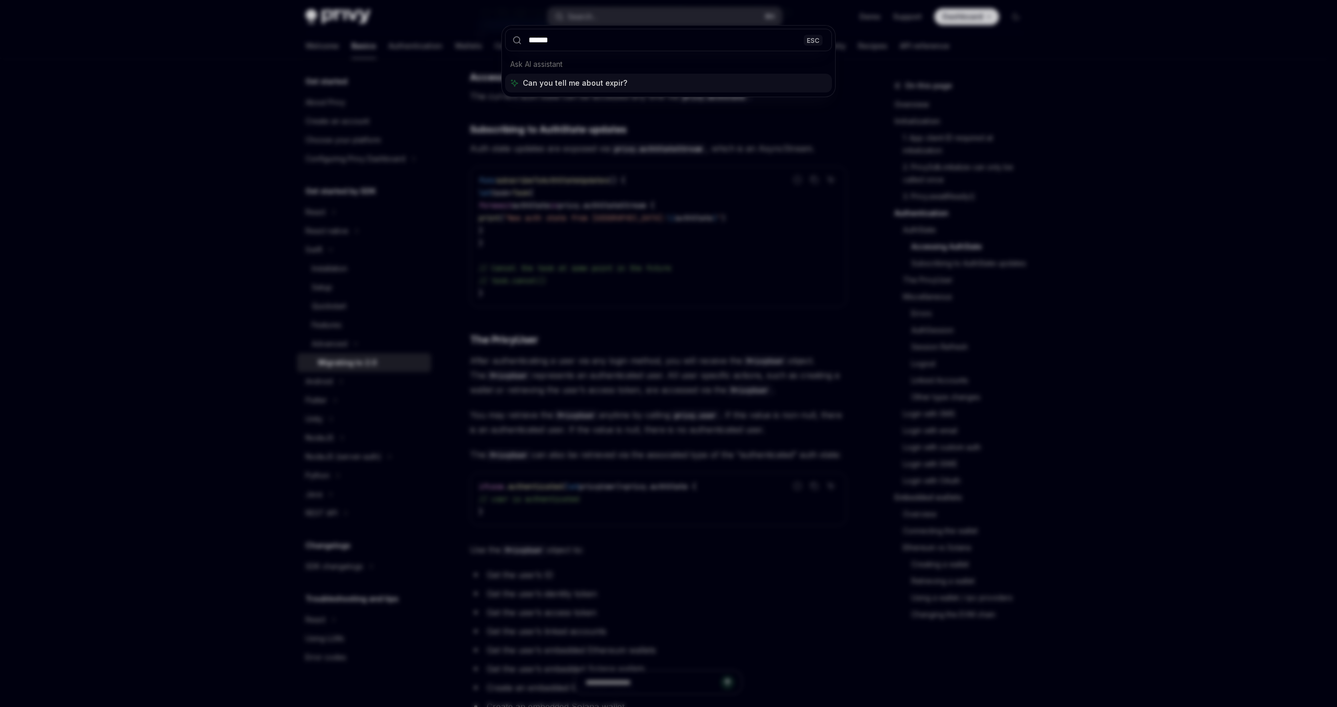
type input "*******"
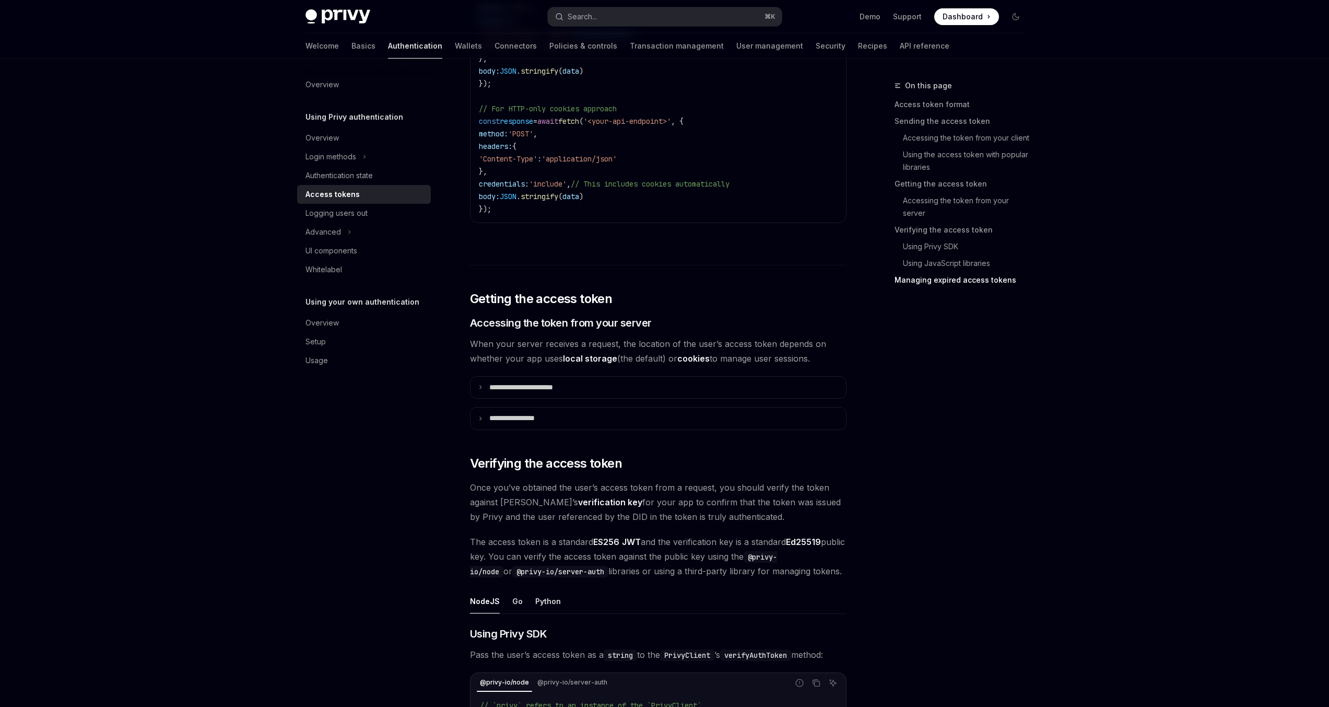
scroll to position [2597, 0]
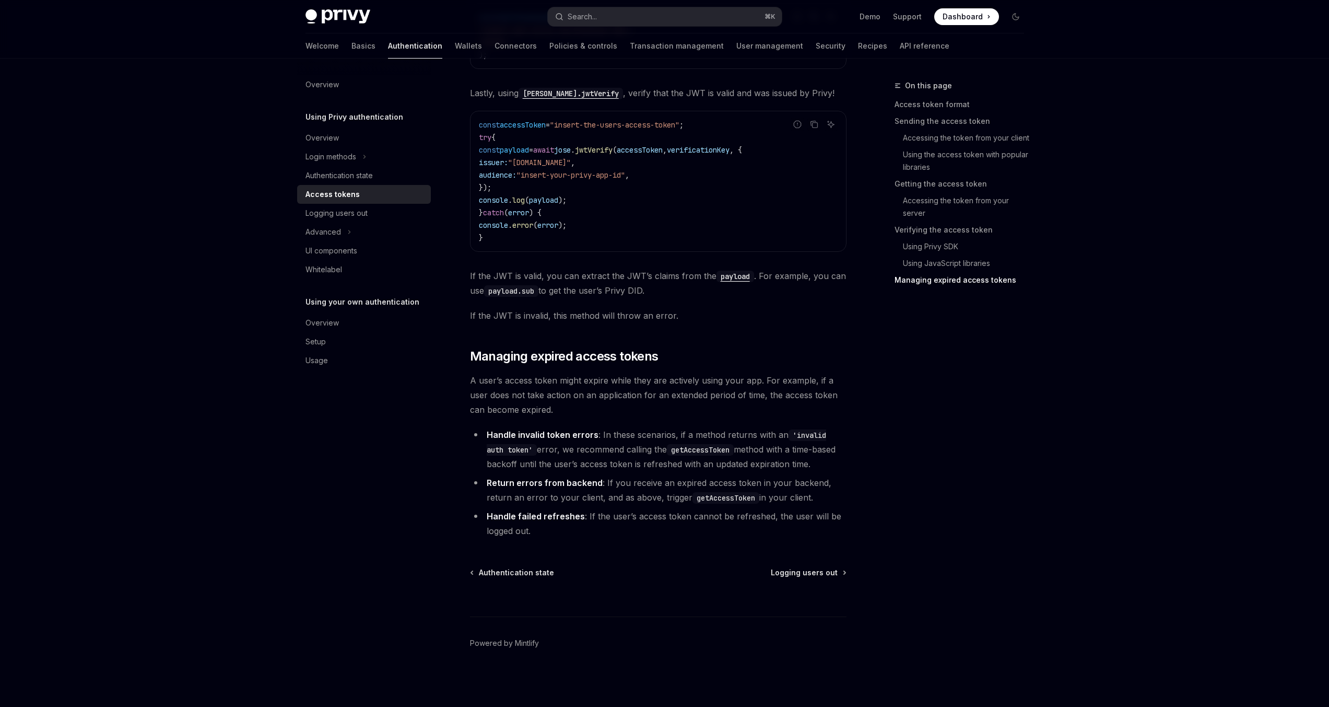
type textarea "*"
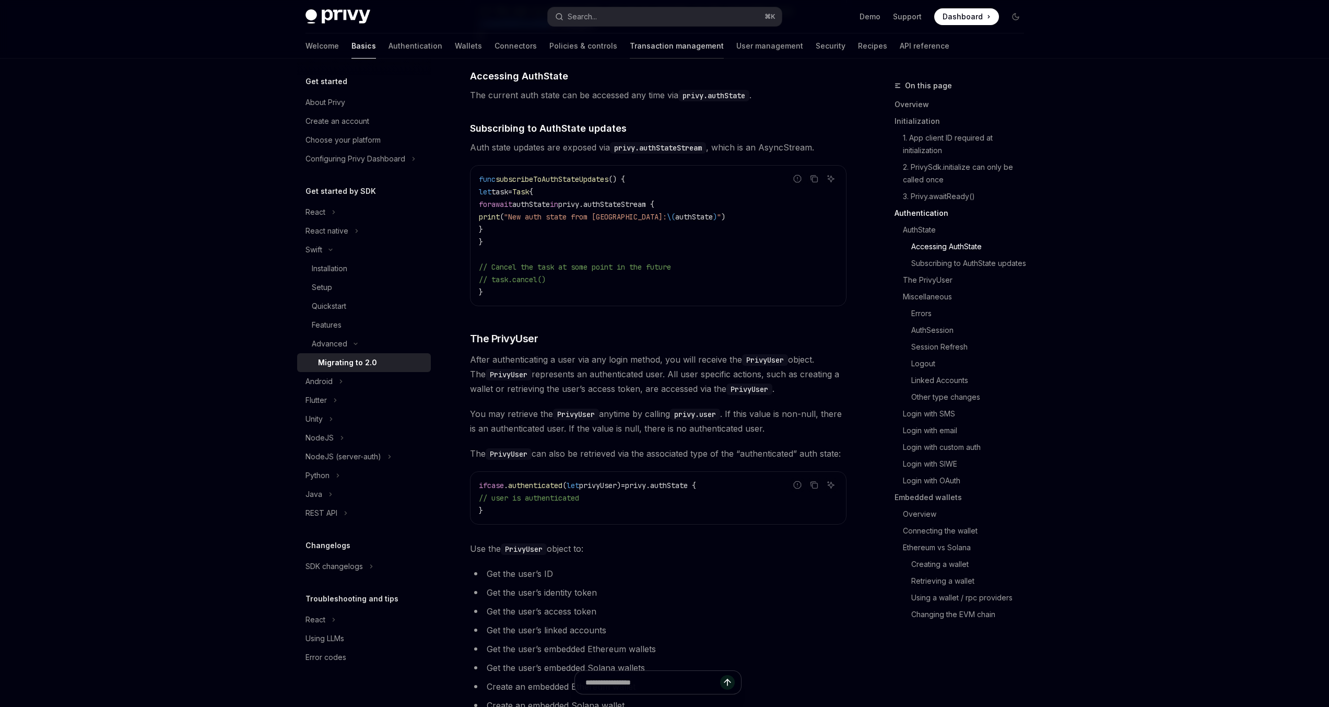
scroll to position [1105, 0]
click at [617, 10] on button "Search... ⌘ K" at bounding box center [665, 16] width 234 height 19
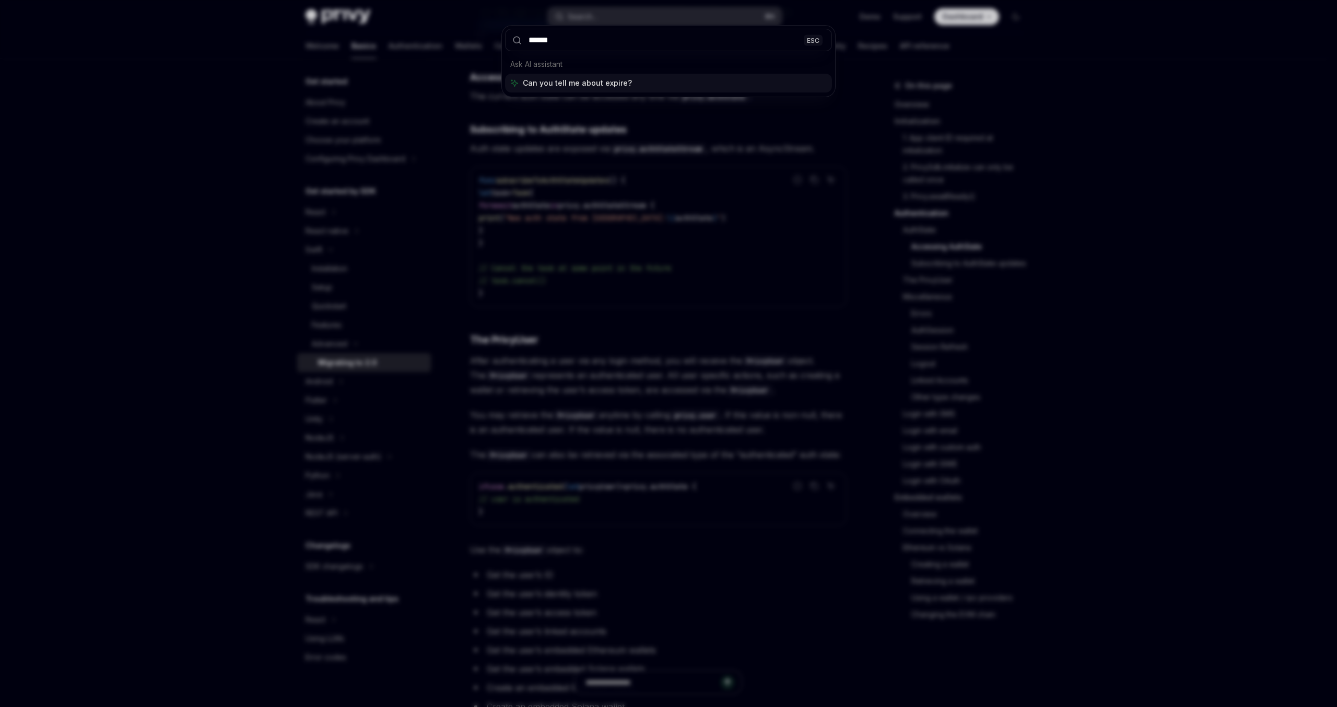
type input "*******"
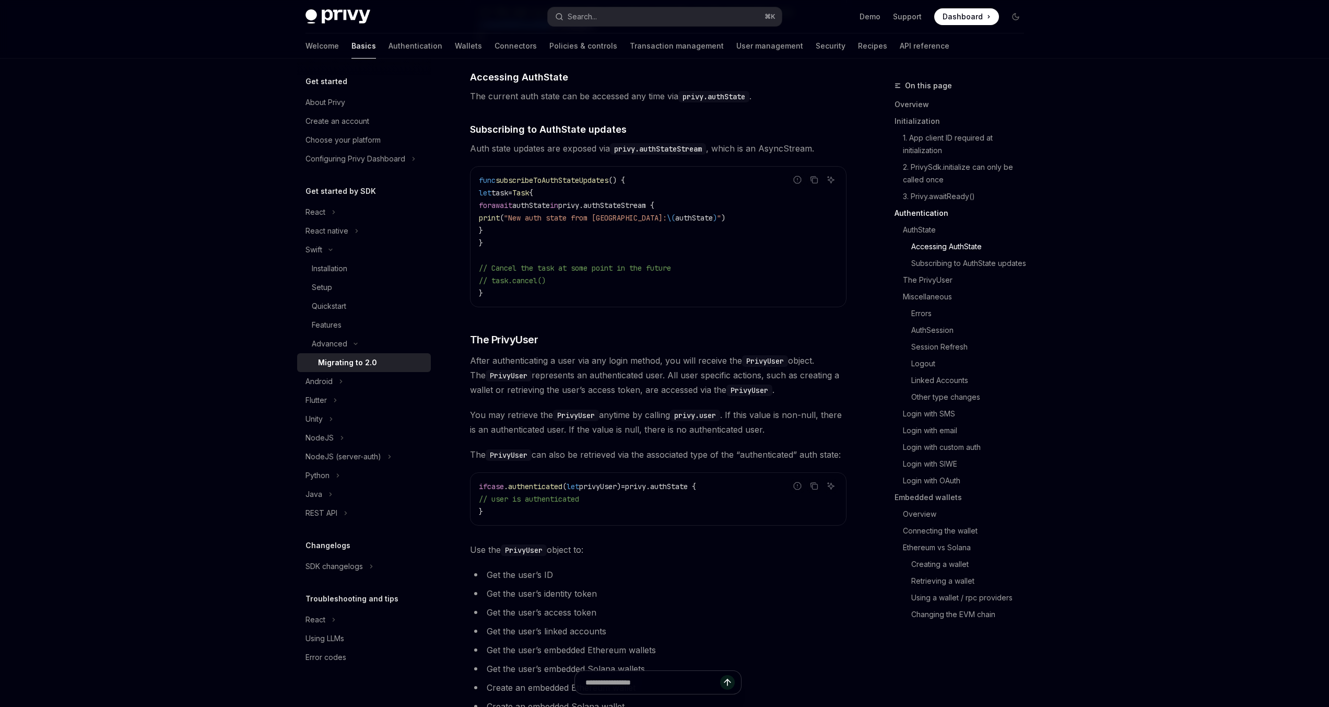
click at [975, 16] on span "Dashboard" at bounding box center [963, 16] width 40 height 10
